Goal: Information Seeking & Learning: Learn about a topic

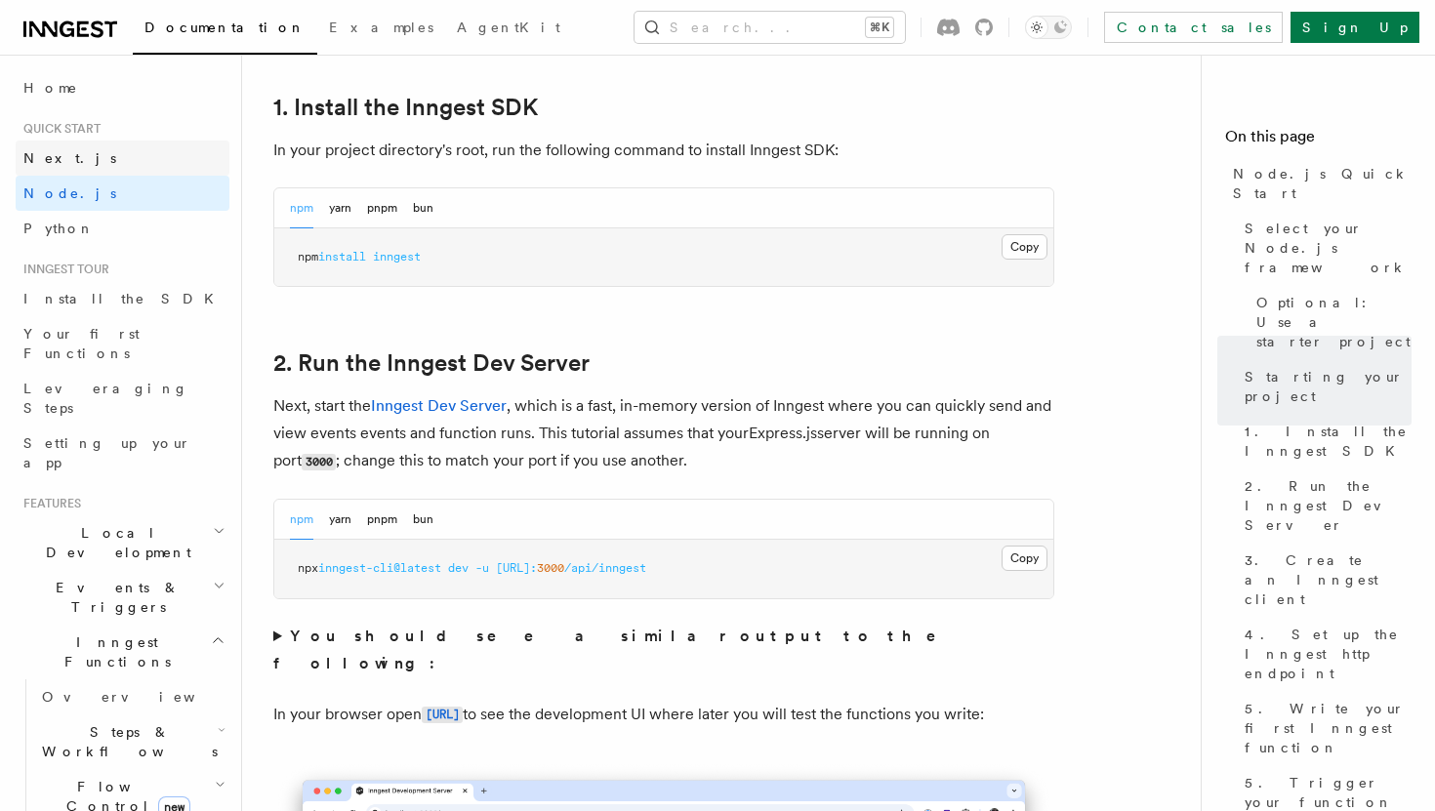
click at [122, 171] on link "Next.js" at bounding box center [123, 158] width 214 height 35
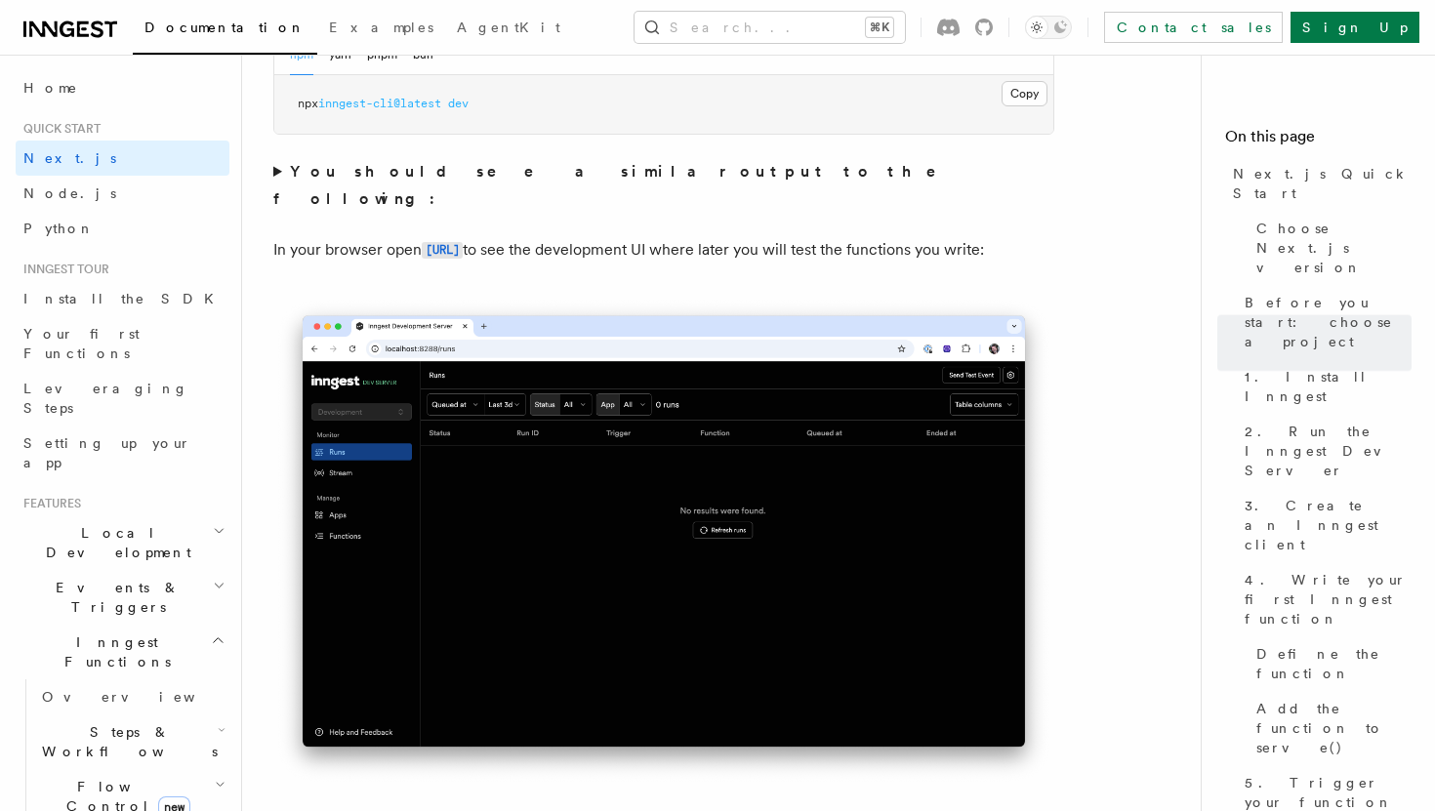
scroll to position [1551, 0]
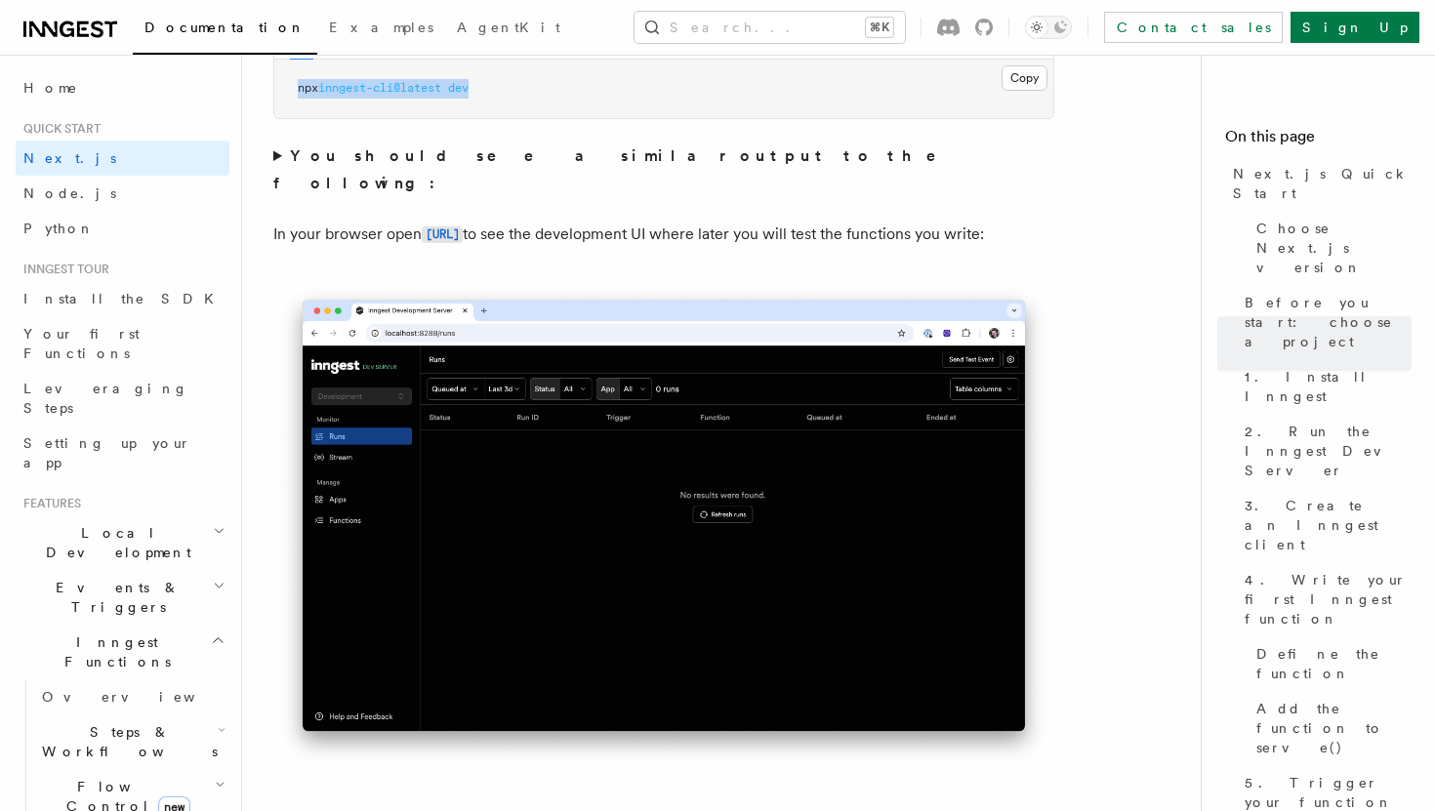
drag, startPoint x: 499, startPoint y: 91, endPoint x: 292, endPoint y: 91, distance: 207.0
click at [292, 91] on pre "npx inngest-cli@latest dev" at bounding box center [663, 89] width 779 height 59
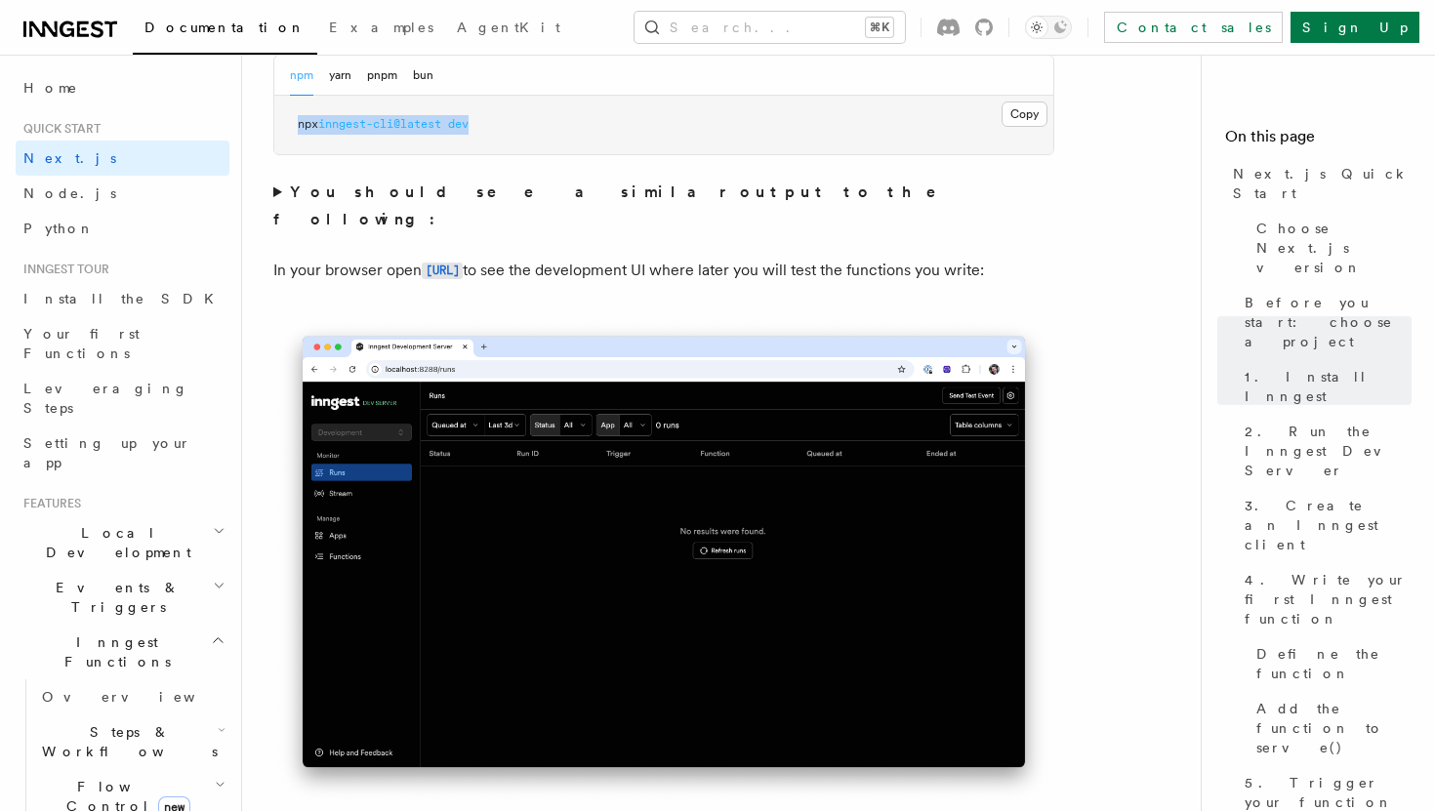
scroll to position [1107, 0]
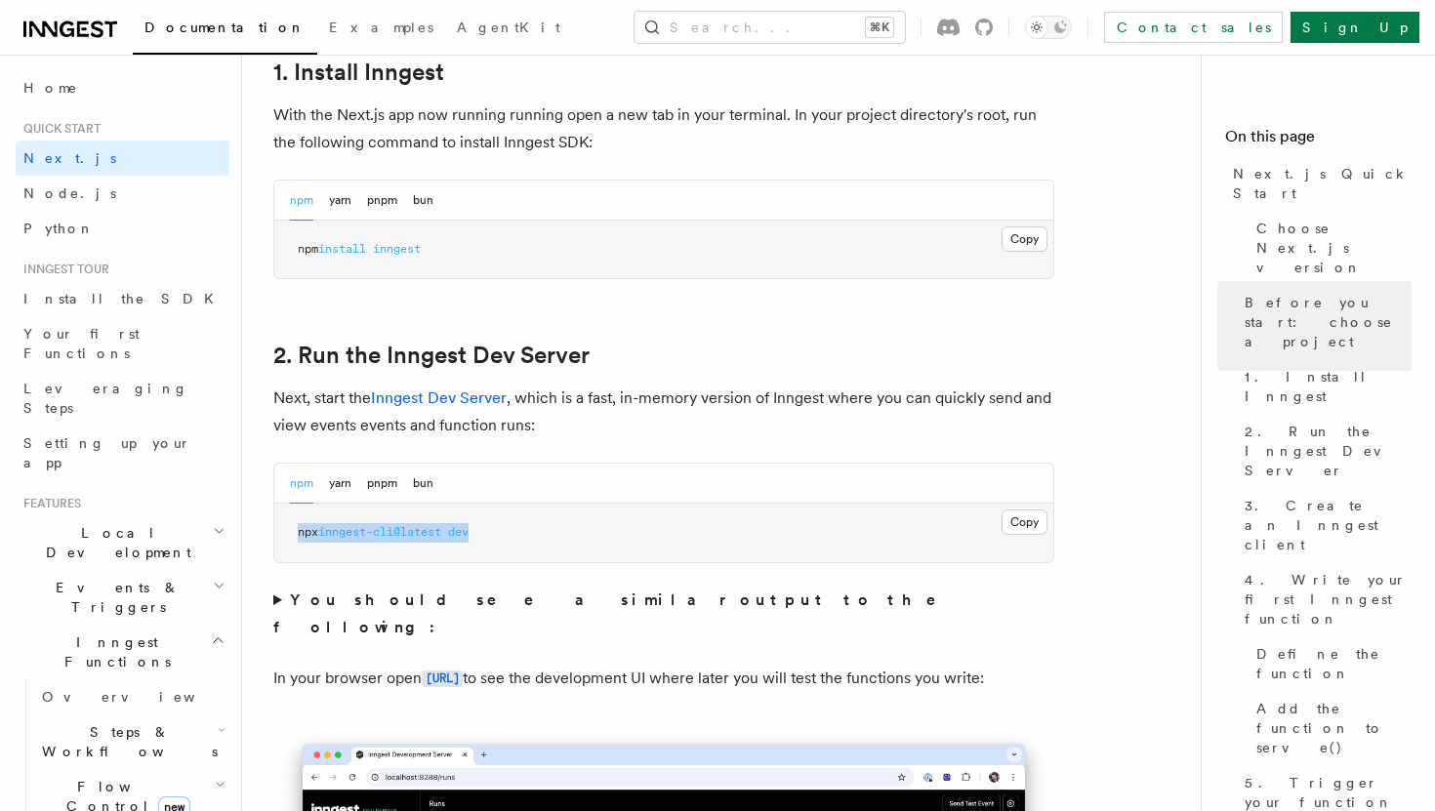
copy span "npx inngest-cli@latest dev"
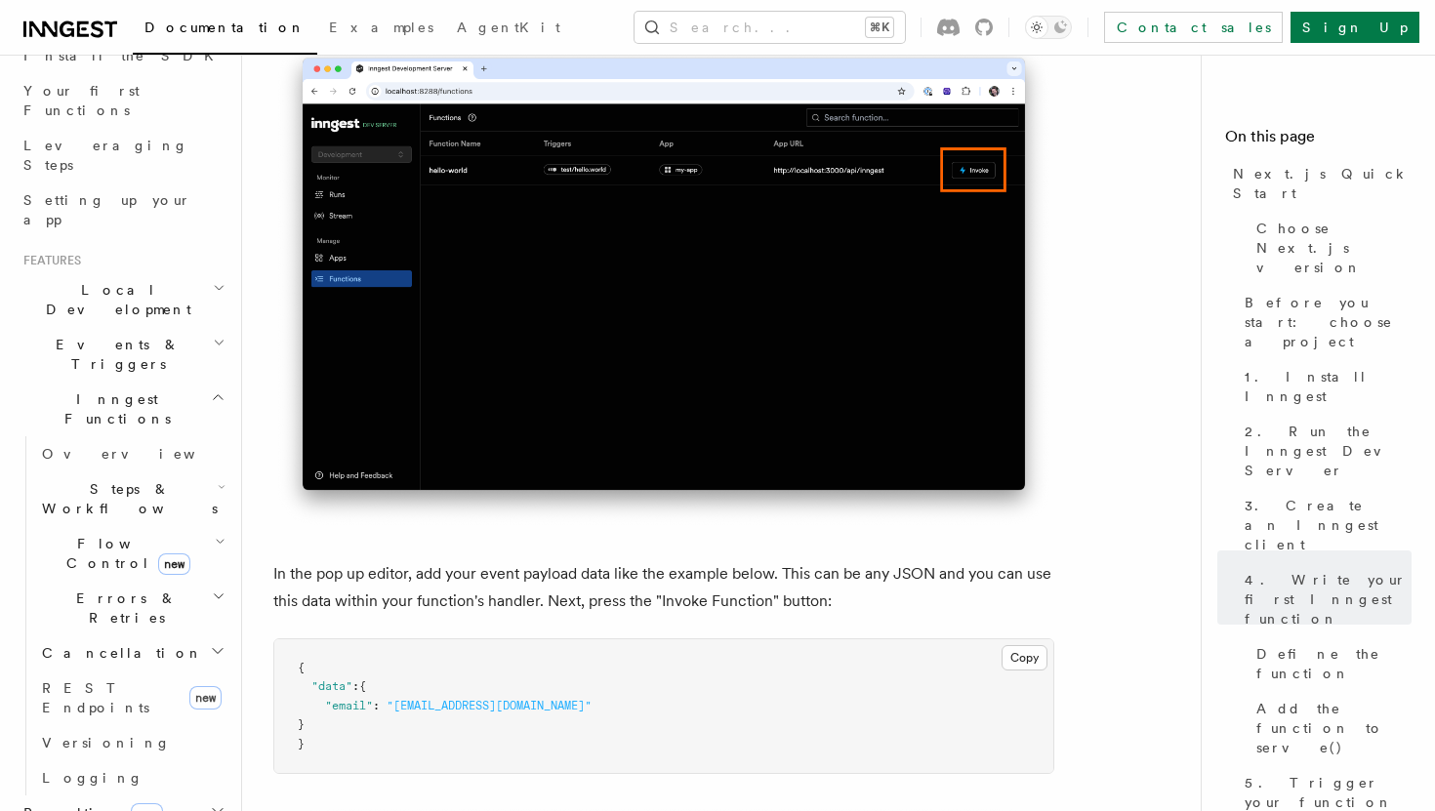
scroll to position [0, 0]
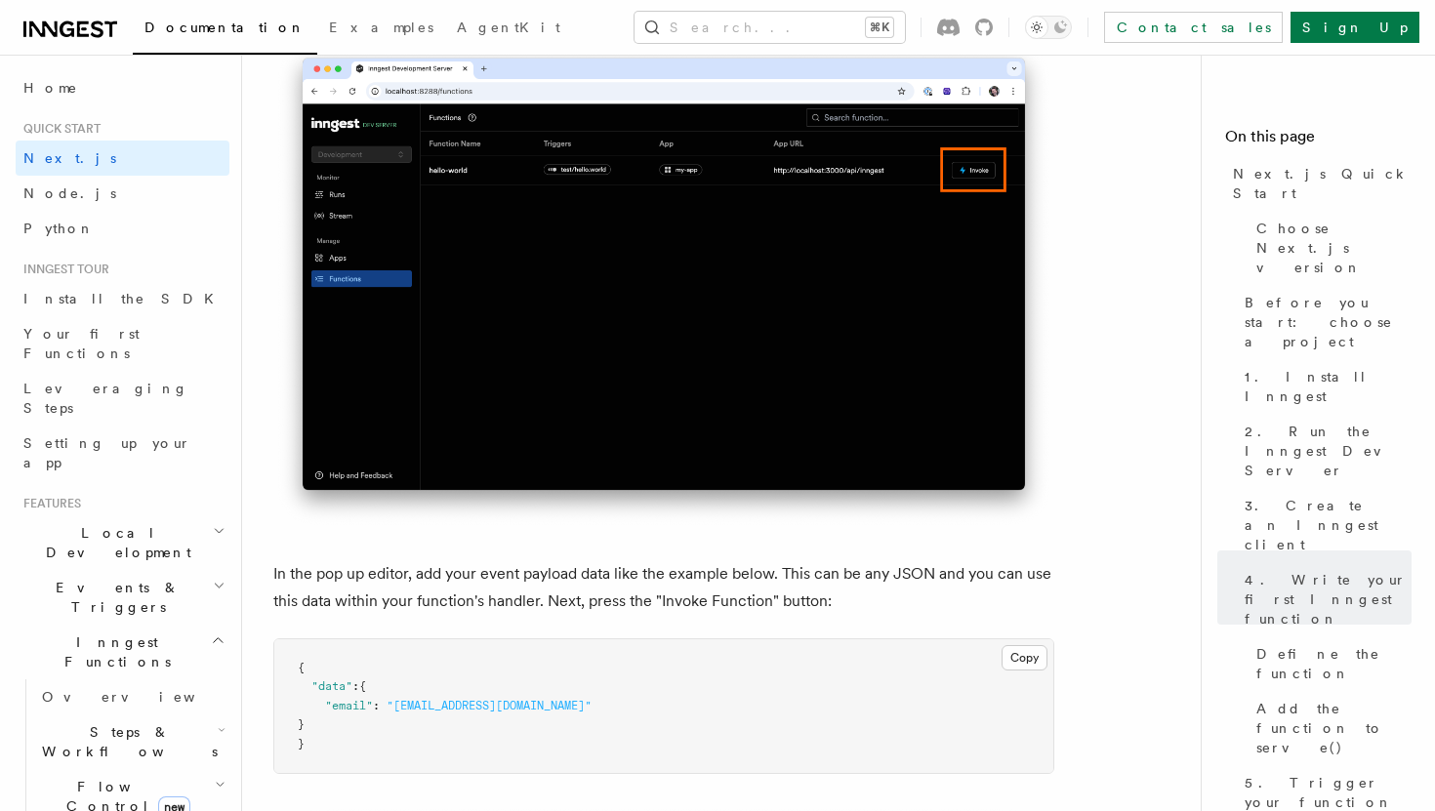
click at [217, 633] on icon "button" at bounding box center [218, 641] width 15 height 16
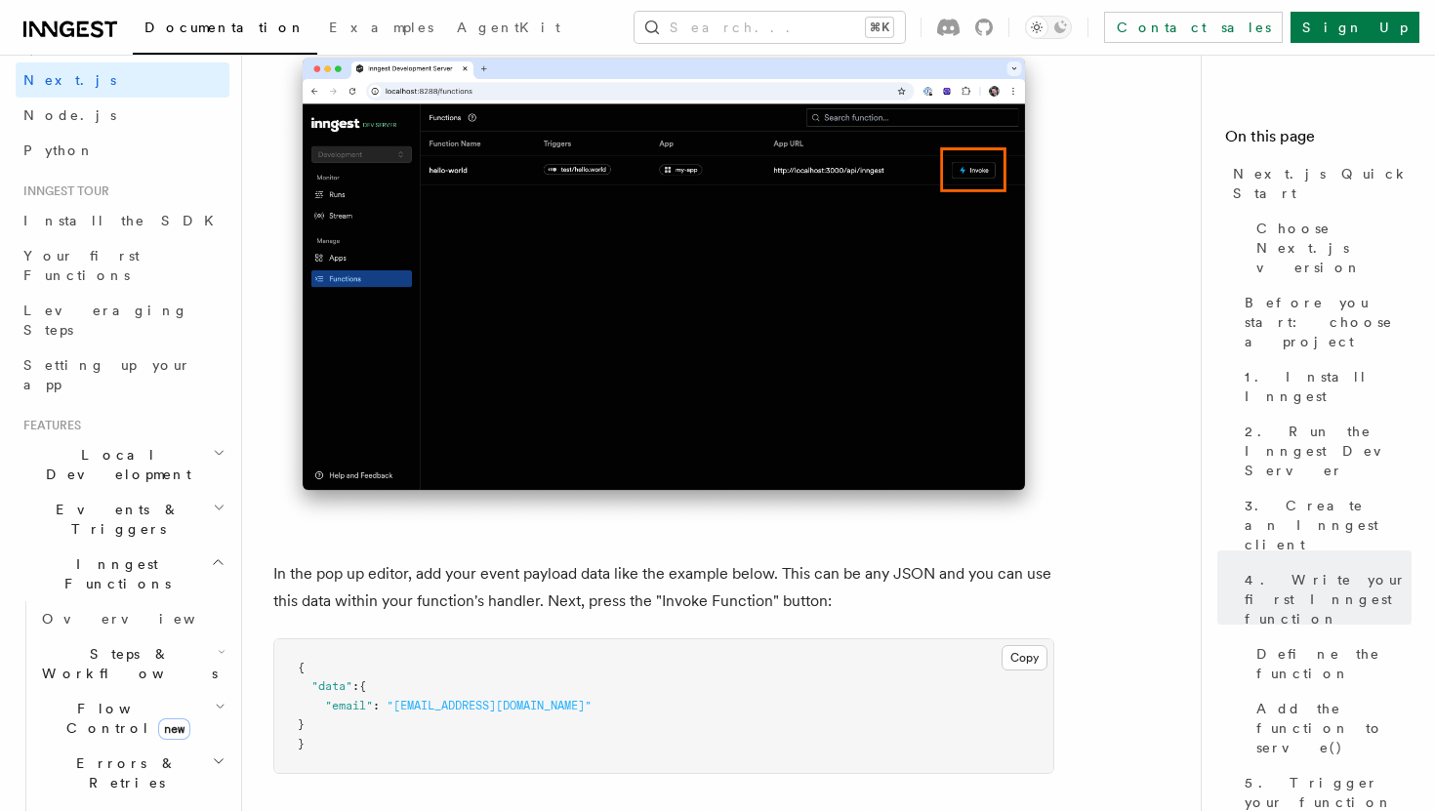
scroll to position [84, 0]
click at [208, 631] on h2 "Steps & Workflows" at bounding box center [131, 658] width 195 height 55
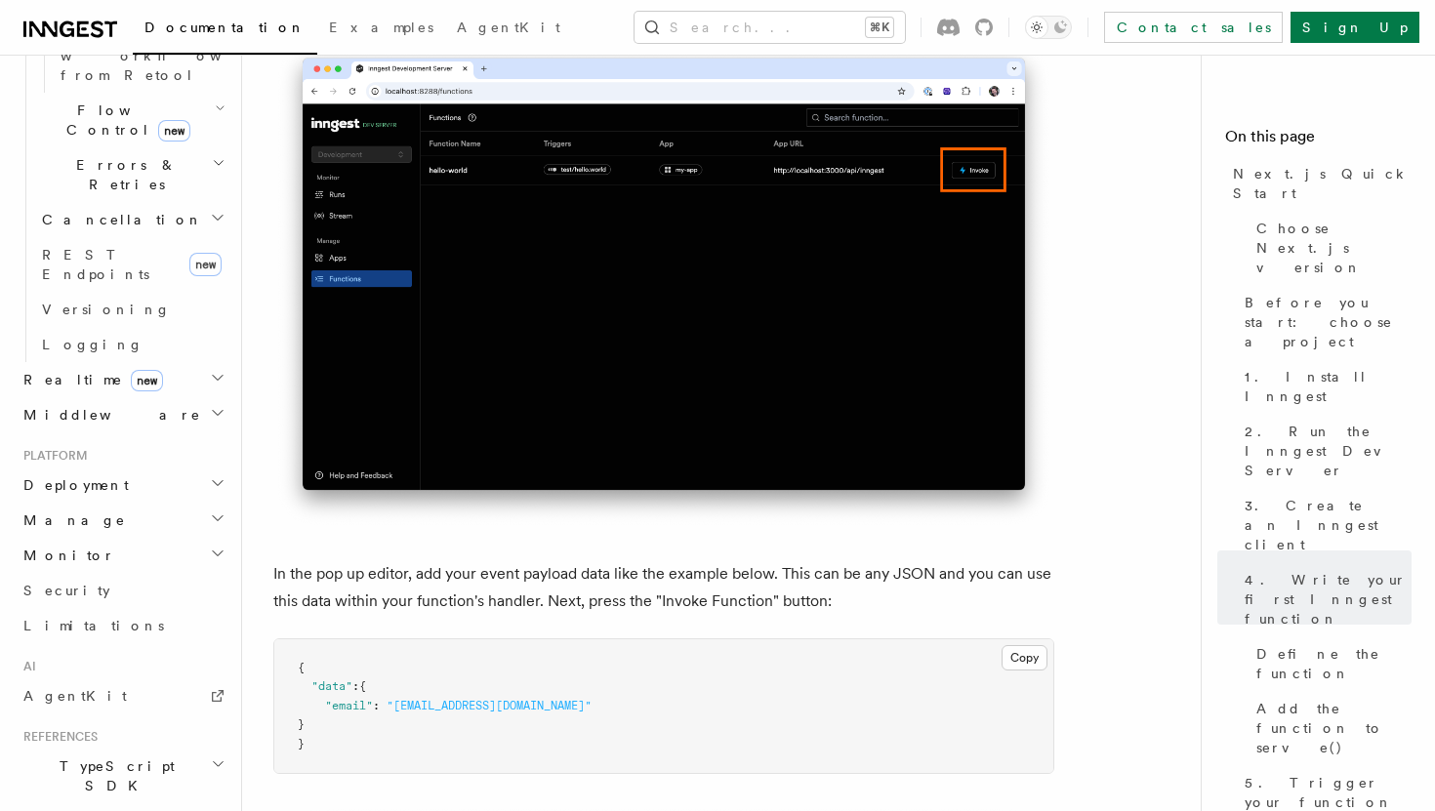
scroll to position [0, 0]
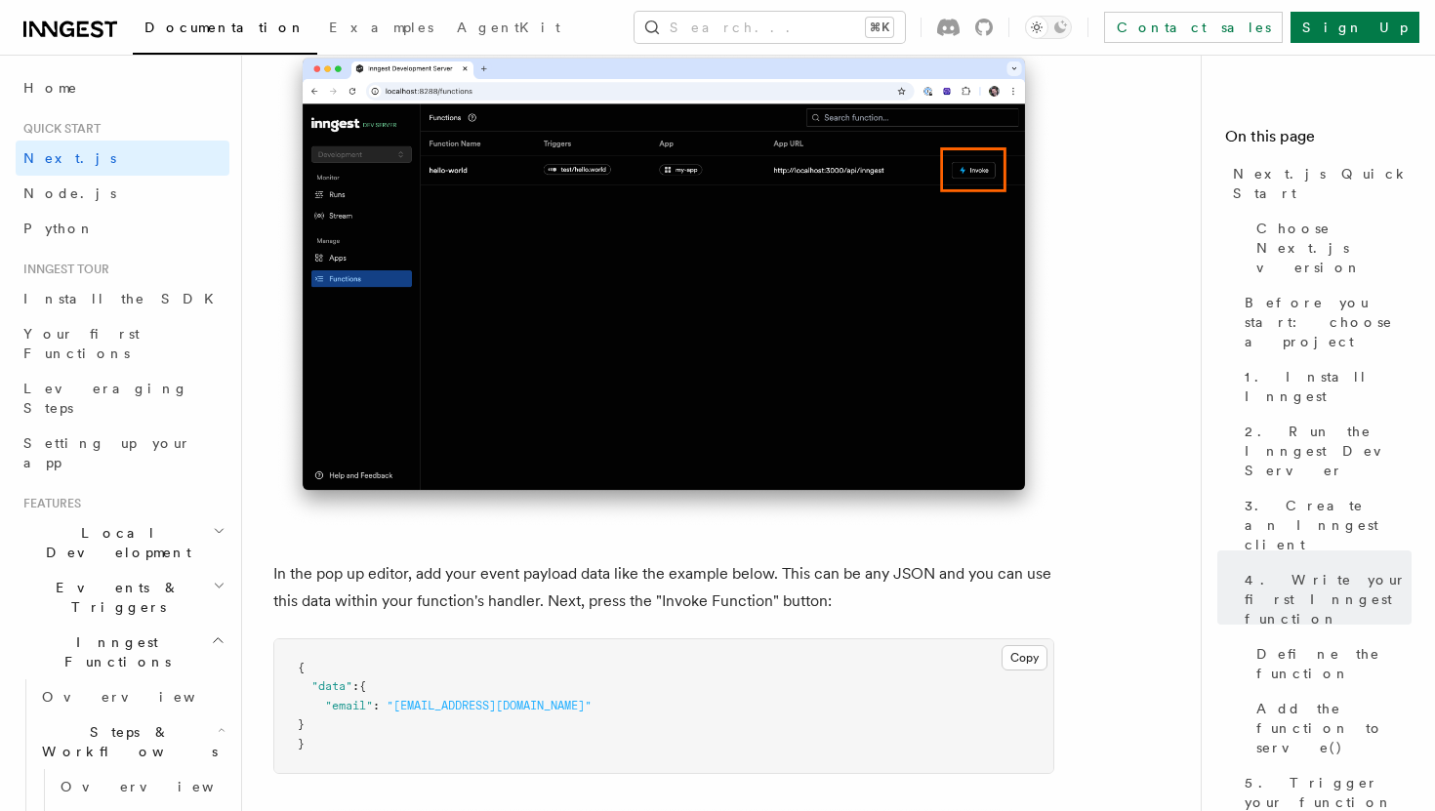
click at [178, 29] on span "Documentation" at bounding box center [225, 28] width 161 height 16
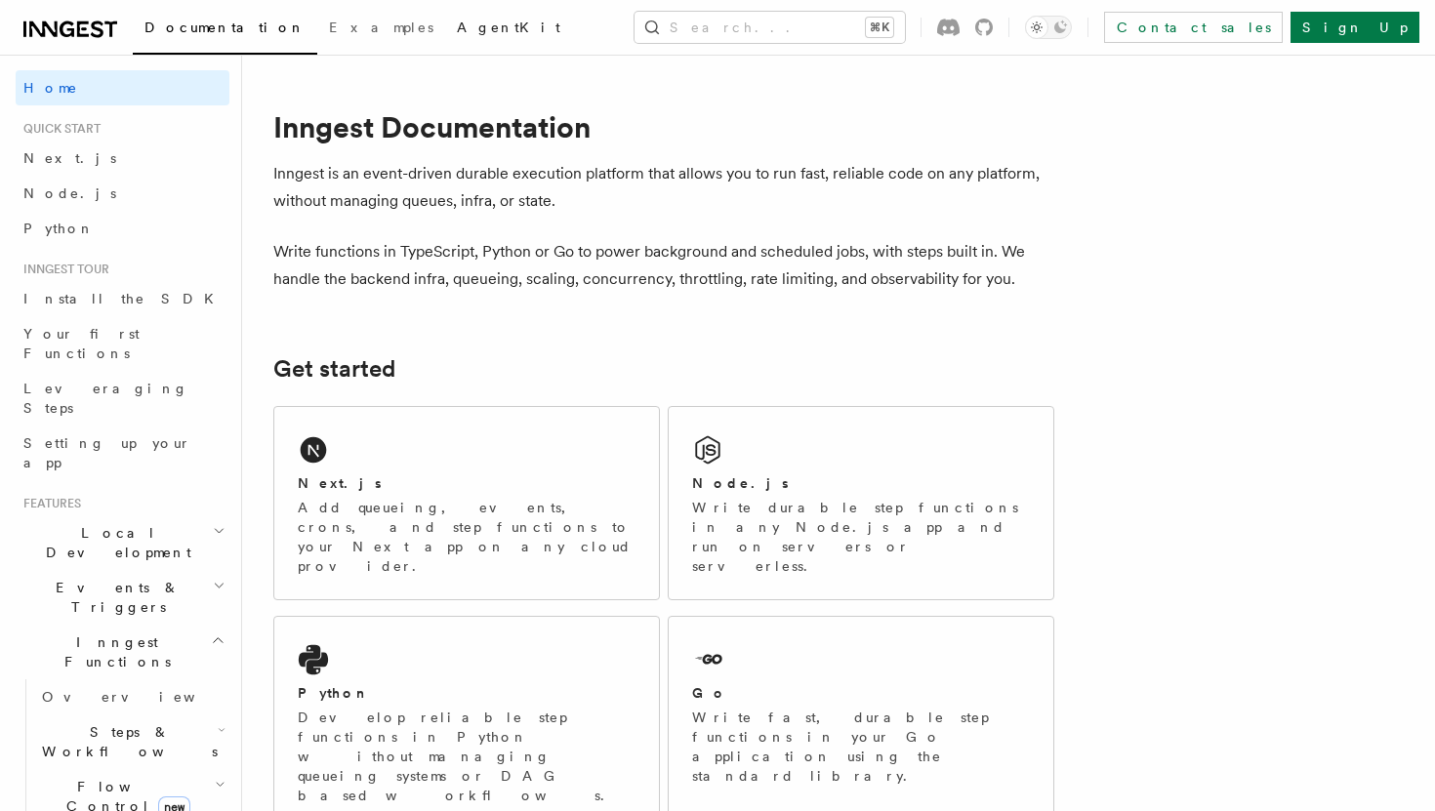
click at [457, 26] on span "AgentKit" at bounding box center [508, 28] width 103 height 16
click at [113, 323] on link "Your first Functions" at bounding box center [123, 343] width 214 height 55
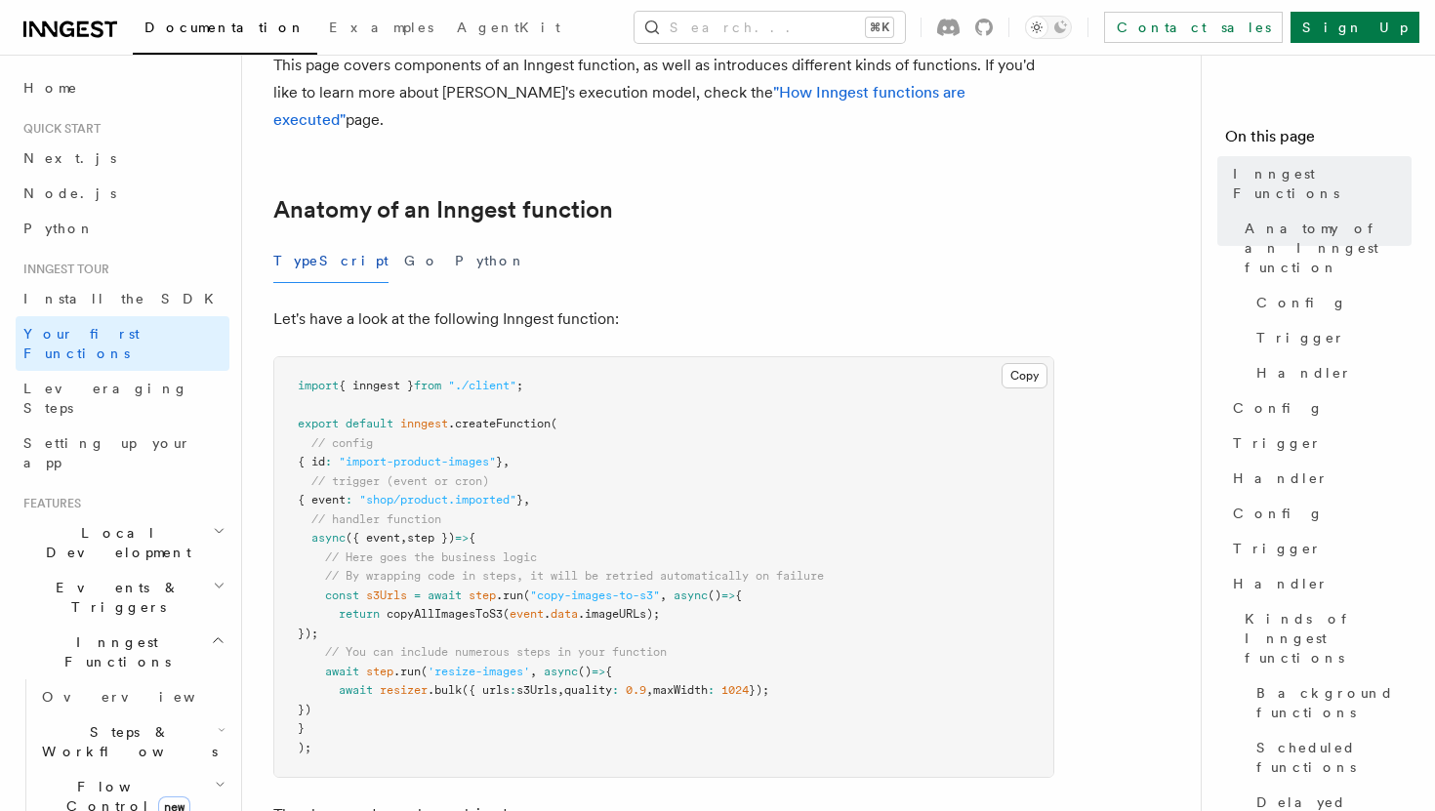
scroll to position [292, 0]
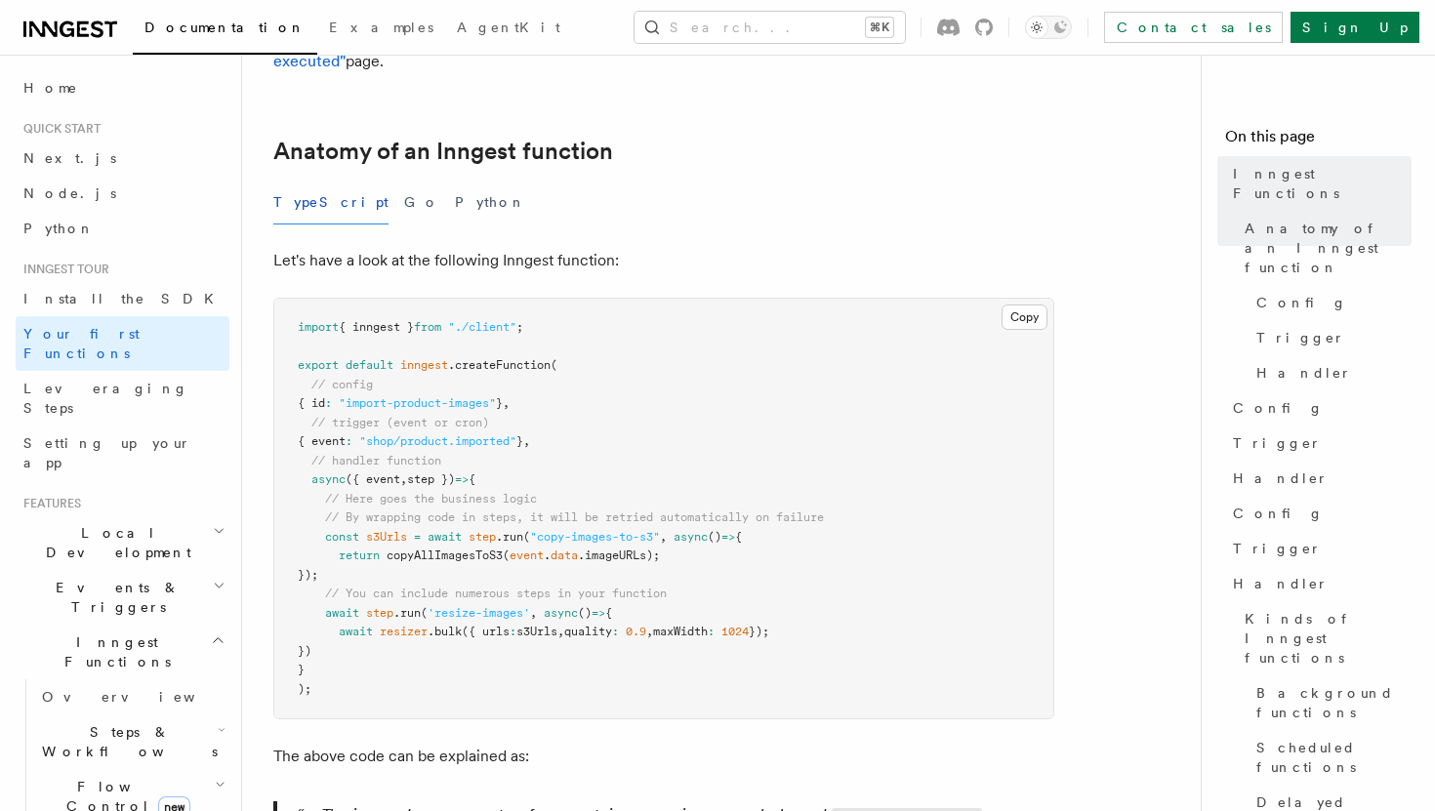
drag, startPoint x: 472, startPoint y: 506, endPoint x: 482, endPoint y: 540, distance: 35.8
click at [482, 540] on pre "import { inngest } from "./client" ; export default inngest .createFunction ( /…" at bounding box center [663, 509] width 779 height 420
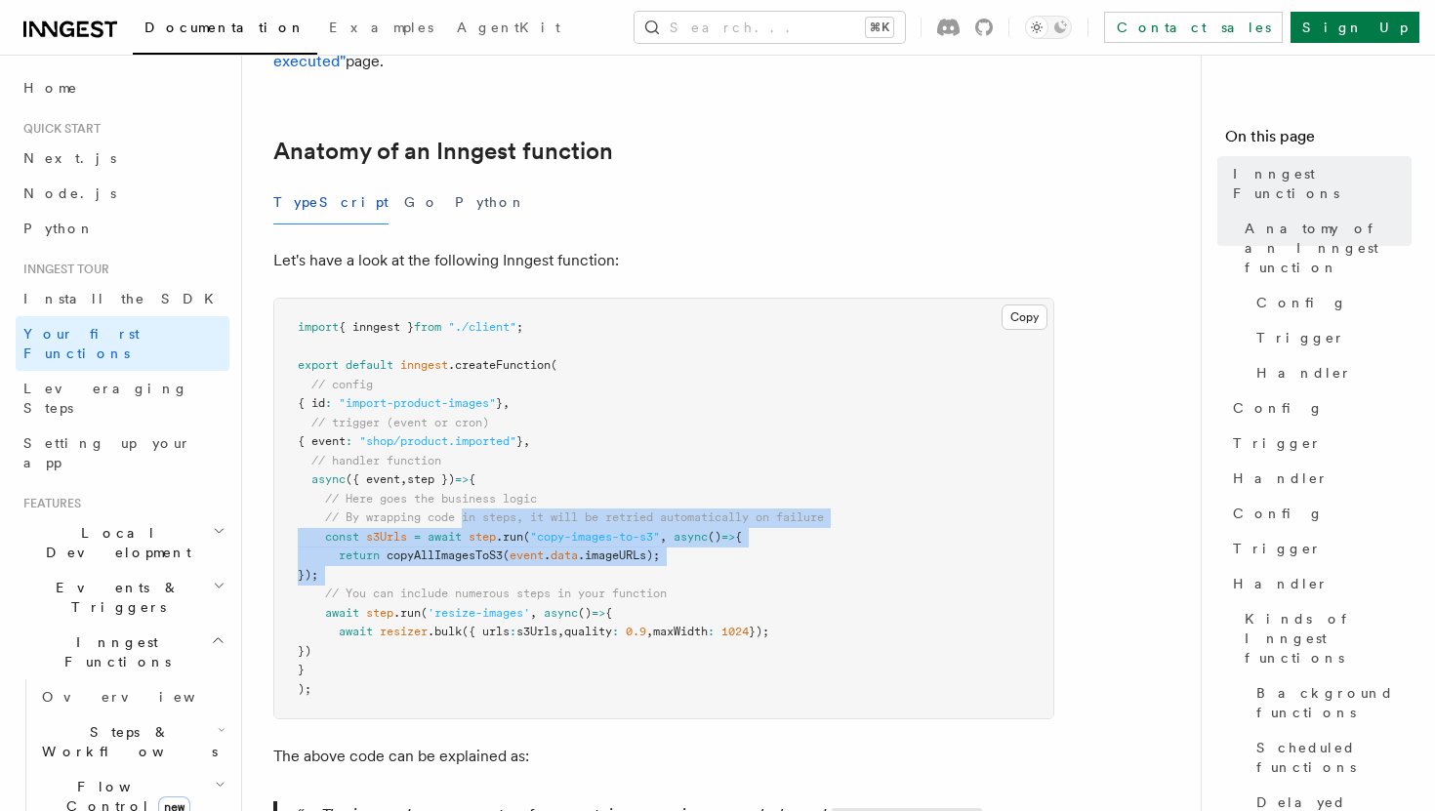
drag, startPoint x: 482, startPoint y: 540, endPoint x: 473, endPoint y: 490, distance: 50.7
click at [473, 484] on pre "import { inngest } from "./client" ; export default inngest .createFunction ( /…" at bounding box center [663, 509] width 779 height 420
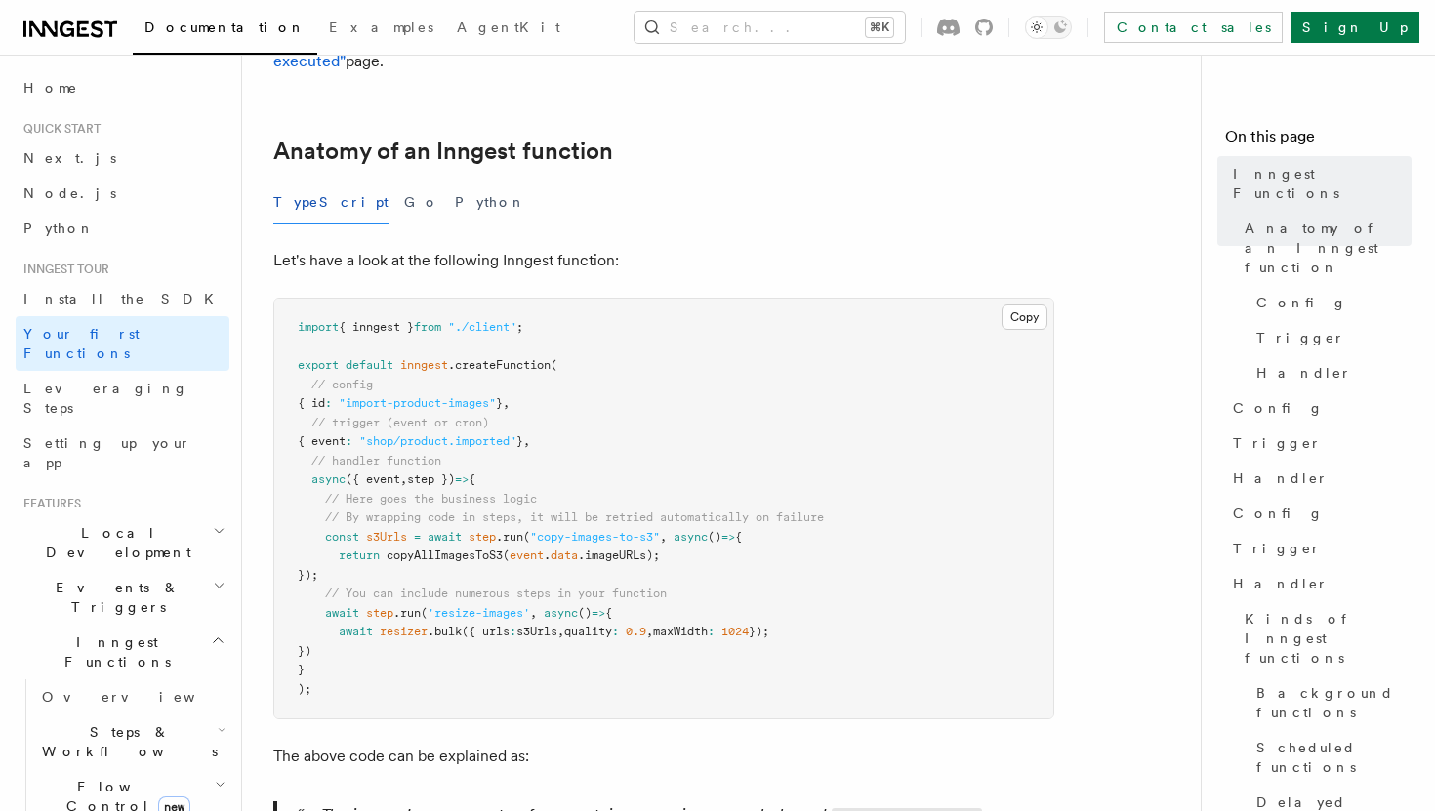
click at [491, 606] on span "'resize-images'" at bounding box center [479, 613] width 103 height 14
drag, startPoint x: 386, startPoint y: 548, endPoint x: 325, endPoint y: 510, distance: 71.5
click at [325, 510] on pre "import { inngest } from "./client" ; export default inngest .createFunction ( /…" at bounding box center [663, 509] width 779 height 420
copy code "const s3Urls = await step .run ( "copy-images-to-s3" , async () => { return cop…"
click at [309, 576] on pre "import { inngest } from "./client" ; export default inngest .createFunction ( /…" at bounding box center [663, 509] width 779 height 420
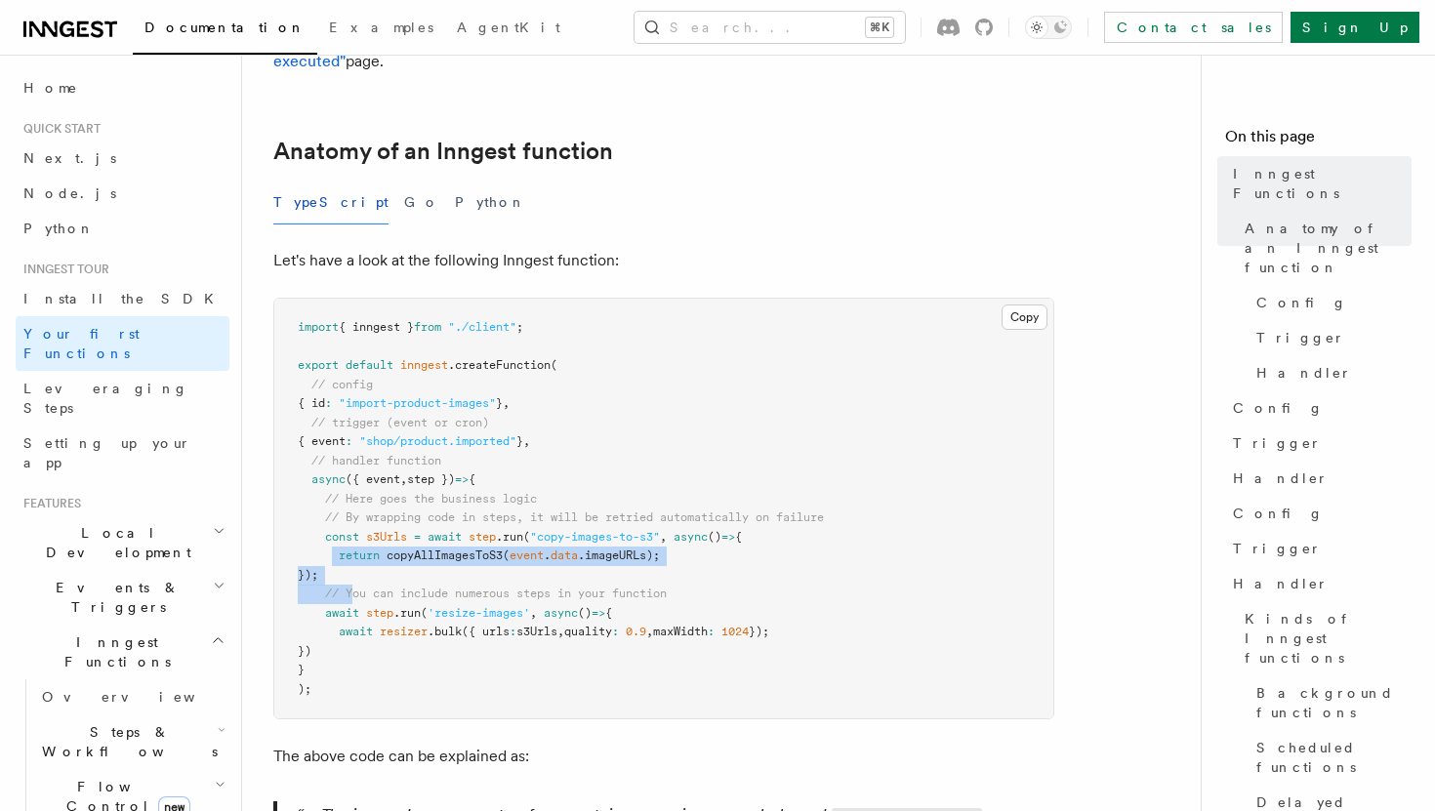
drag, startPoint x: 354, startPoint y: 560, endPoint x: 328, endPoint y: 525, distance: 43.9
click at [328, 525] on code "import { inngest } from "./client" ; export default inngest .createFunction ( /…" at bounding box center [561, 508] width 526 height 376
click at [328, 549] on span at bounding box center [318, 556] width 41 height 14
drag, startPoint x: 350, startPoint y: 548, endPoint x: 327, endPoint y: 507, distance: 46.8
click at [327, 507] on pre "import { inngest } from "./client" ; export default inngest .createFunction ( /…" at bounding box center [663, 509] width 779 height 420
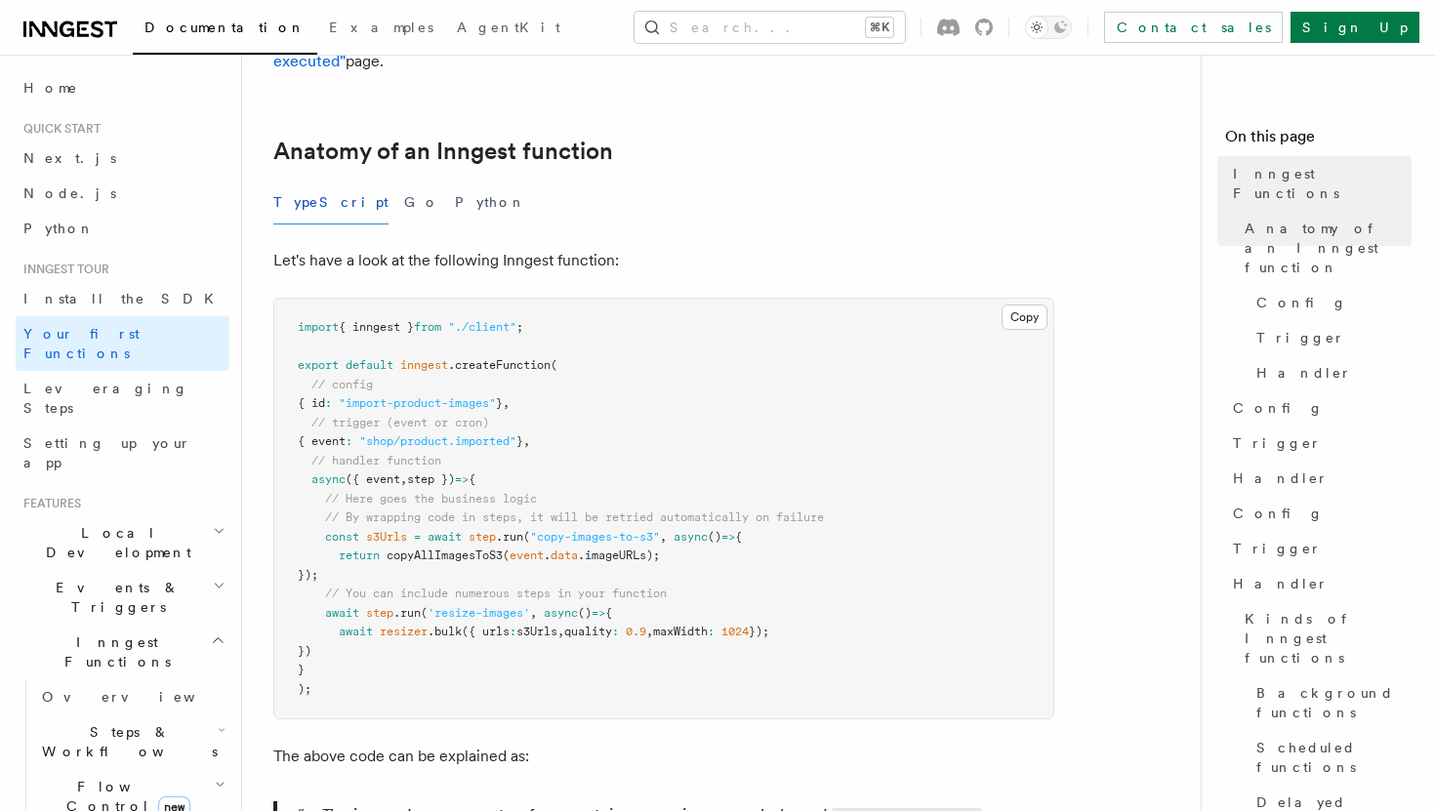
copy code "const s3Urls = await step .run ( "copy-images-to-s3" , async () => { return cop…"
click at [905, 14] on button "Search... ⌘K" at bounding box center [770, 27] width 270 height 31
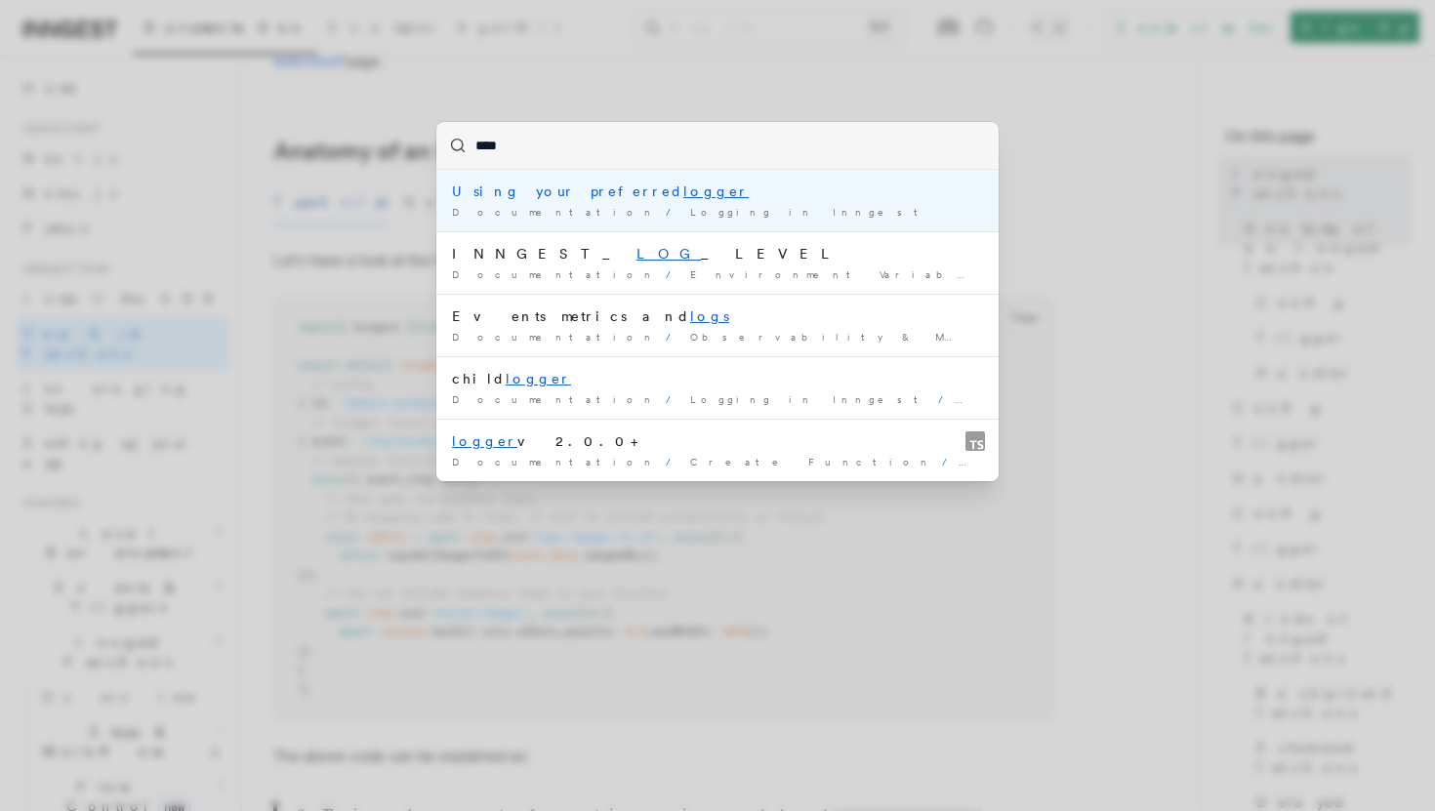
type input "****"
click at [380, 290] on div "**** Using your preferred logger Documentation / Logging in Inngest / INNGEST_ …" at bounding box center [717, 405] width 1435 height 811
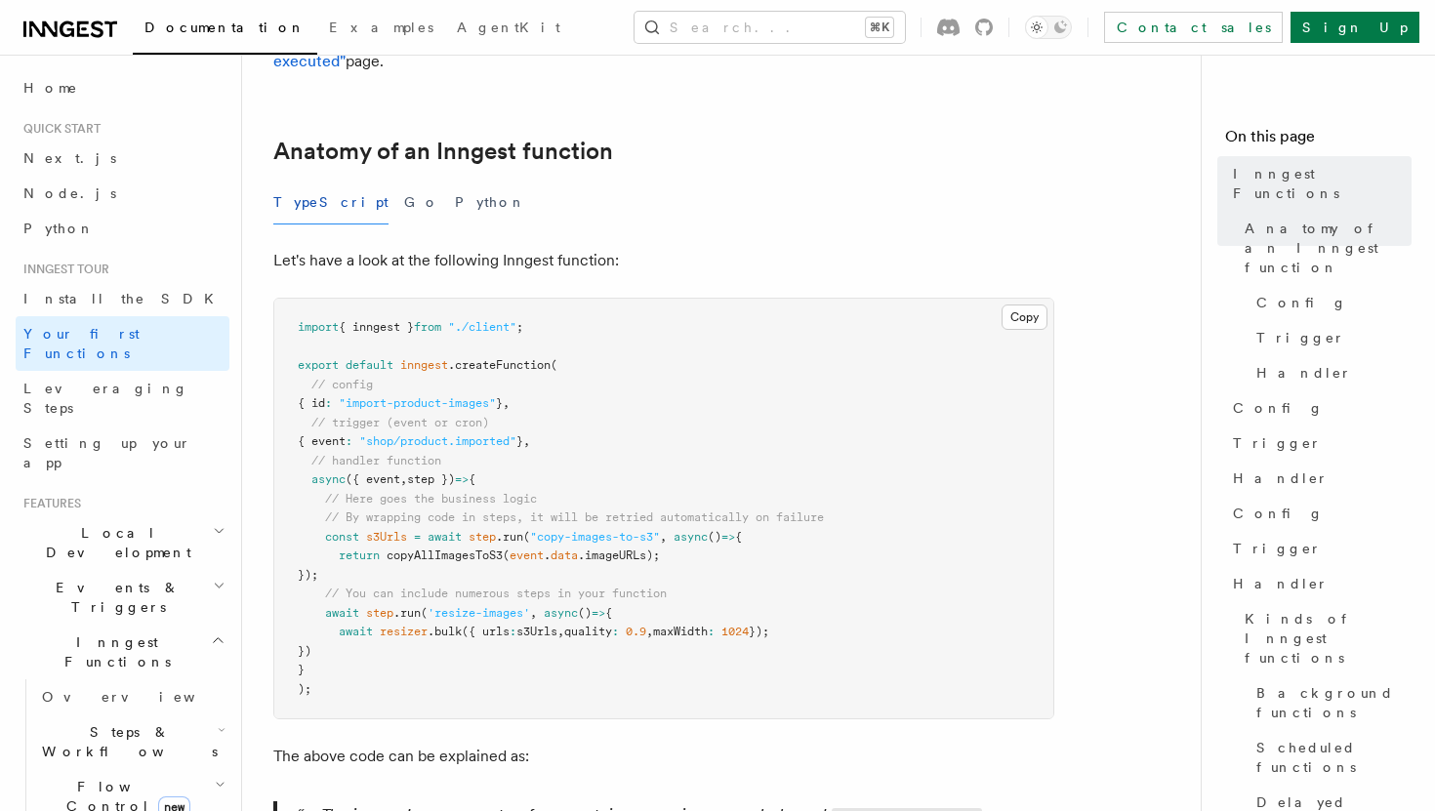
click at [214, 633] on icon "button" at bounding box center [218, 641] width 15 height 16
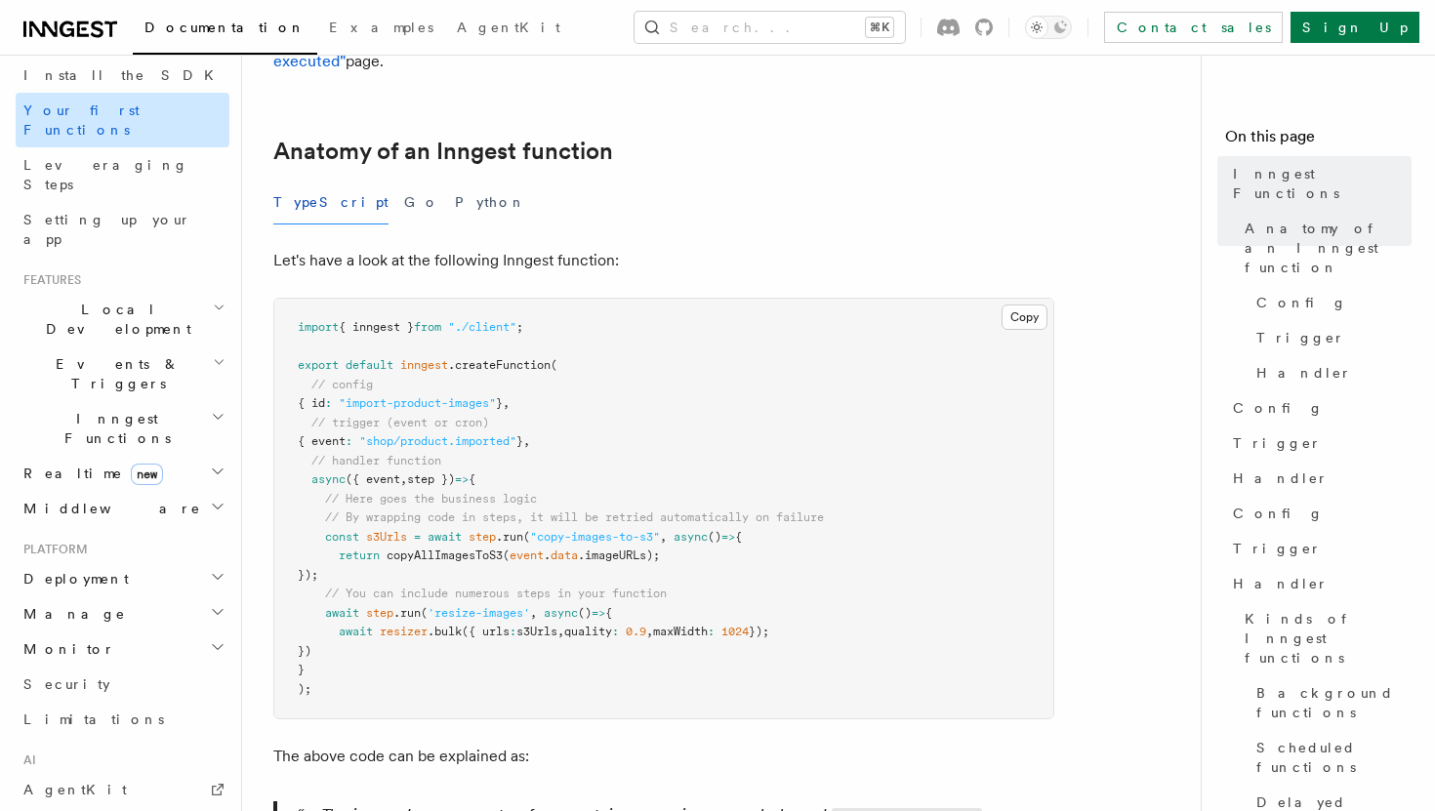
scroll to position [227, 0]
click at [183, 344] on h2 "Events & Triggers" at bounding box center [123, 371] width 214 height 55
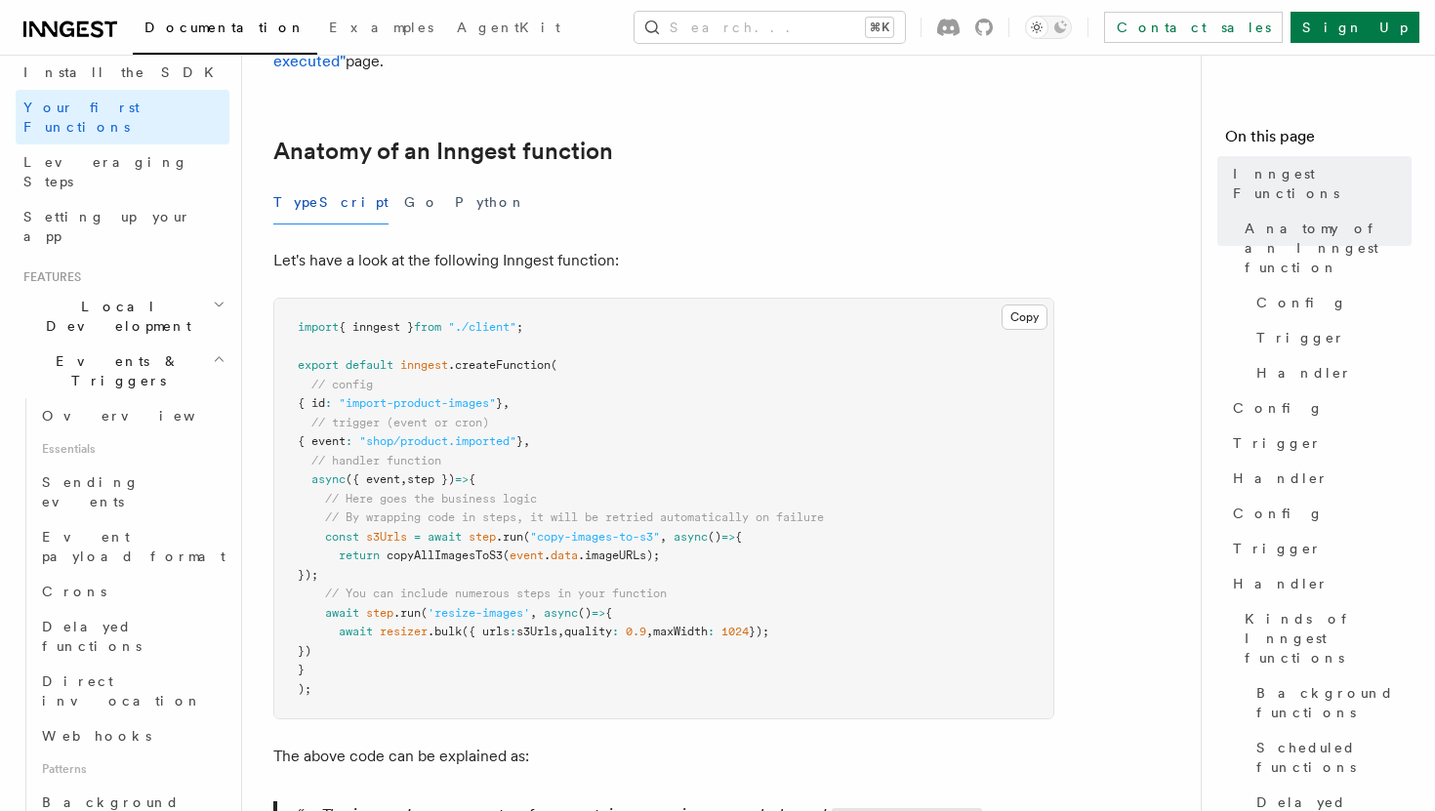
click at [183, 344] on h2 "Events & Triggers" at bounding box center [123, 371] width 214 height 55
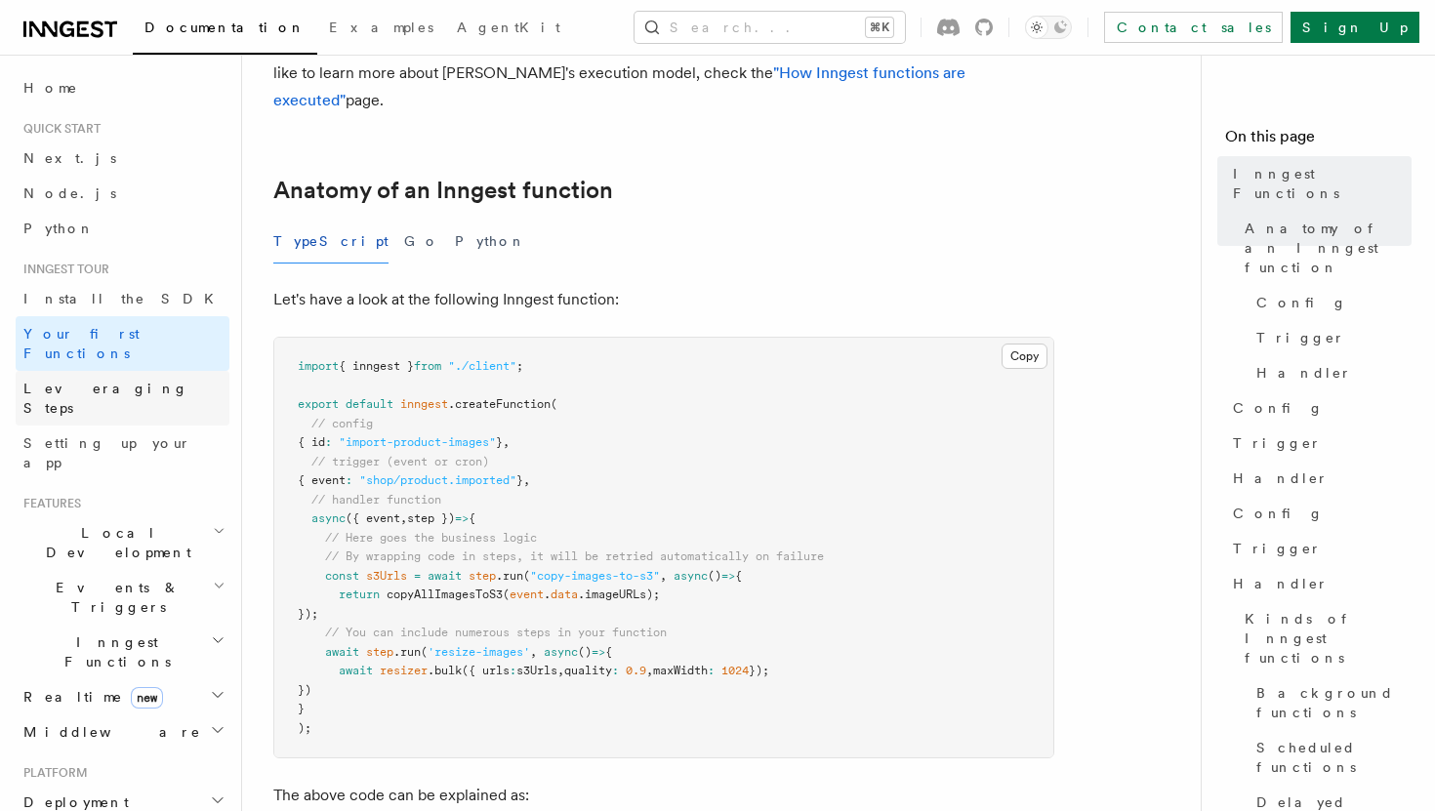
scroll to position [250, 0]
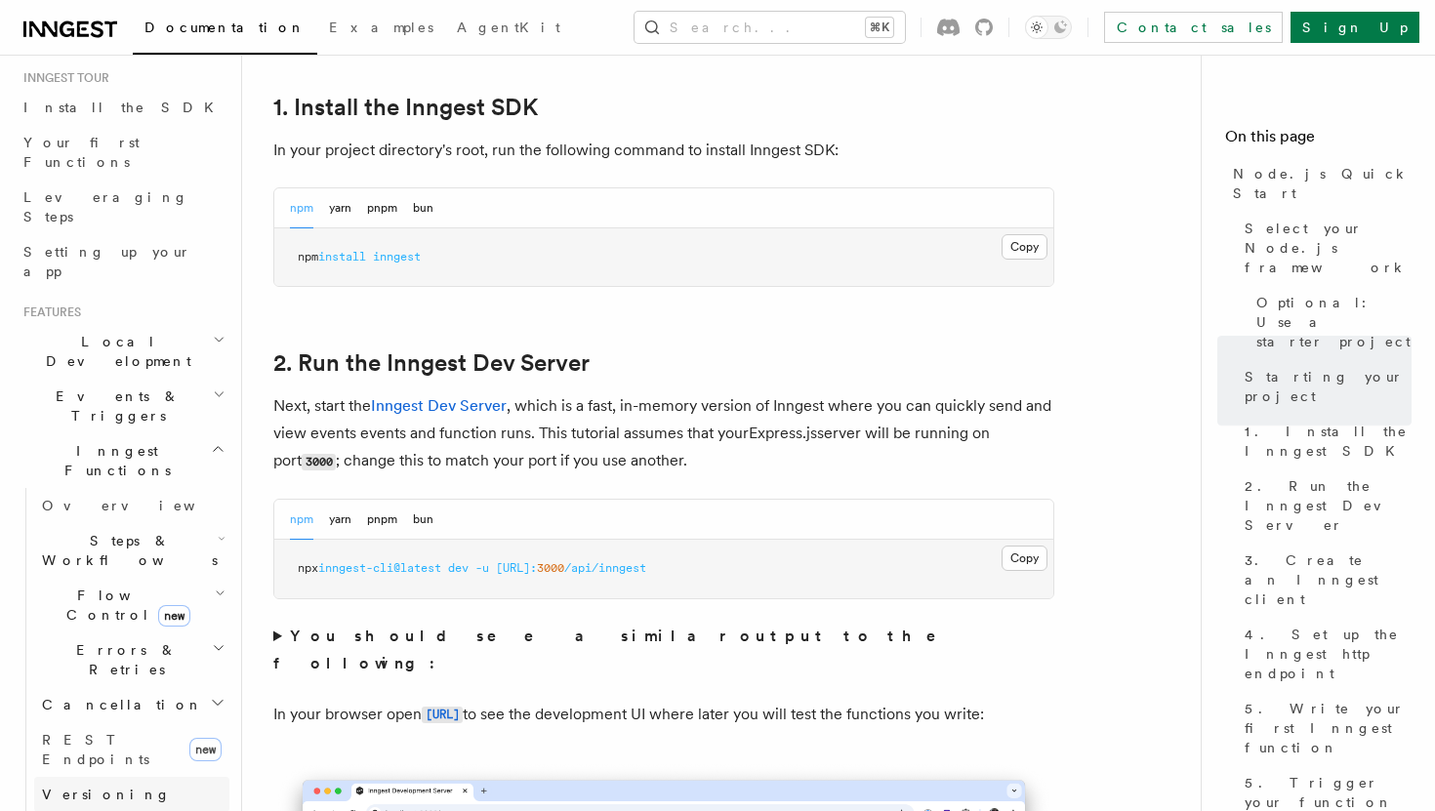
scroll to position [200, 0]
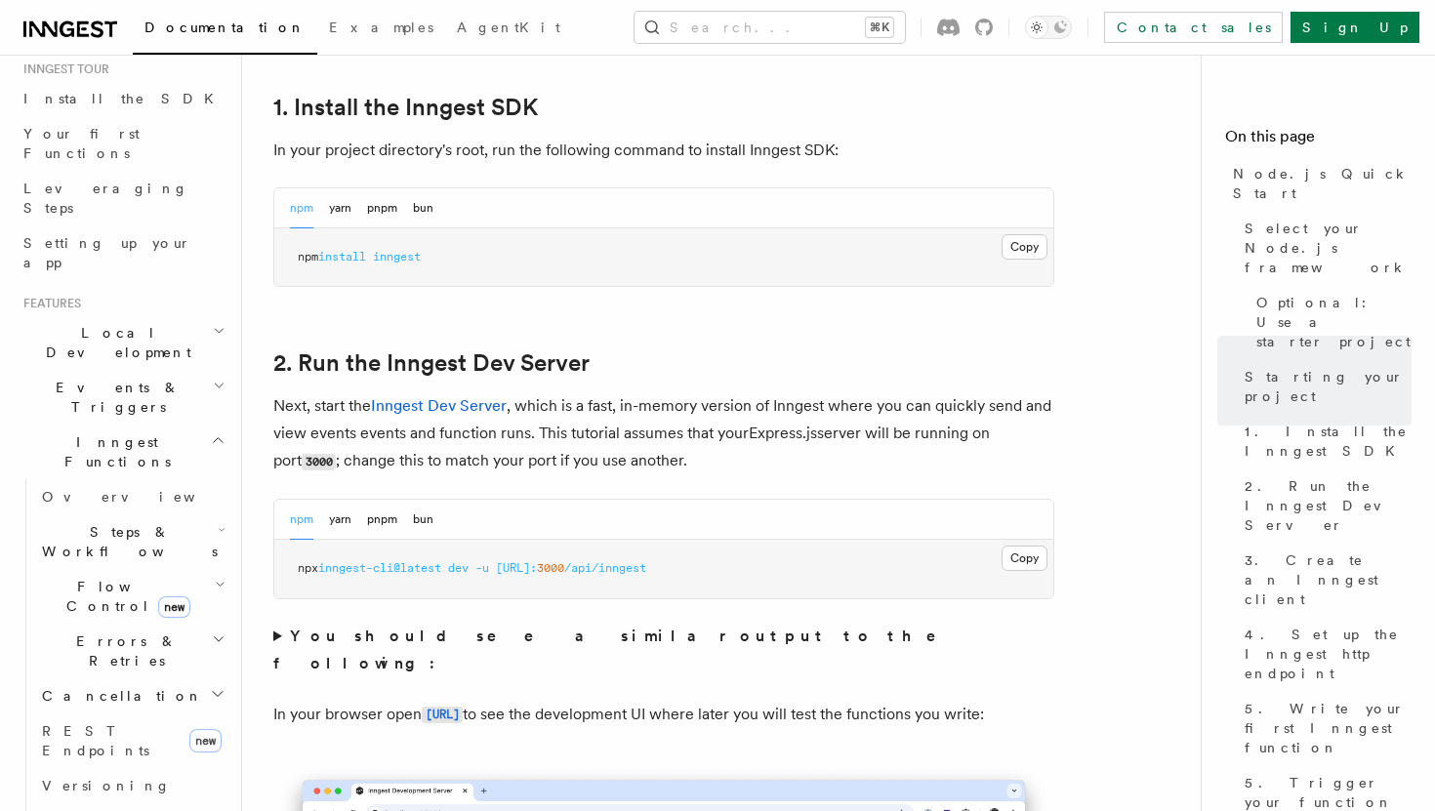
click at [215, 378] on icon "button" at bounding box center [219, 386] width 13 height 16
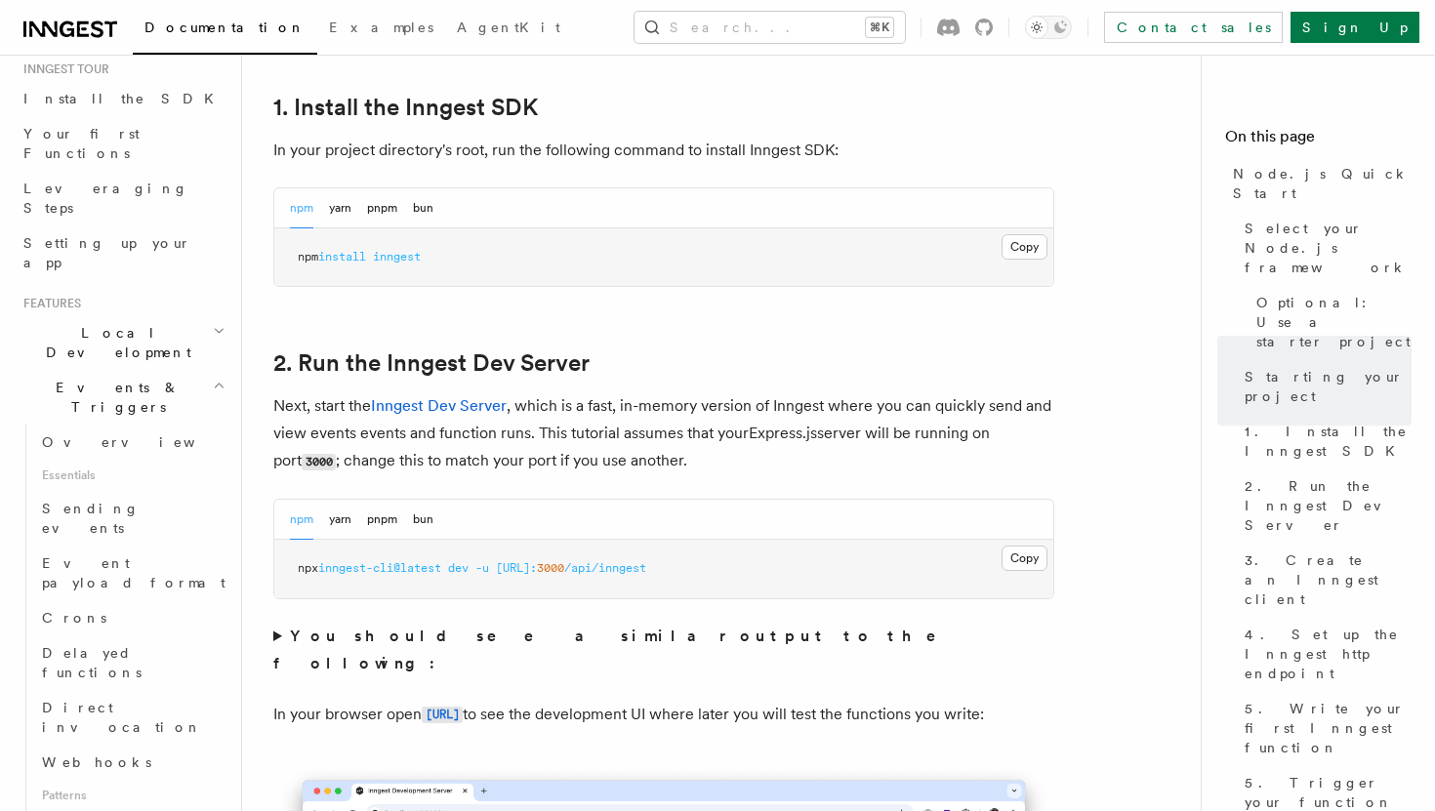
click at [224, 323] on icon "button" at bounding box center [219, 331] width 13 height 16
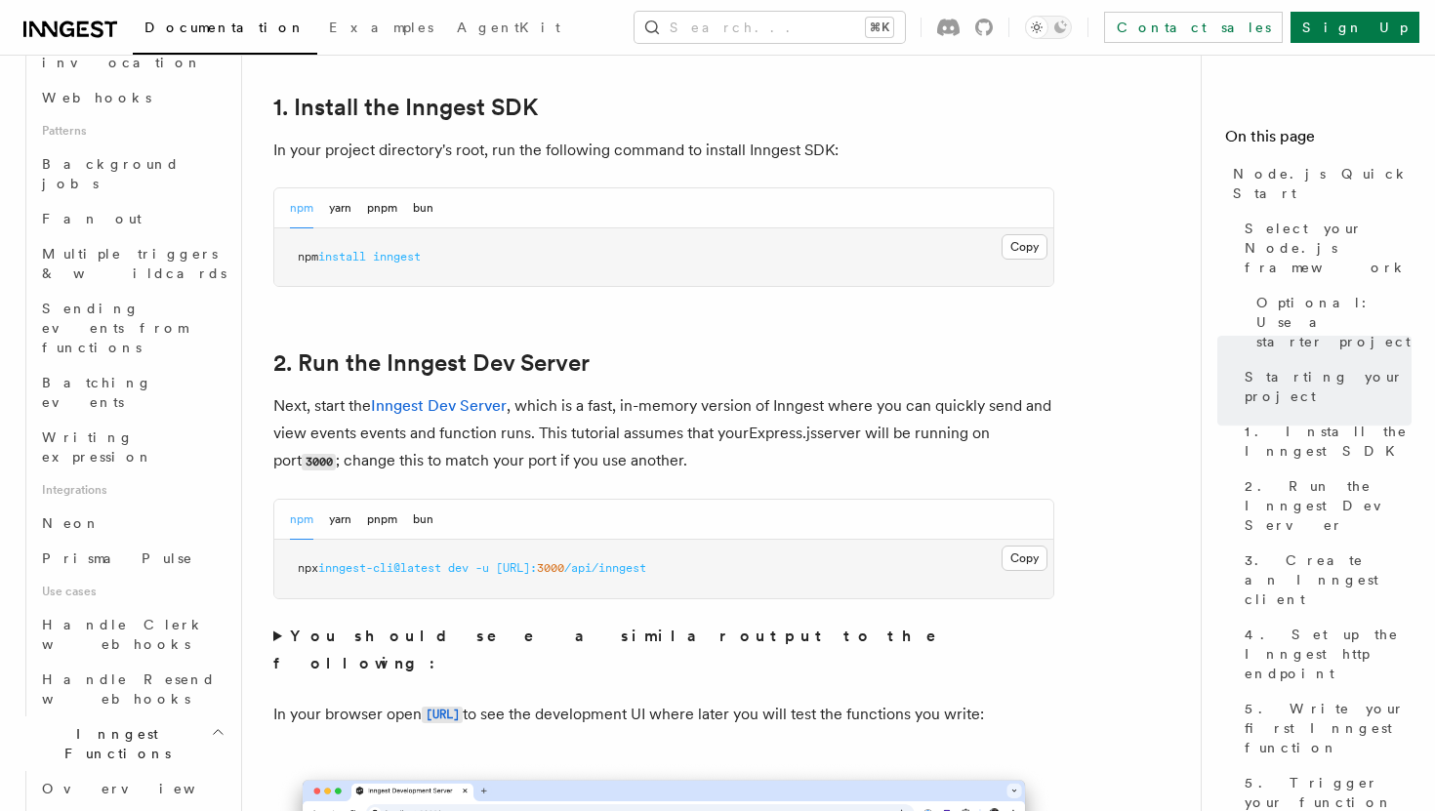
scroll to position [1087, 0]
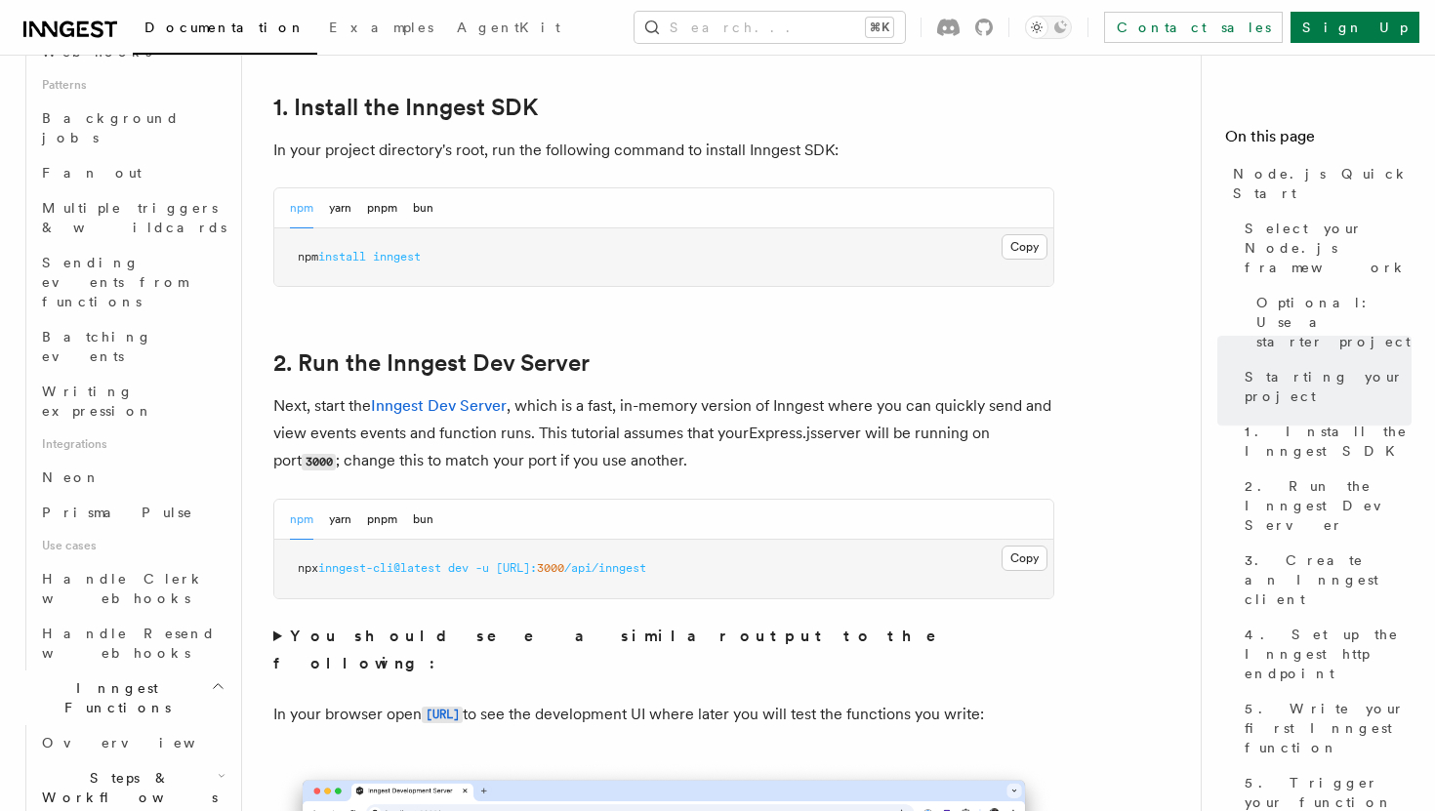
click at [218, 768] on icon "button" at bounding box center [222, 776] width 8 height 16
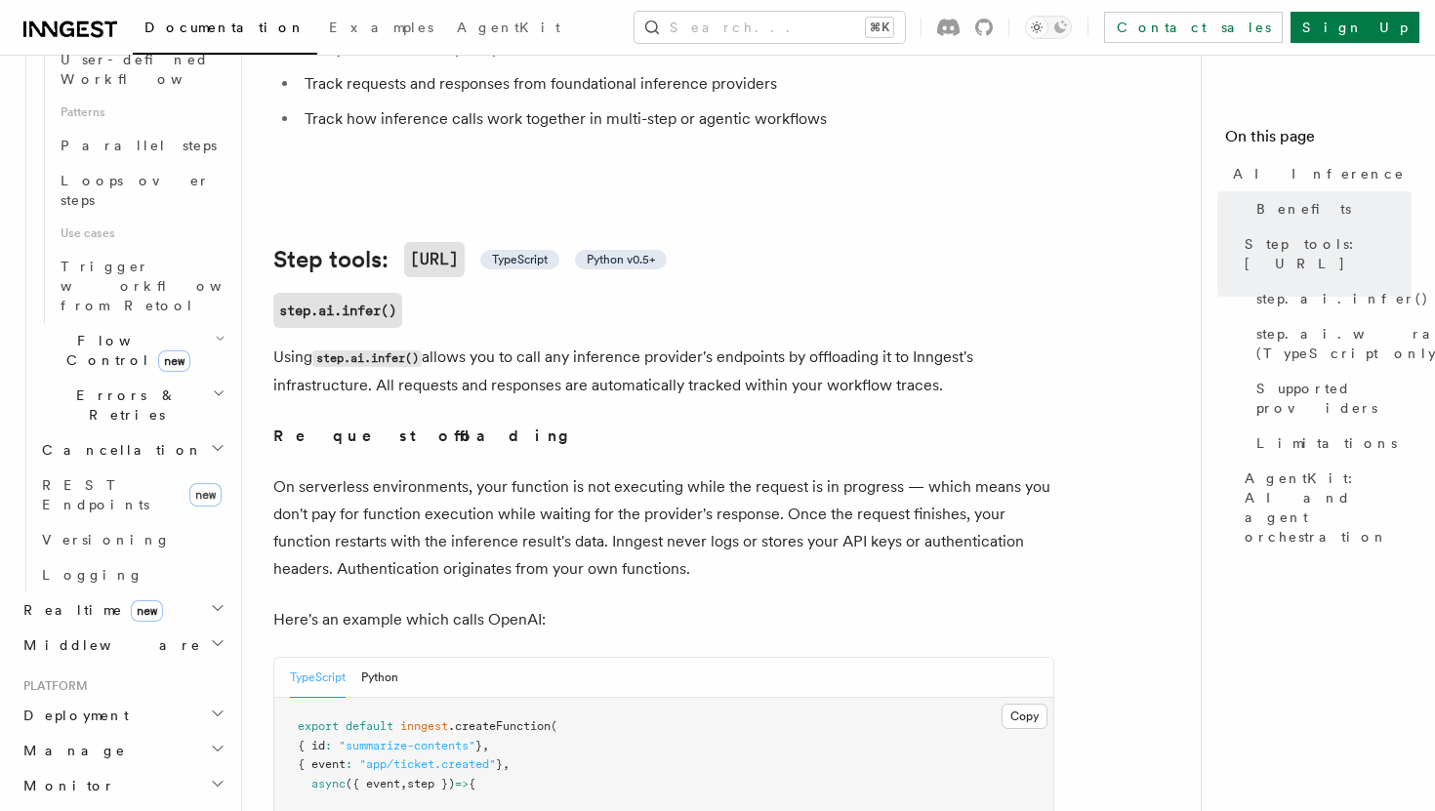
scroll to position [576, 0]
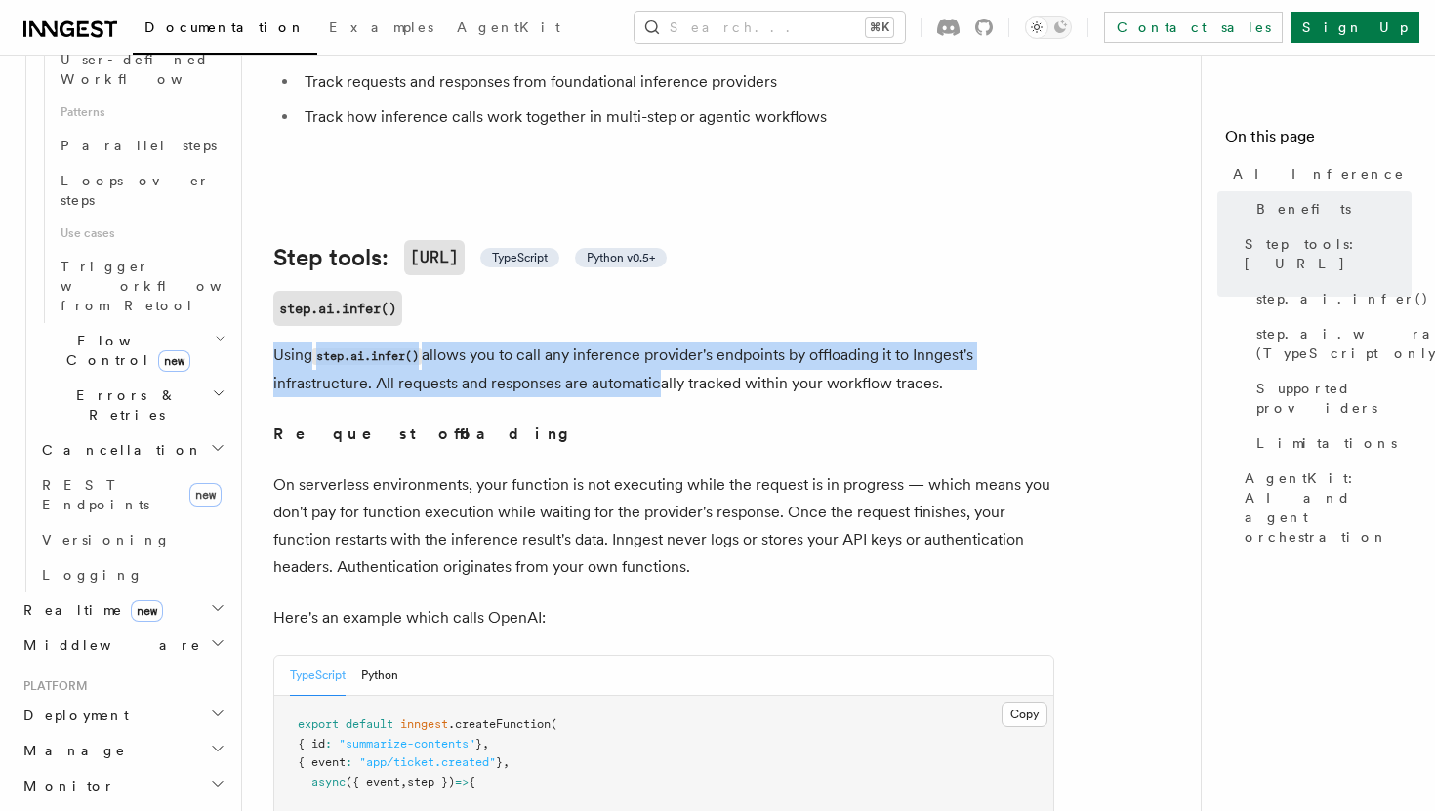
drag, startPoint x: 618, startPoint y: 310, endPoint x: 657, endPoint y: 371, distance: 72.0
click at [657, 371] on p "Using step.ai.infer() allows you to call any inference provider's endpoints by …" at bounding box center [663, 370] width 781 height 56
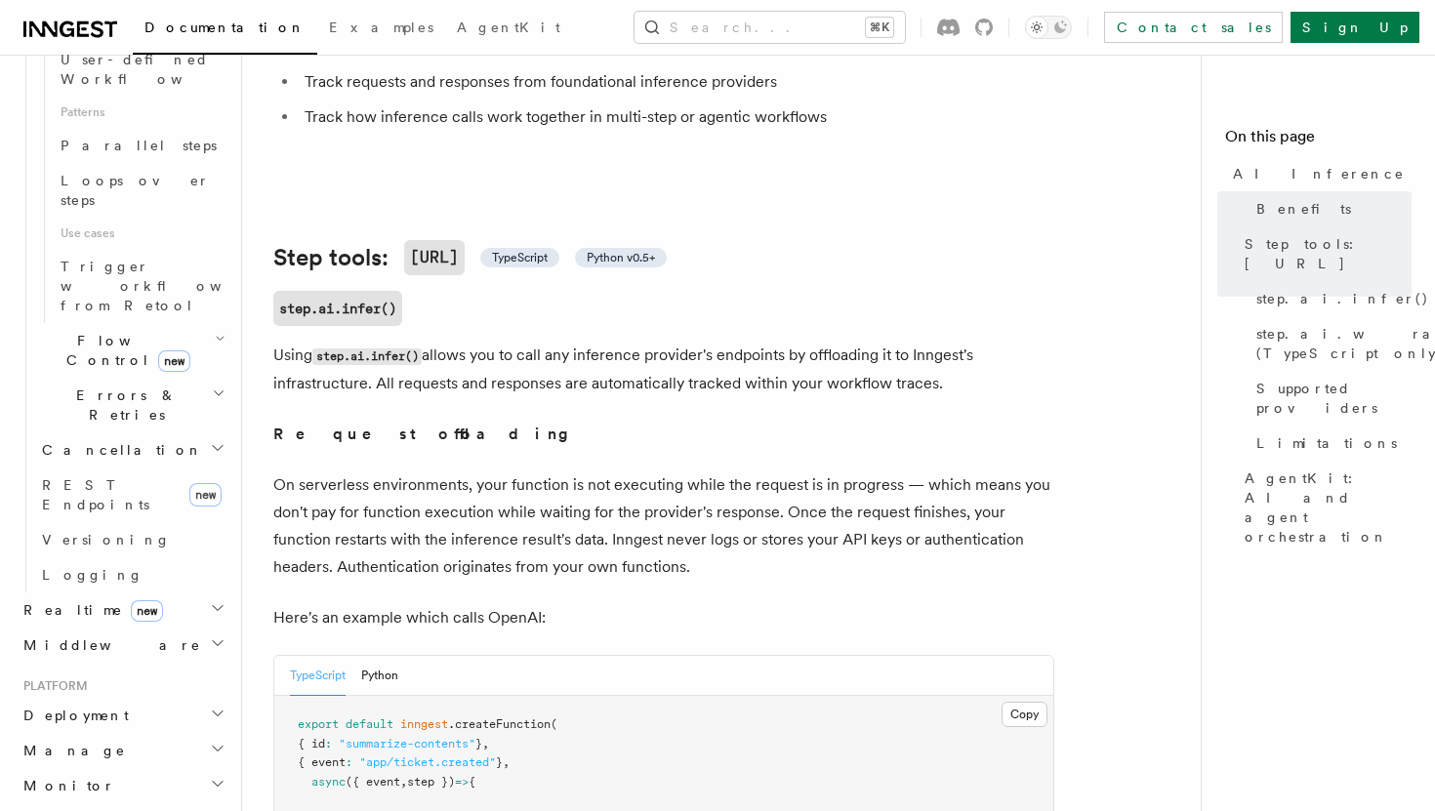
drag, startPoint x: 659, startPoint y: 388, endPoint x: 632, endPoint y: 325, distance: 68.2
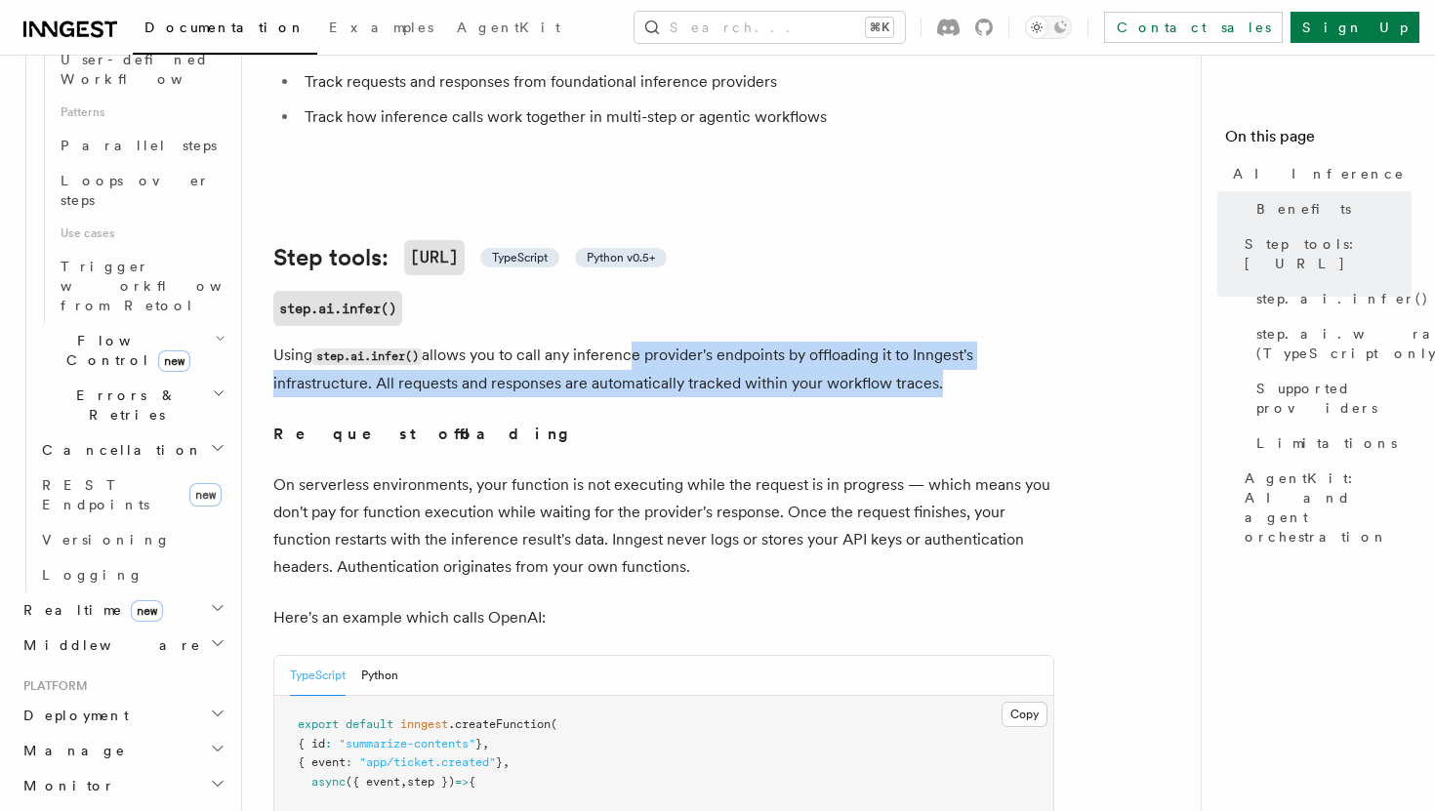
click at [631, 342] on p "Using step.ai.infer() allows you to call any inference provider's endpoints by …" at bounding box center [663, 370] width 781 height 56
drag, startPoint x: 631, startPoint y: 320, endPoint x: 675, endPoint y: 398, distance: 89.6
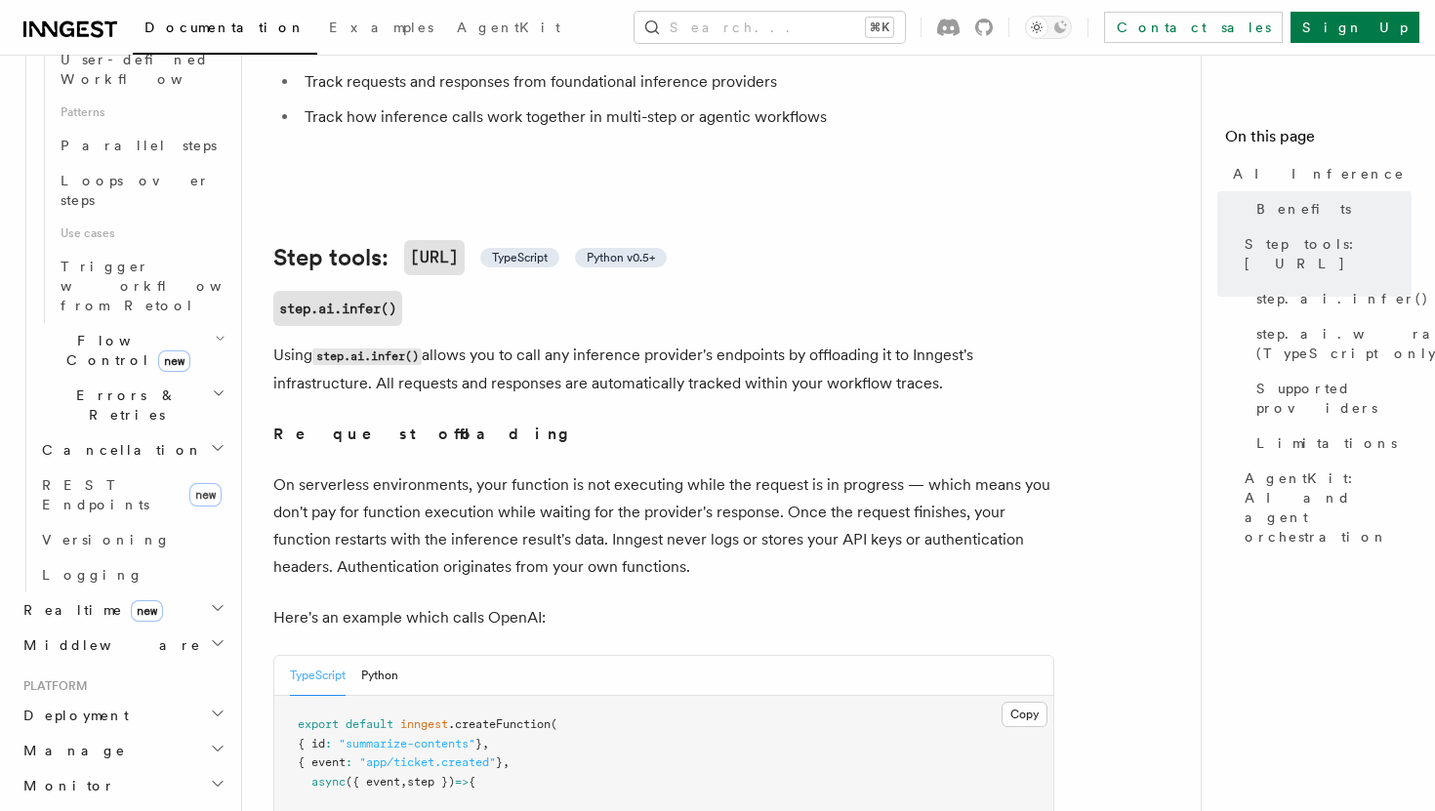
click at [675, 421] on p "Request offloading" at bounding box center [663, 434] width 781 height 27
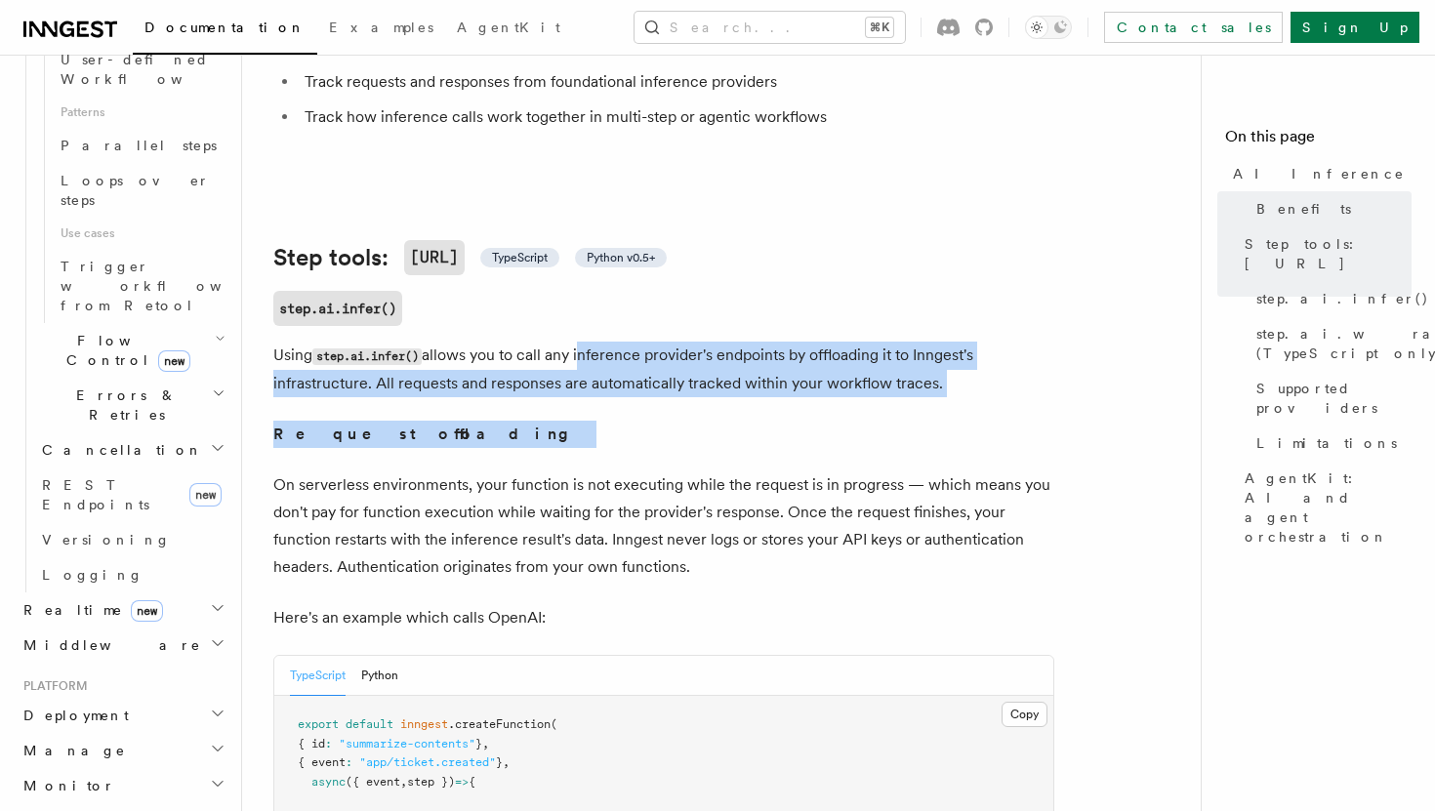
drag, startPoint x: 675, startPoint y: 398, endPoint x: 620, endPoint y: 282, distance: 128.4
click at [620, 291] on h3 "step.ai.infer()" at bounding box center [663, 308] width 781 height 35
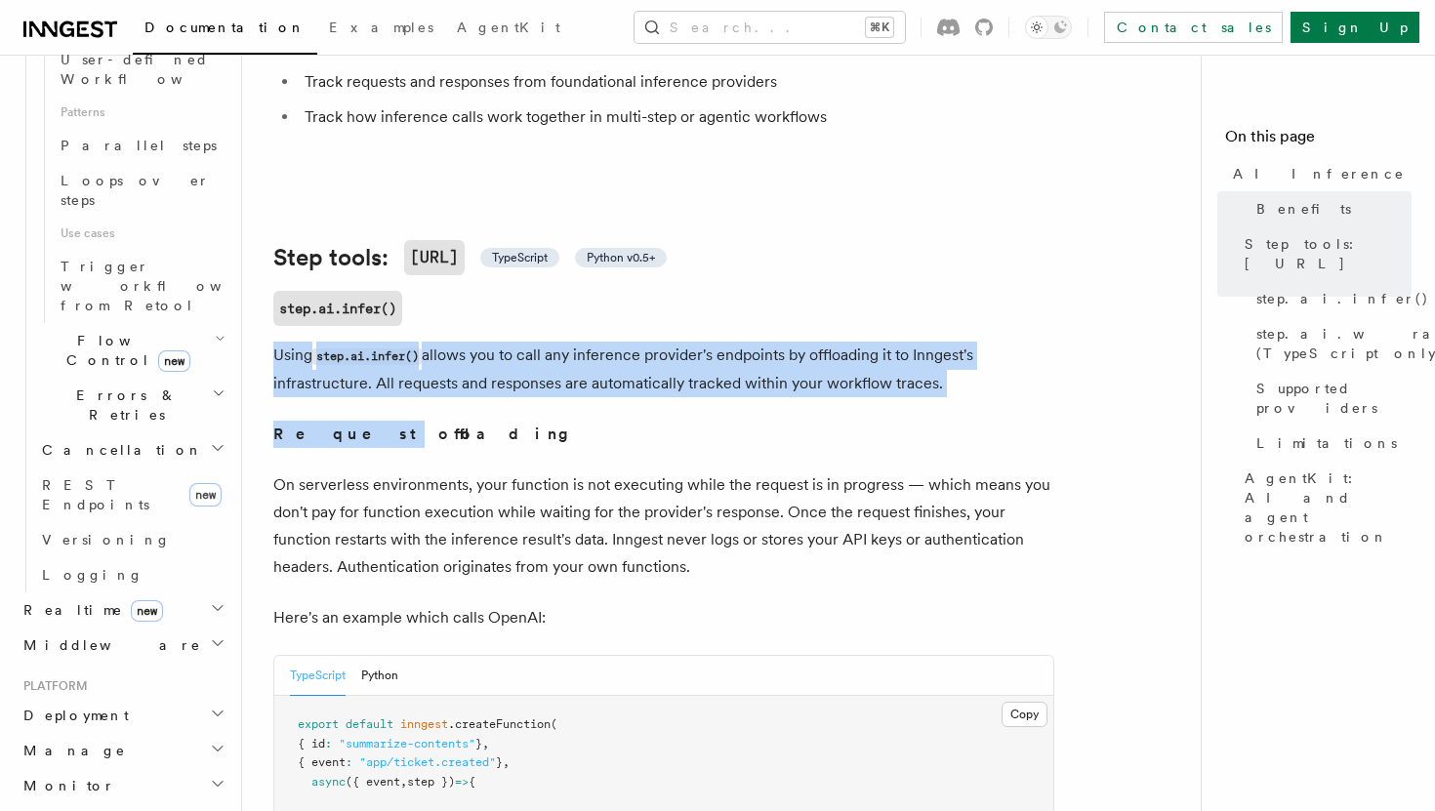
drag, startPoint x: 620, startPoint y: 282, endPoint x: 707, endPoint y: 393, distance: 141.2
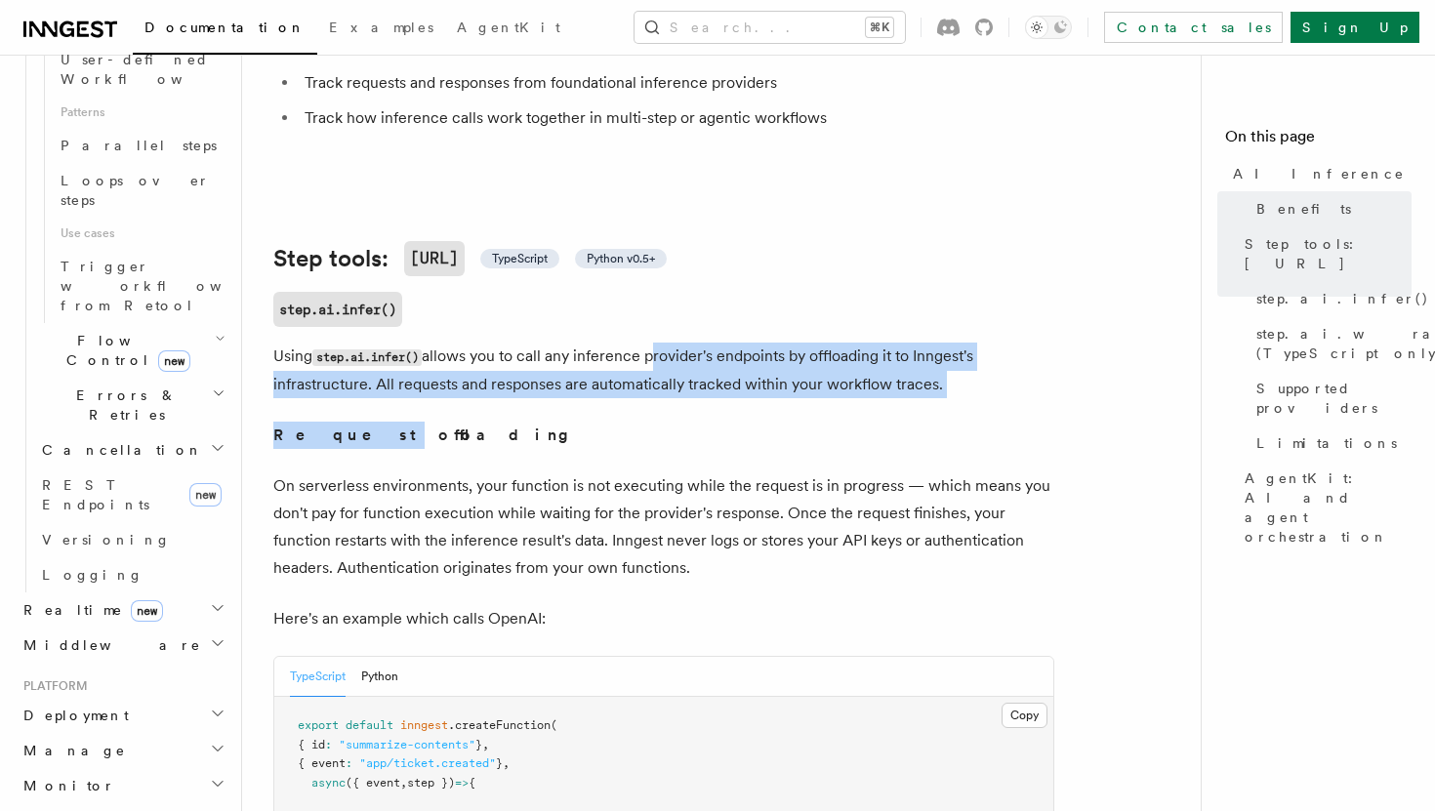
drag, startPoint x: 707, startPoint y: 393, endPoint x: 639, endPoint y: 291, distance: 123.2
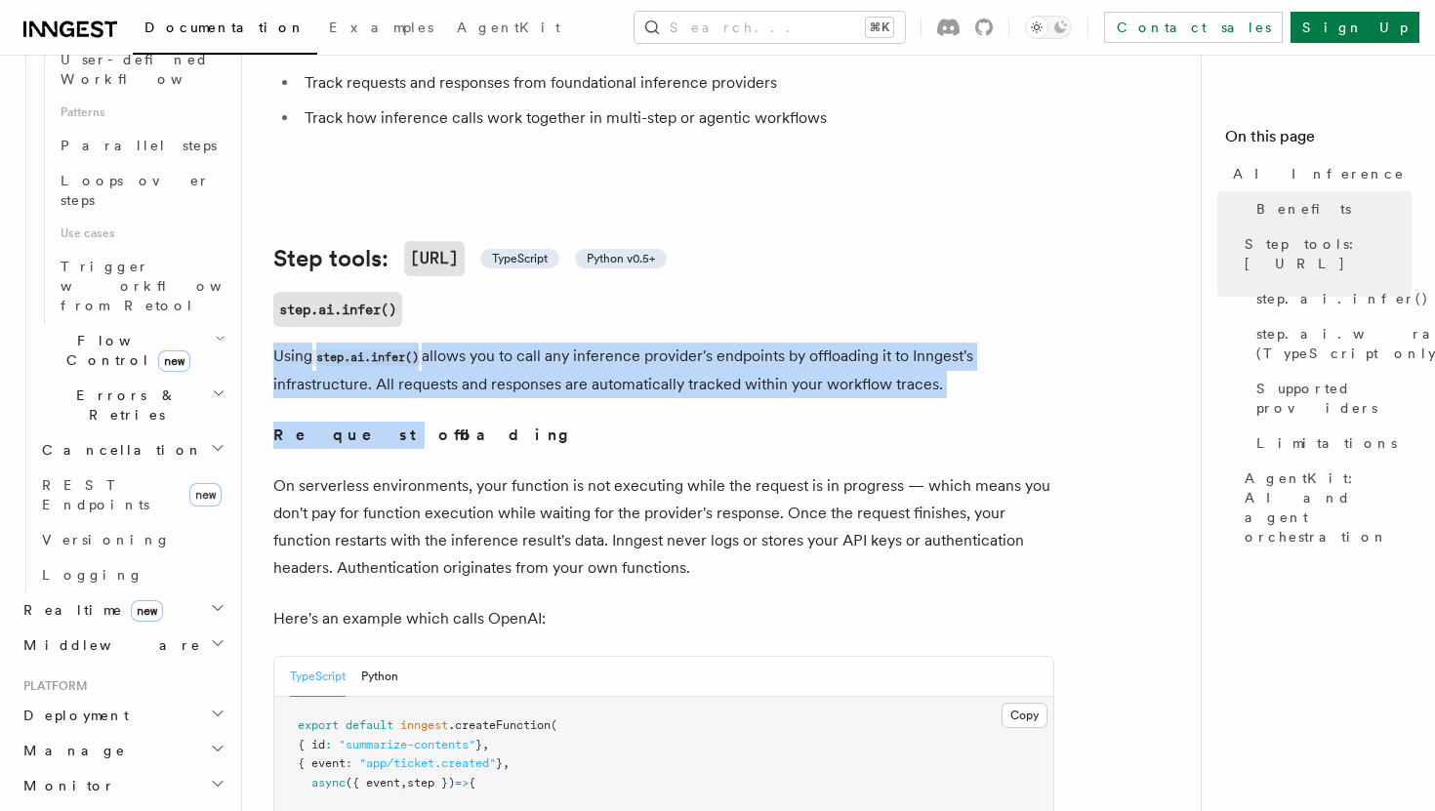
click at [639, 292] on h3 "step.ai.infer()" at bounding box center [663, 309] width 781 height 35
drag, startPoint x: 639, startPoint y: 291, endPoint x: 724, endPoint y: 401, distance: 139.8
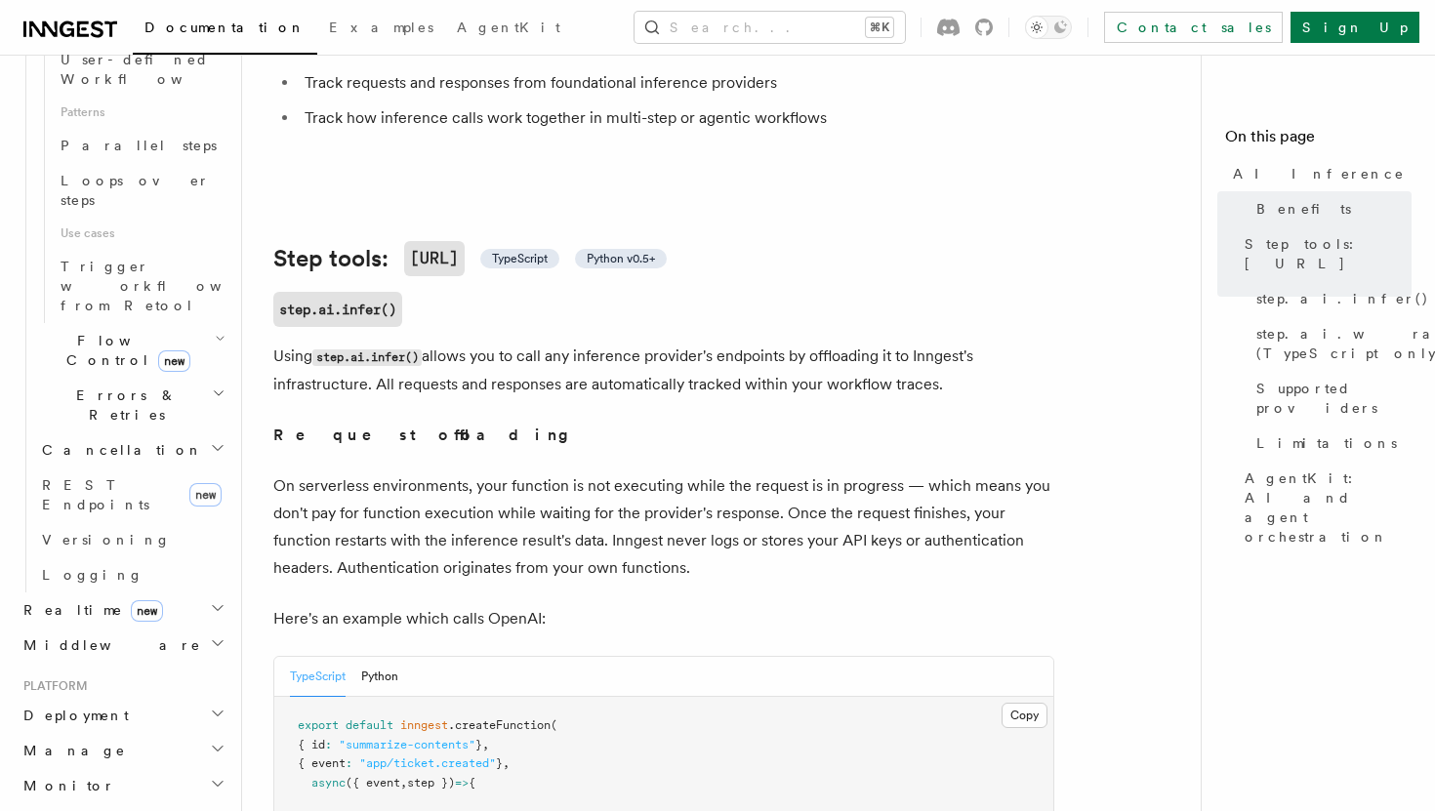
click at [724, 422] on p "Request offloading" at bounding box center [663, 435] width 781 height 27
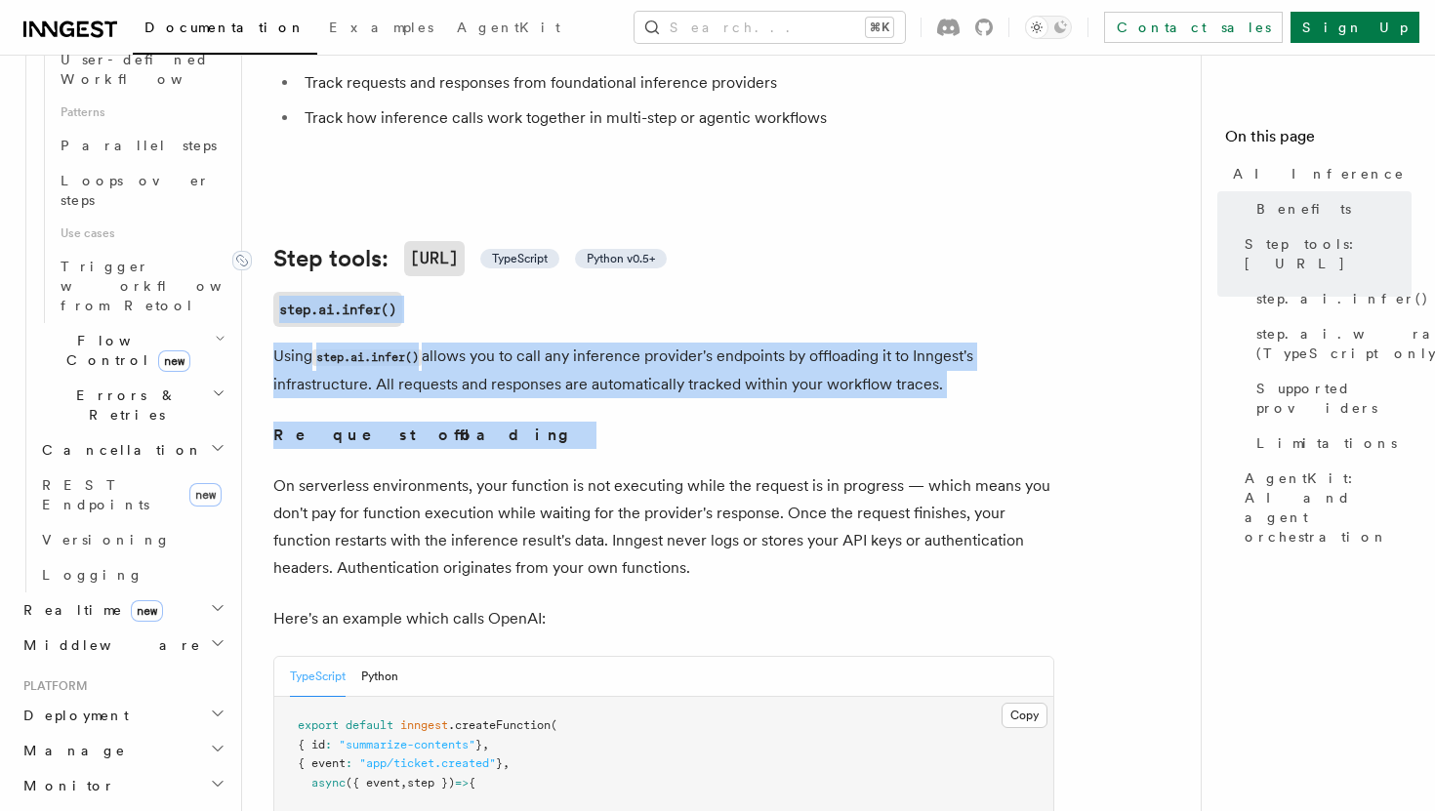
drag, startPoint x: 724, startPoint y: 401, endPoint x: 630, endPoint y: 245, distance: 182.7
click at [630, 245] on link "Step tools: [URL] TypeScript Python v0.5+" at bounding box center [469, 258] width 393 height 35
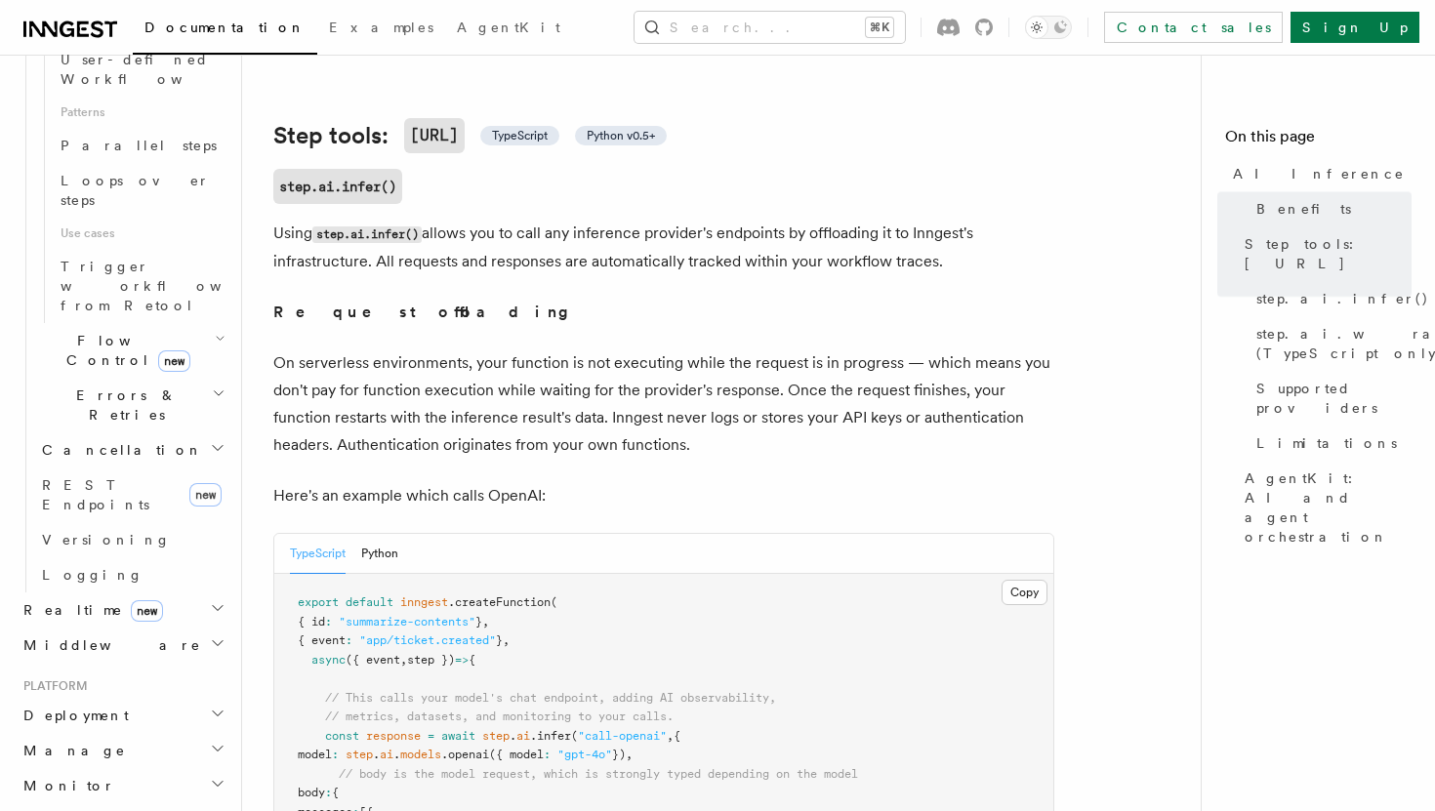
drag, startPoint x: 630, startPoint y: 245, endPoint x: 642, endPoint y: 288, distance: 44.8
click at [642, 299] on p "Request offloading" at bounding box center [663, 312] width 781 height 27
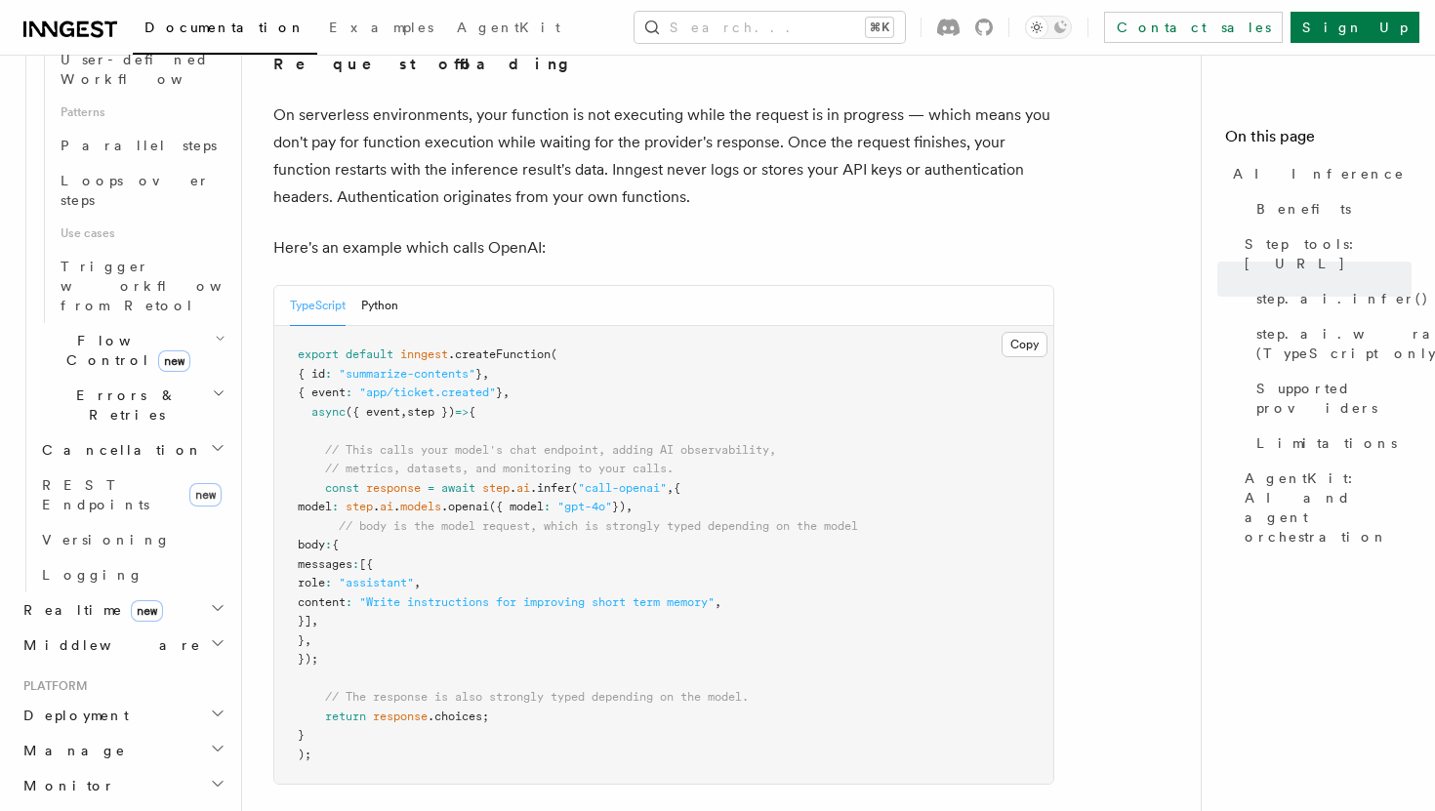
scroll to position [969, 0]
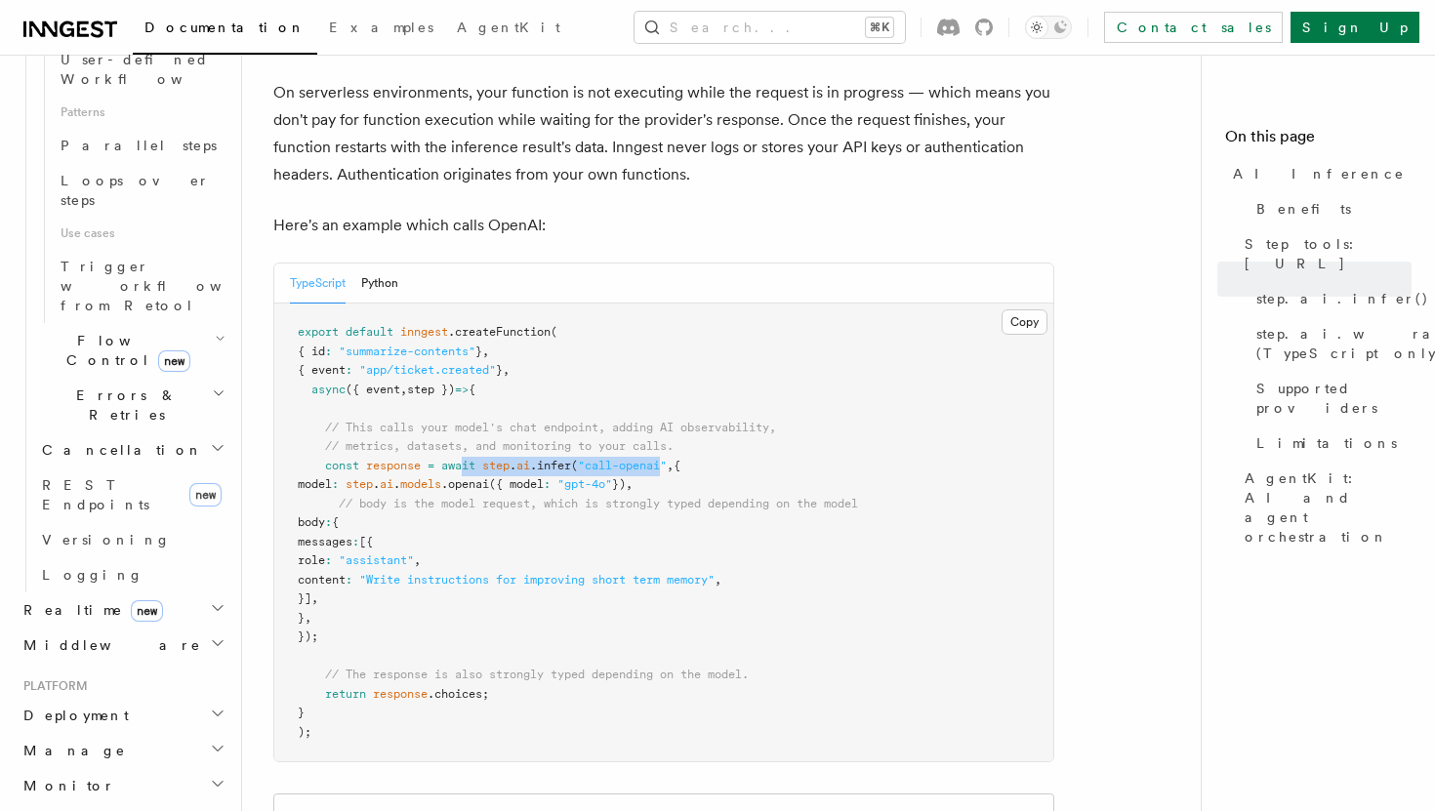
drag, startPoint x: 468, startPoint y: 446, endPoint x: 701, endPoint y: 446, distance: 233.4
click at [681, 459] on span "const response = await step . ai .infer ( "call-openai" , {" at bounding box center [489, 466] width 383 height 14
click at [628, 565] on pre "export default inngest .createFunction ( { id : "summarize-contents" } , { even…" at bounding box center [663, 533] width 779 height 458
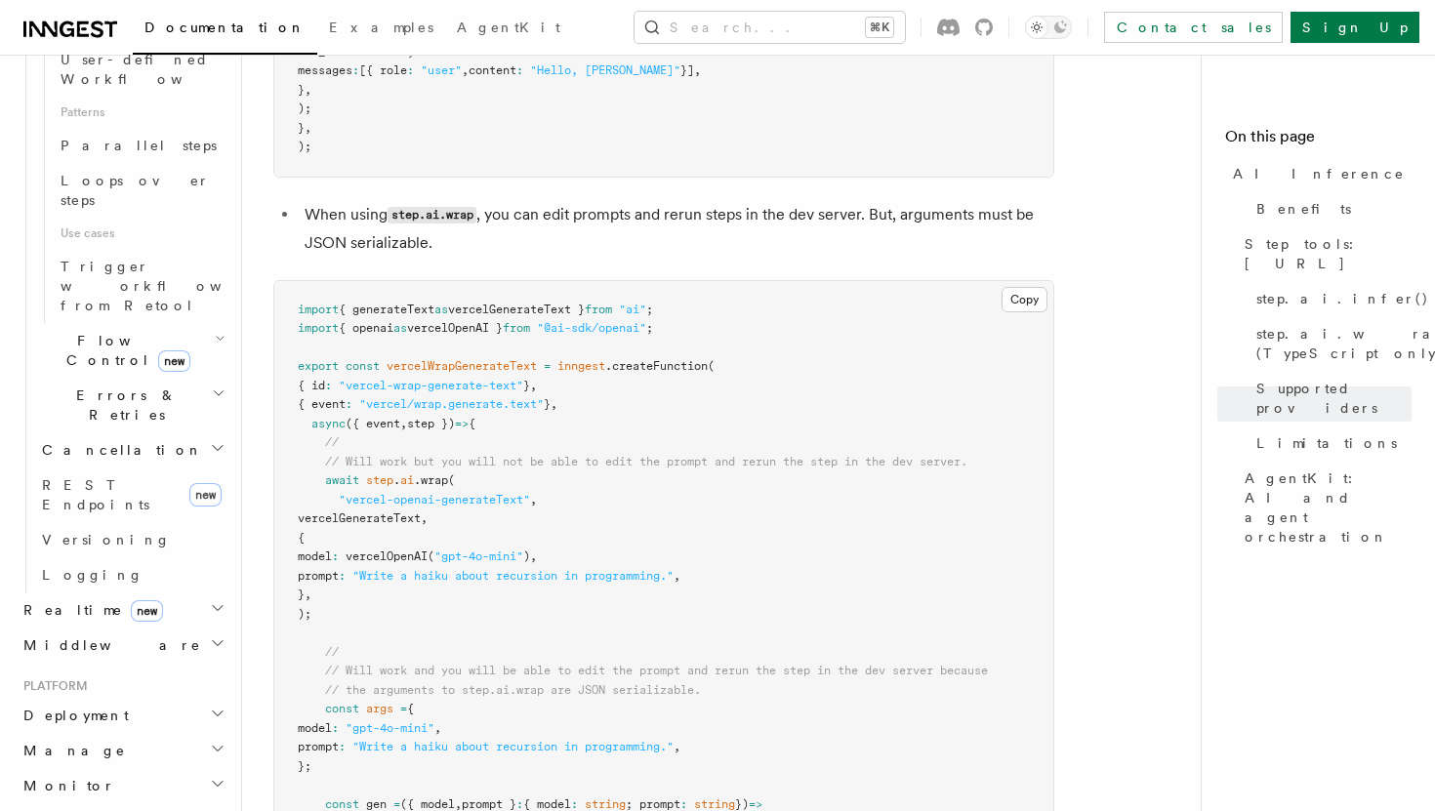
scroll to position [3700, 0]
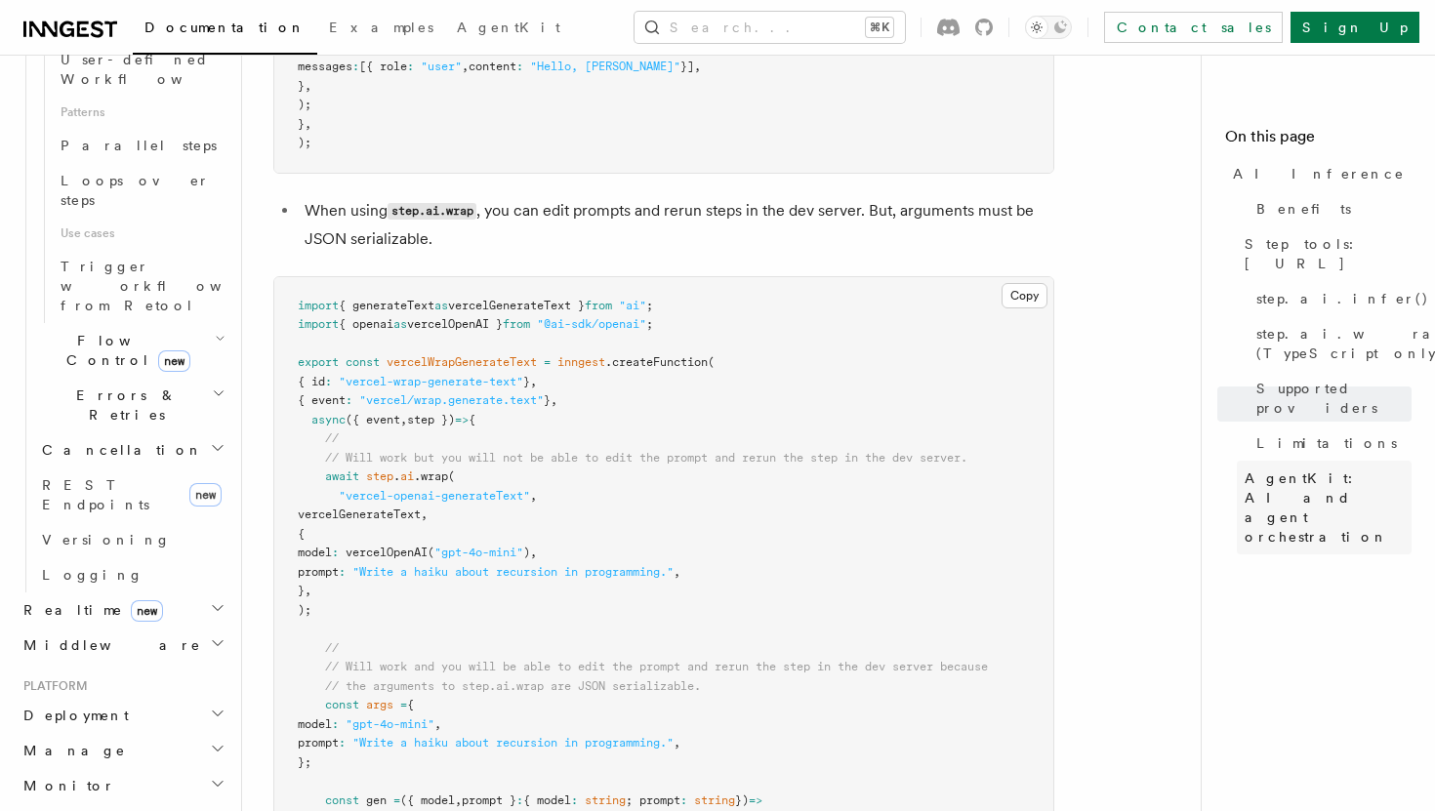
click at [1288, 469] on span "AgentKit: AI and agent orchestration" at bounding box center [1328, 508] width 167 height 78
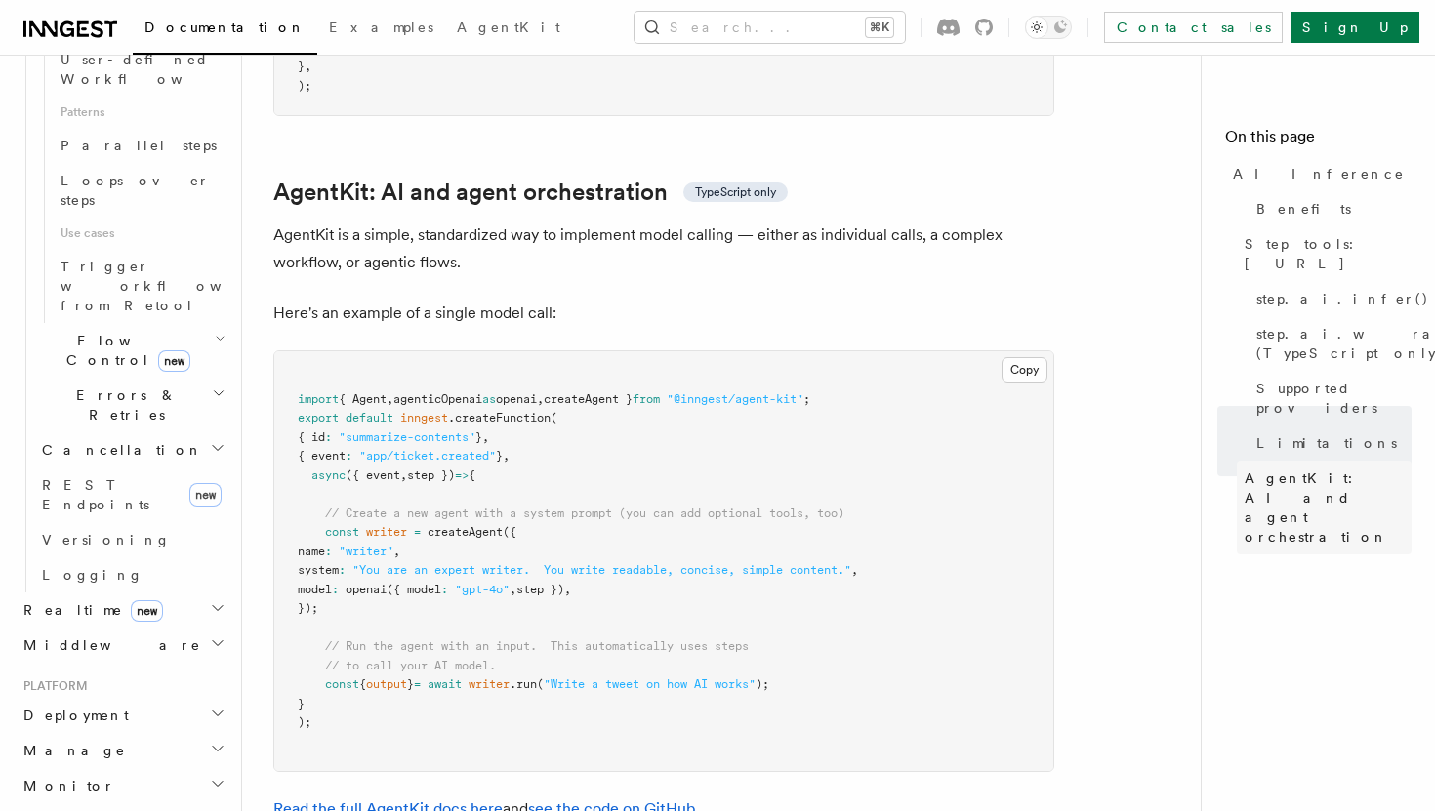
scroll to position [5655, 0]
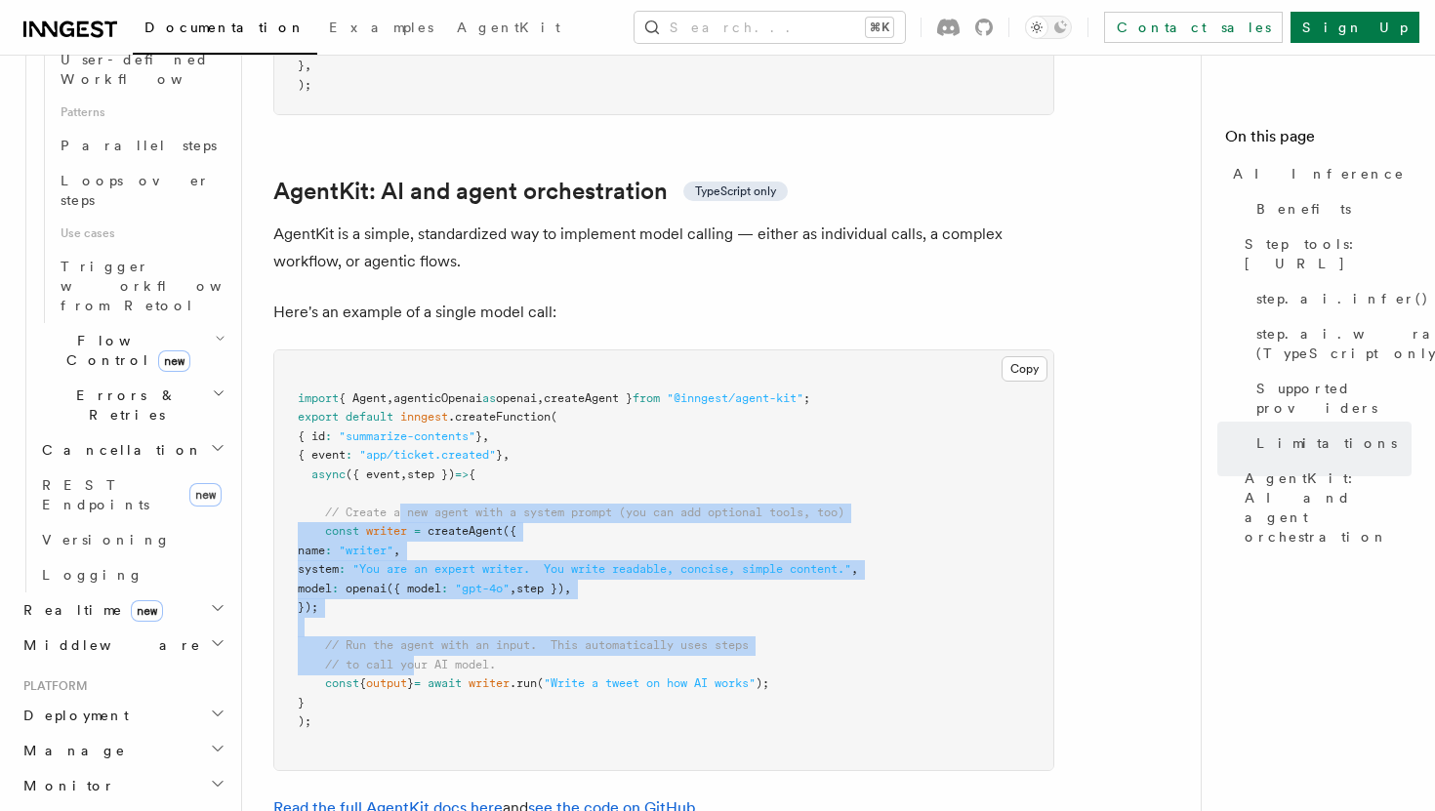
drag, startPoint x: 405, startPoint y: 434, endPoint x: 417, endPoint y: 587, distance: 153.7
click at [417, 587] on code "import { Agent , agenticOpenai as openai , createAgent } from "@inngest/agent-k…" at bounding box center [578, 561] width 560 height 338
click at [417, 658] on span "// to call your AI model." at bounding box center [410, 665] width 171 height 14
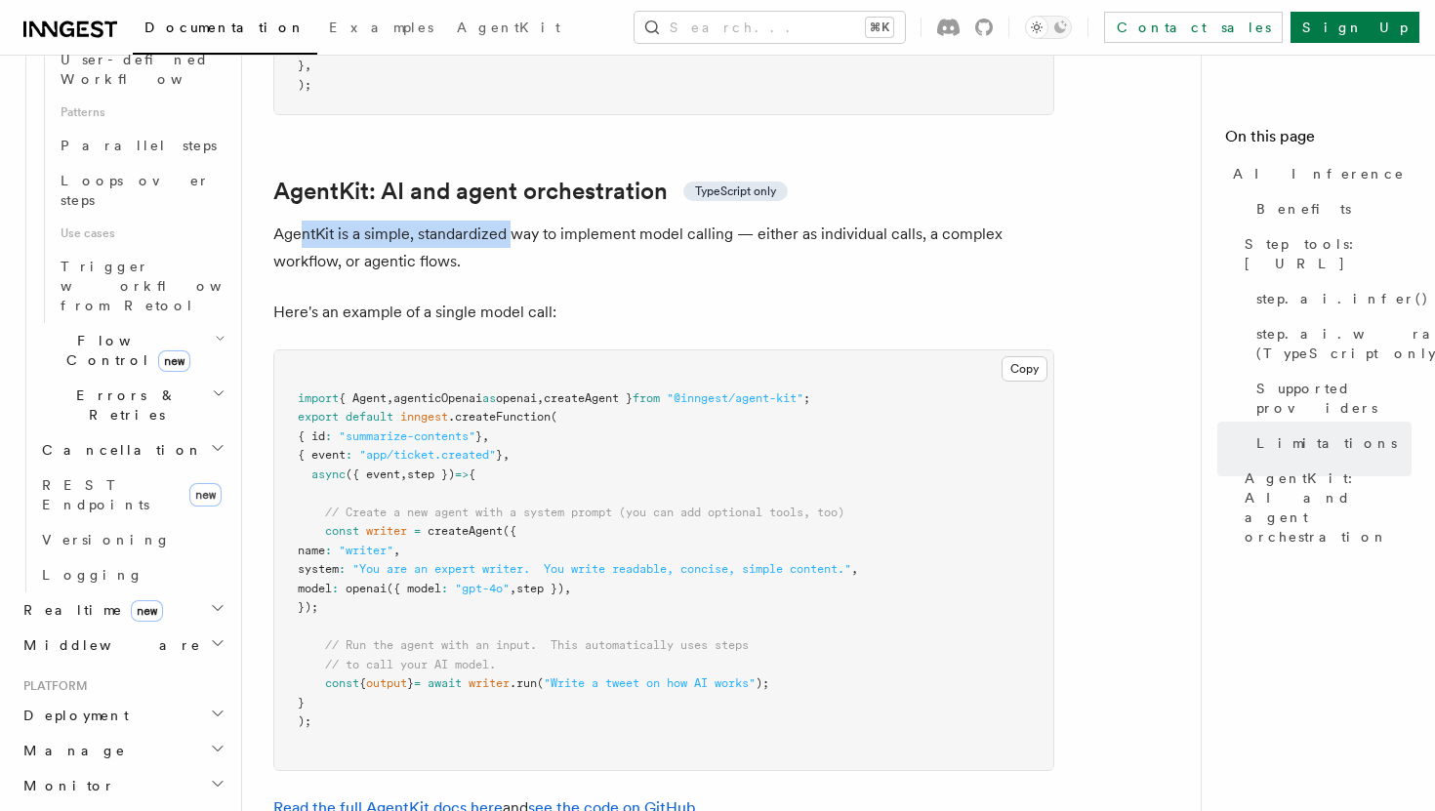
drag, startPoint x: 298, startPoint y: 146, endPoint x: 641, endPoint y: 185, distance: 345.8
click at [630, 221] on p "AgentKit is a simple, standardized way to implement model calling — either as i…" at bounding box center [663, 248] width 781 height 55
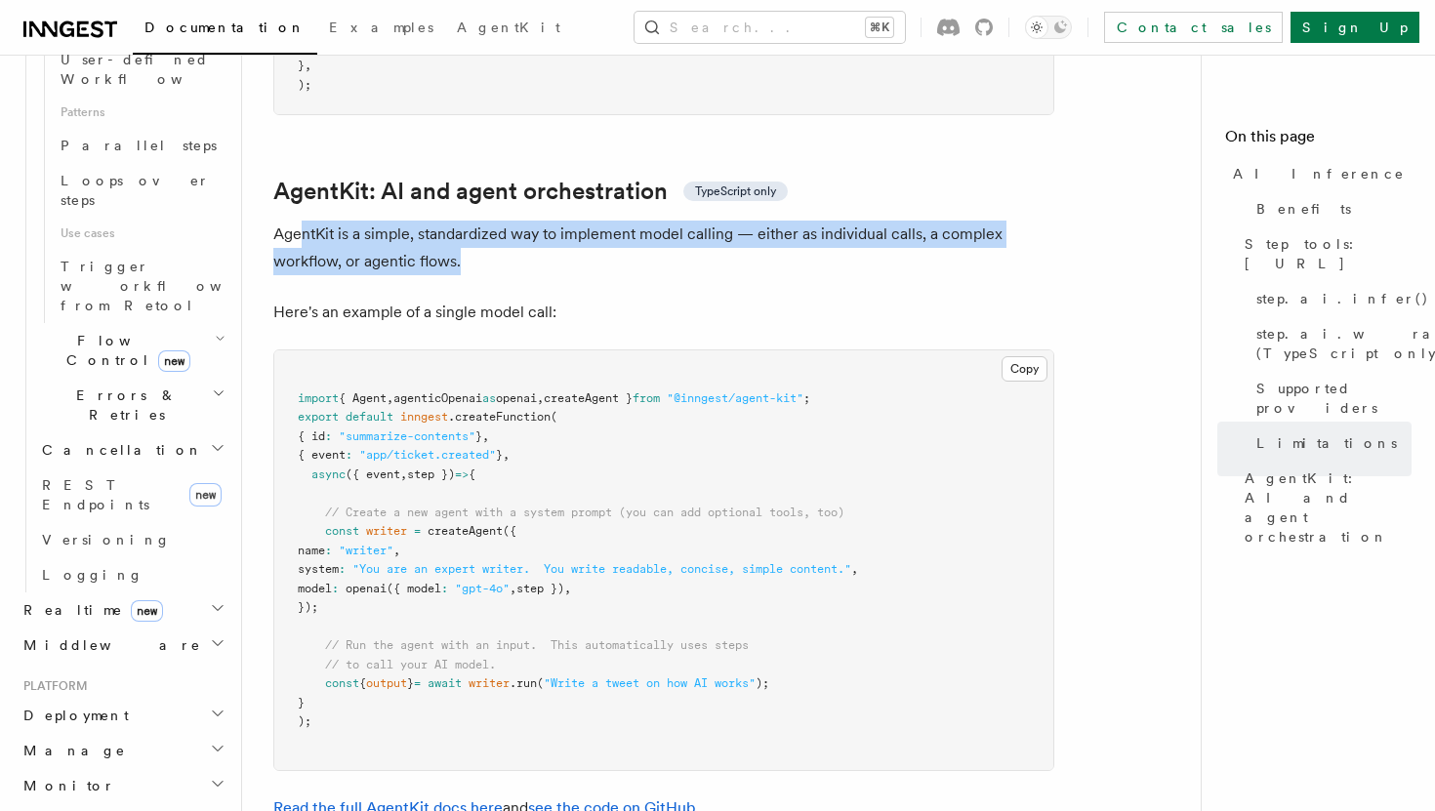
click at [641, 221] on p "AgentKit is a simple, standardized way to implement model calling — either as i…" at bounding box center [663, 248] width 781 height 55
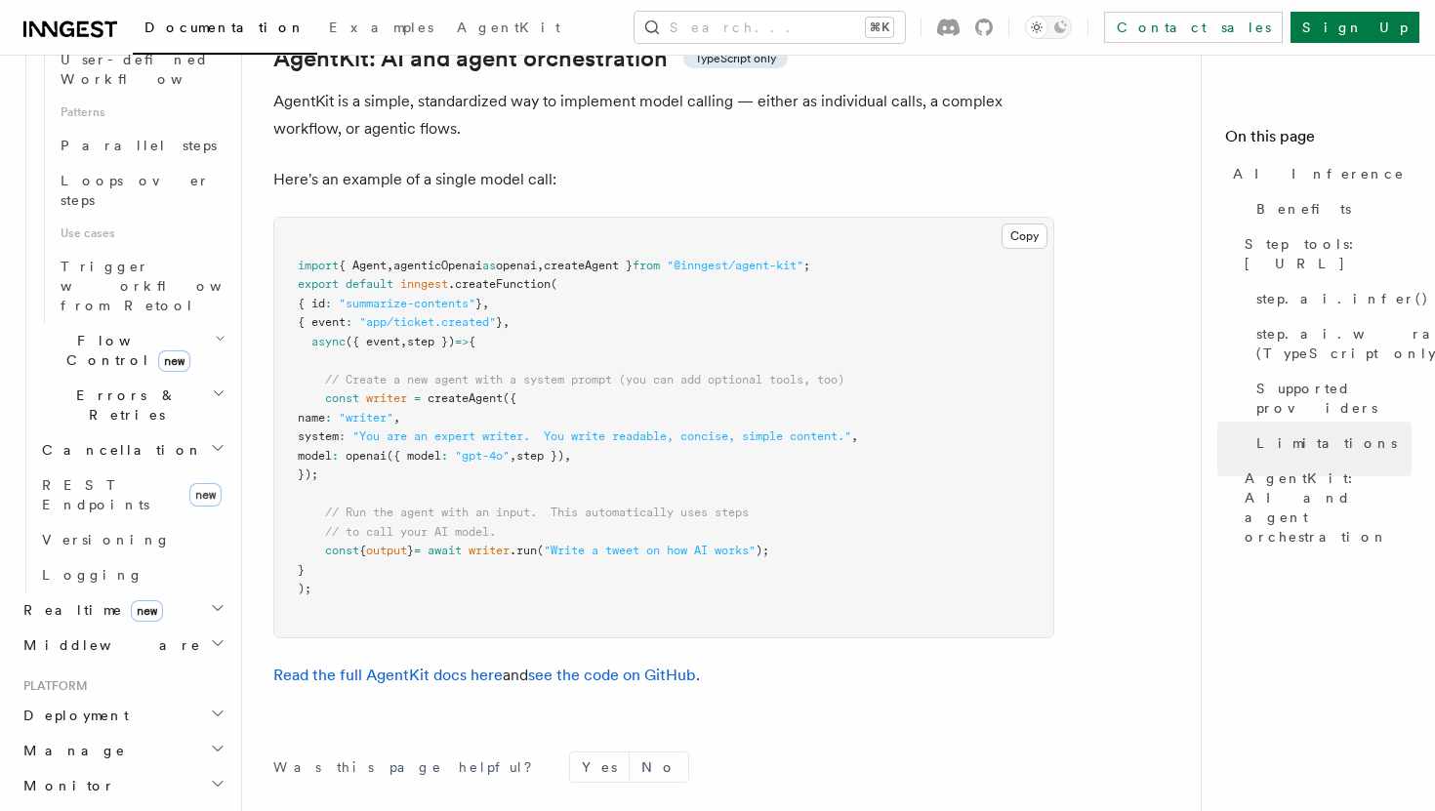
scroll to position [5783, 0]
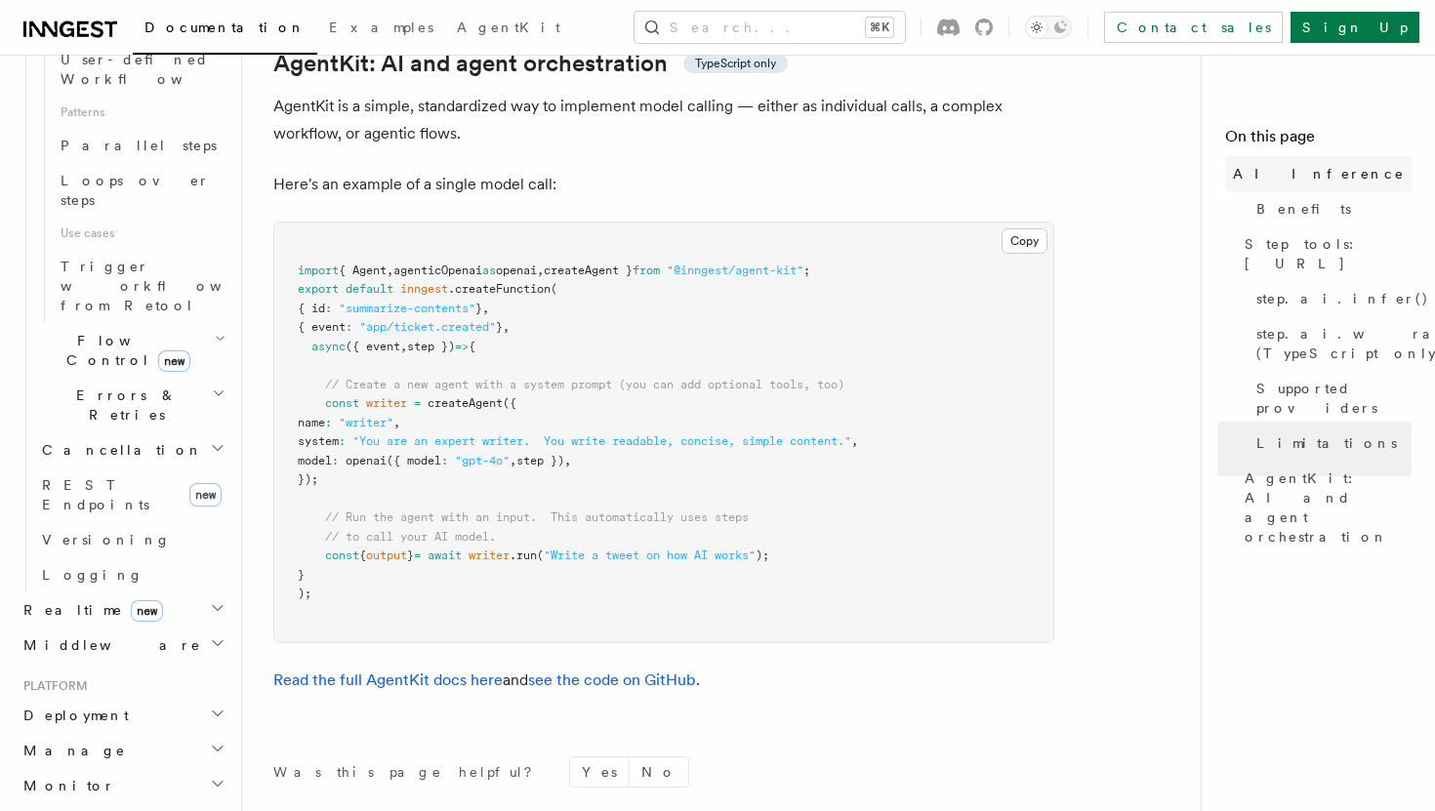
click at [1311, 172] on link "AI Inference" at bounding box center [1318, 173] width 186 height 35
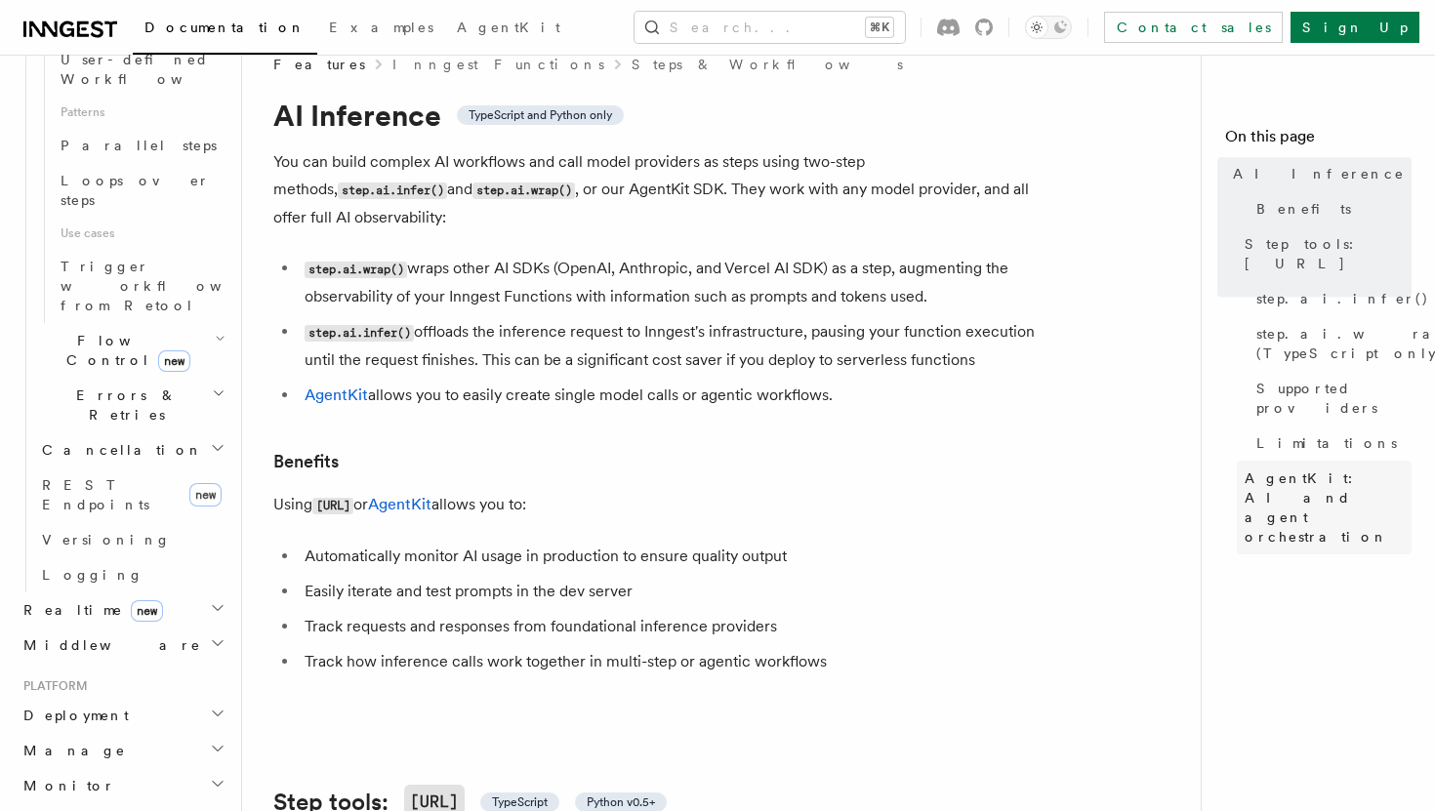
click at [1274, 461] on link "AgentKit: AI and agent orchestration" at bounding box center [1324, 508] width 175 height 94
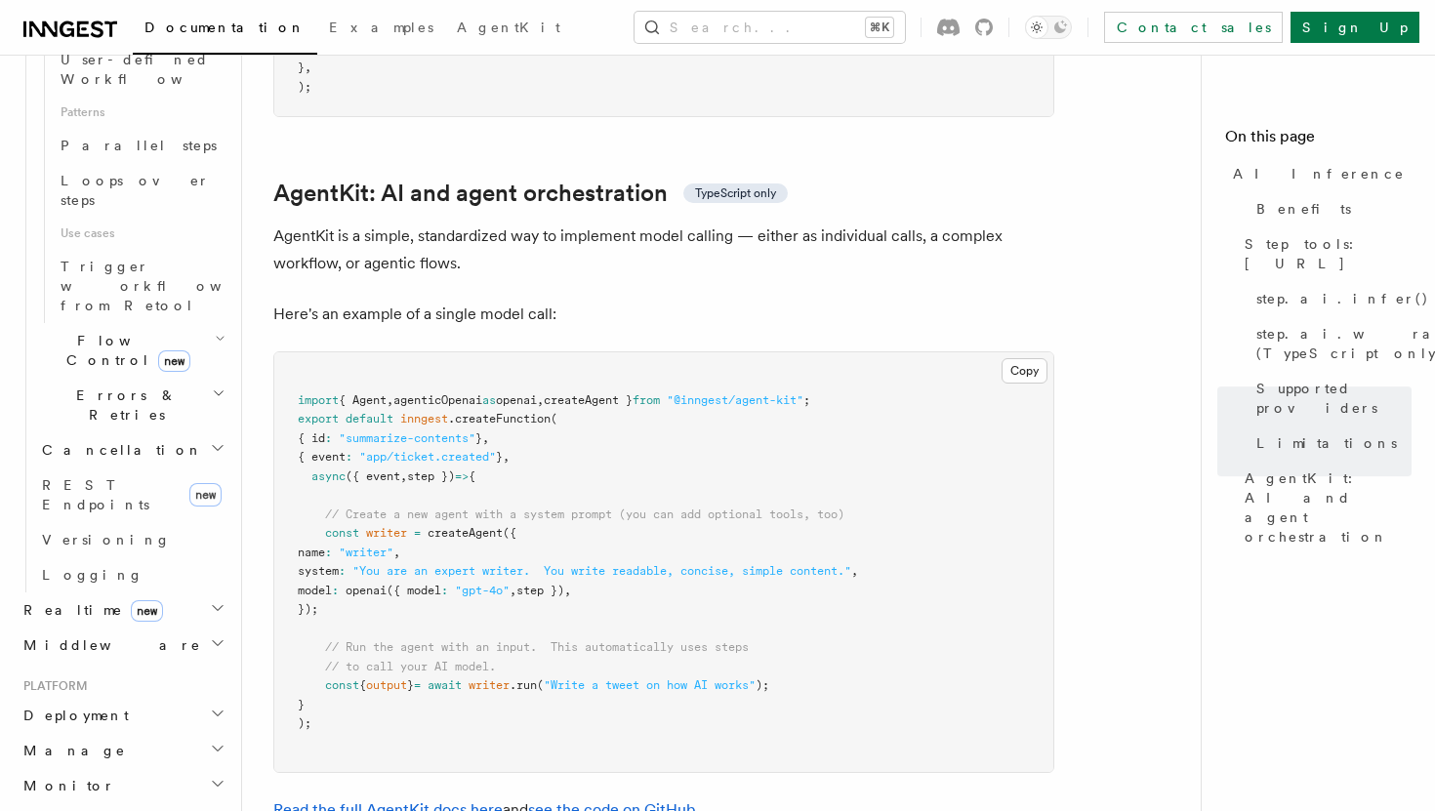
scroll to position [5655, 0]
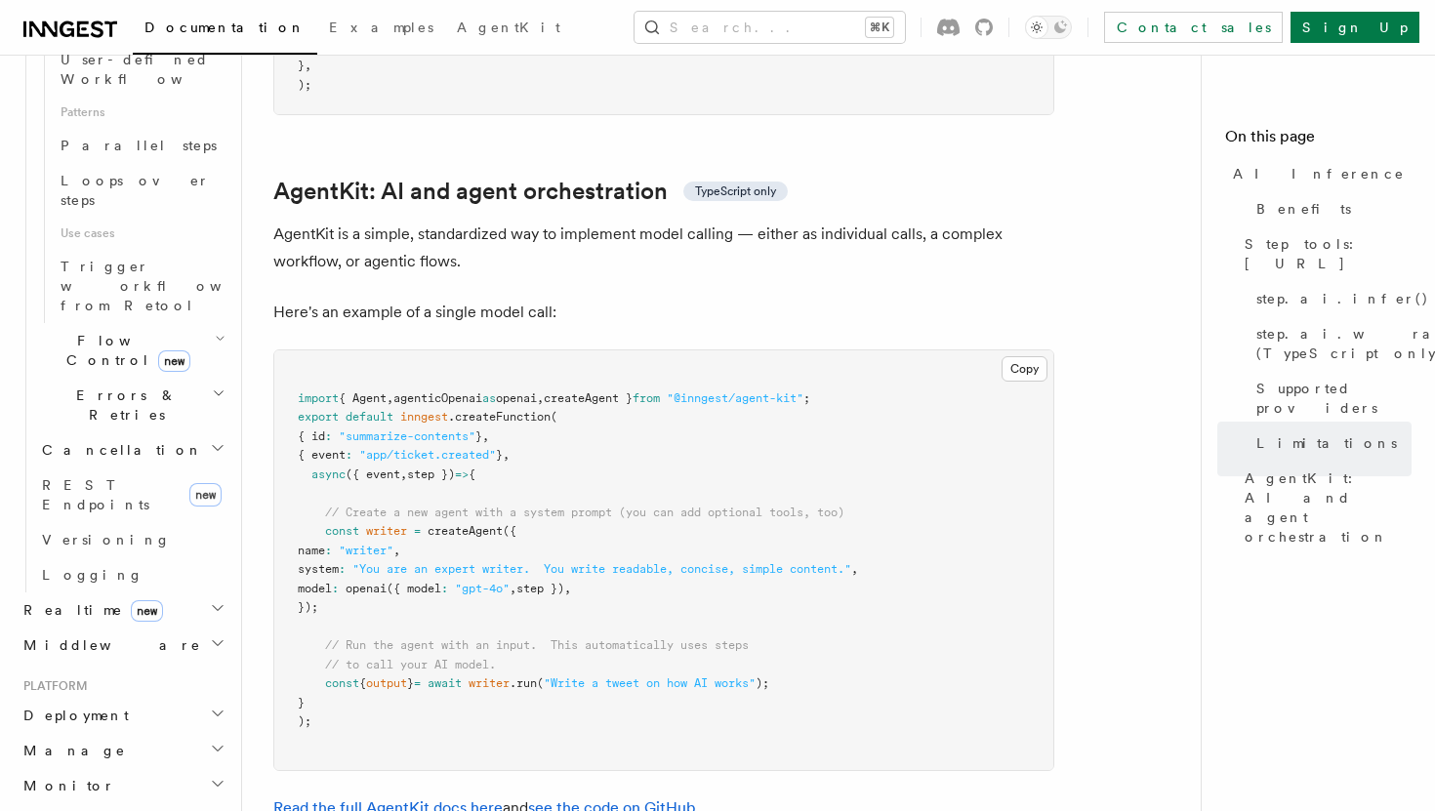
drag, startPoint x: 509, startPoint y: 360, endPoint x: 532, endPoint y: 579, distance: 220.0
click at [524, 570] on pre "import { Agent , agenticOpenai as openai , createAgent } from "@inngest/agent-k…" at bounding box center [663, 561] width 779 height 420
click at [532, 579] on pre "import { Agent , agenticOpenai as openai , createAgent } from "@inngest/agent-k…" at bounding box center [663, 561] width 779 height 420
drag, startPoint x: 487, startPoint y: 607, endPoint x: 480, endPoint y: 512, distance: 95.9
click at [480, 527] on pre "import { Agent , agenticOpenai as openai , createAgent } from "@inngest/agent-k…" at bounding box center [663, 561] width 779 height 420
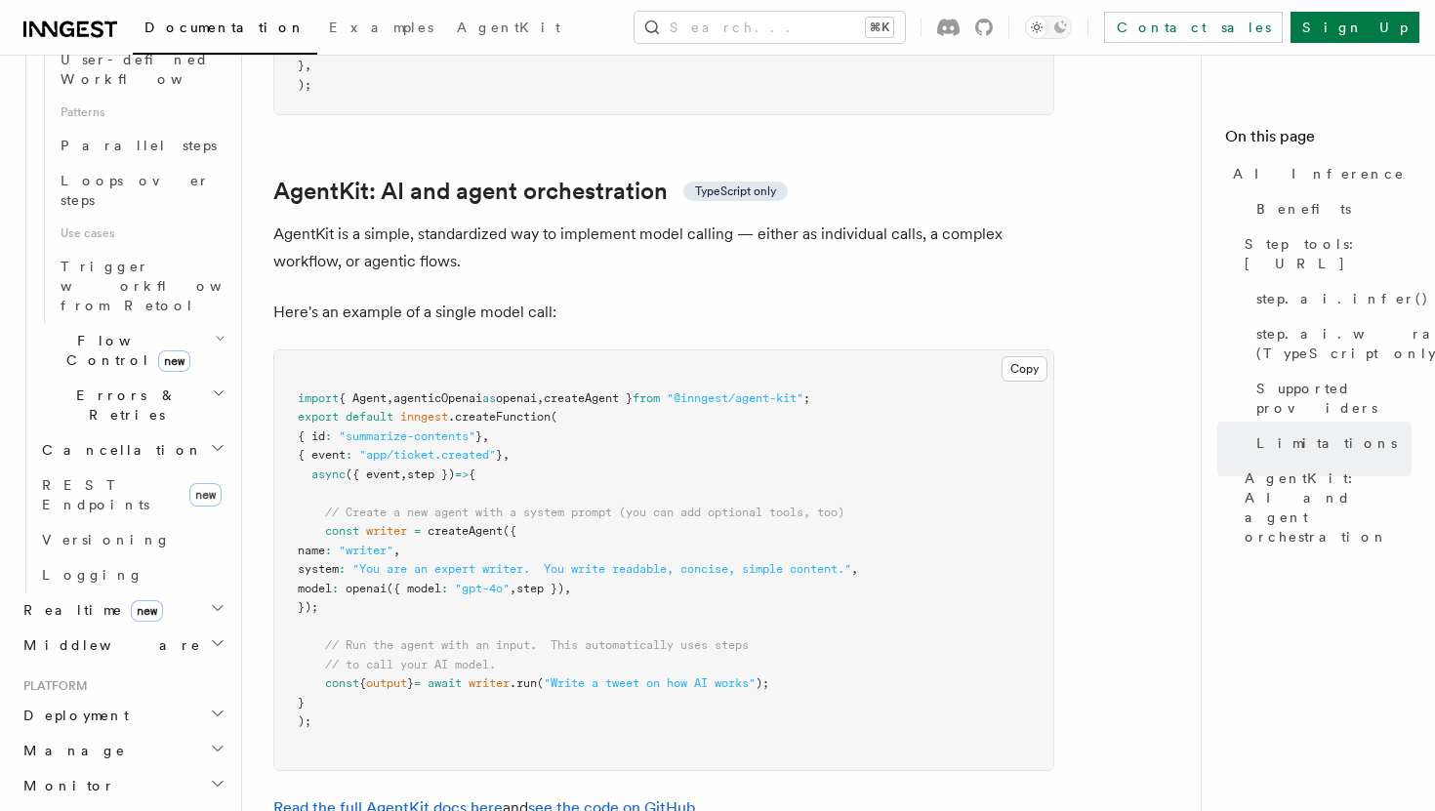
click at [480, 512] on pre "import { Agent , agenticOpenai as openai , createAgent } from "@inngest/agent-k…" at bounding box center [663, 561] width 779 height 420
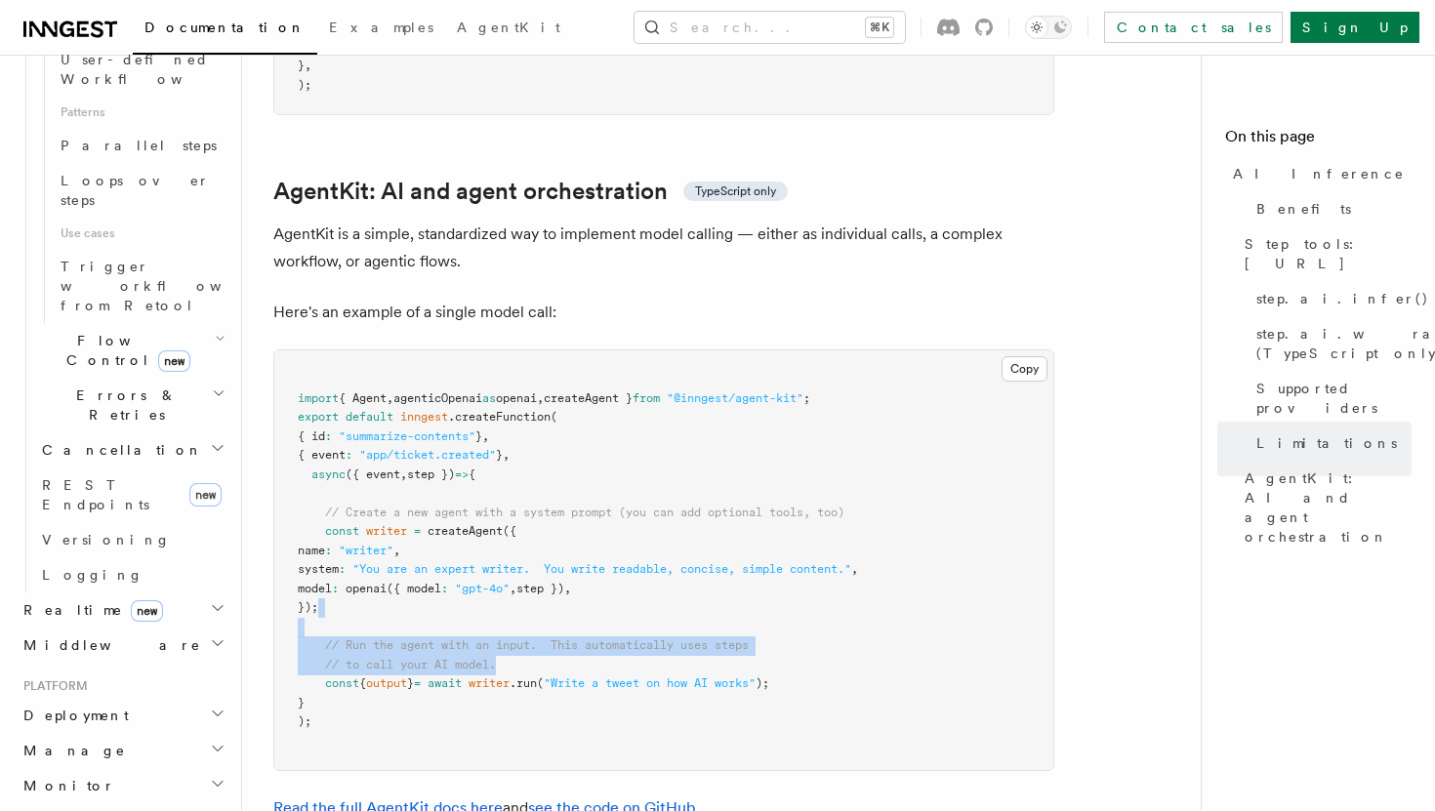
drag, startPoint x: 465, startPoint y: 517, endPoint x: 561, endPoint y: 607, distance: 132.6
click at [561, 607] on pre "import { Agent , agenticOpenai as openai , createAgent } from "@inngest/agent-k…" at bounding box center [663, 561] width 779 height 420
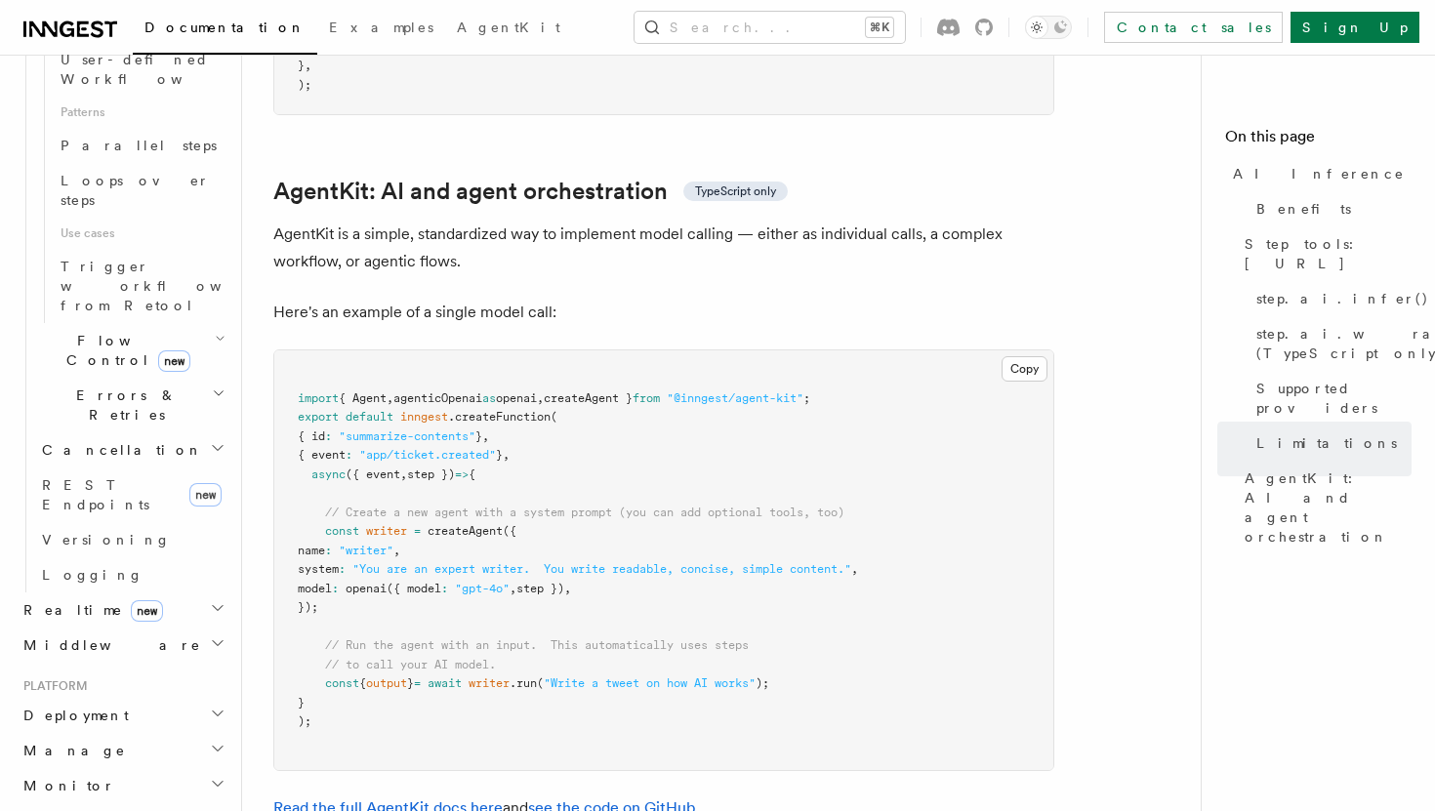
click at [562, 607] on pre "import { Agent , agenticOpenai as openai , createAgent } from "@inngest/agent-k…" at bounding box center [663, 561] width 779 height 420
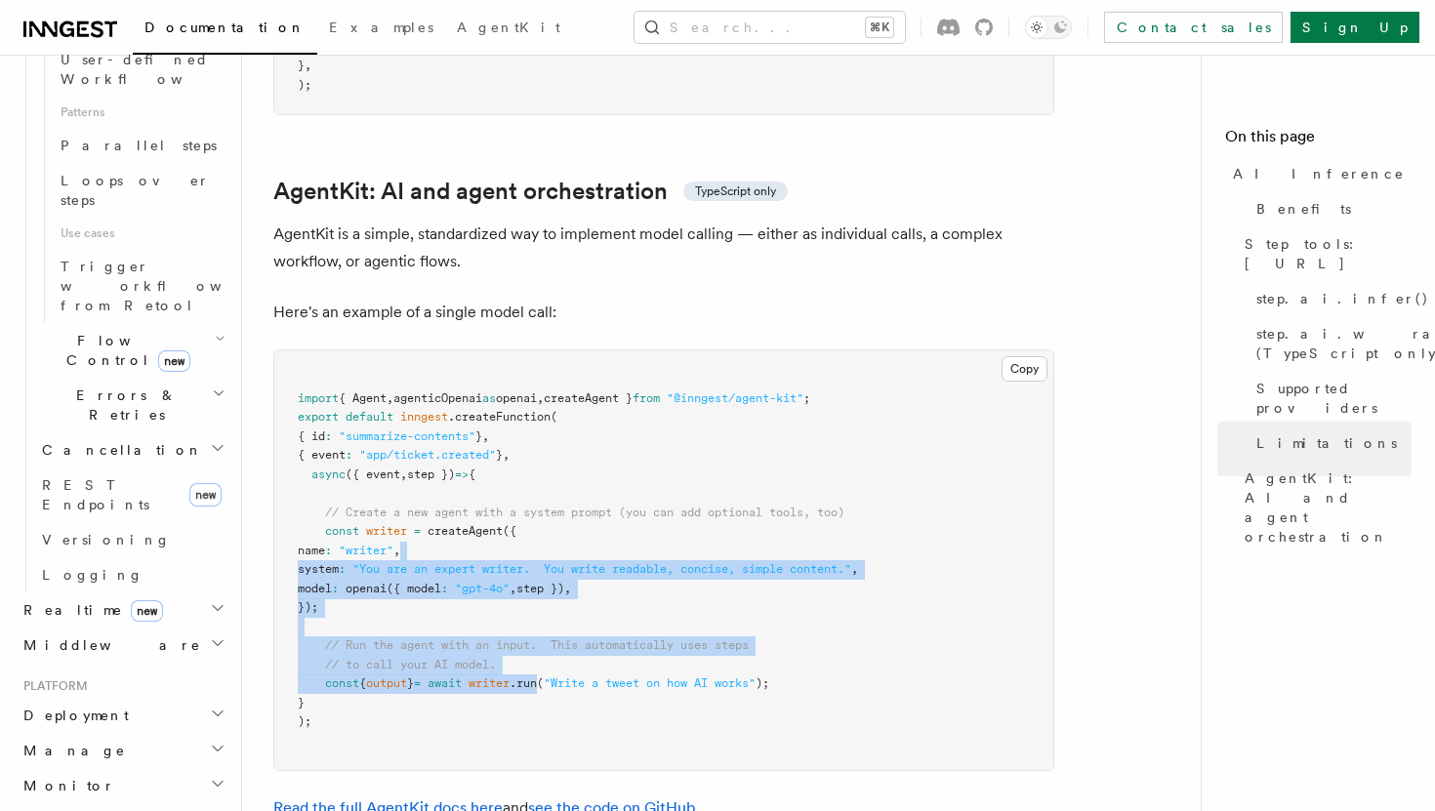
drag, startPoint x: 562, startPoint y: 607, endPoint x: 495, endPoint y: 421, distance: 198.3
click at [495, 421] on pre "import { Agent , agenticOpenai as openai , createAgent } from "@inngest/agent-k…" at bounding box center [663, 561] width 779 height 420
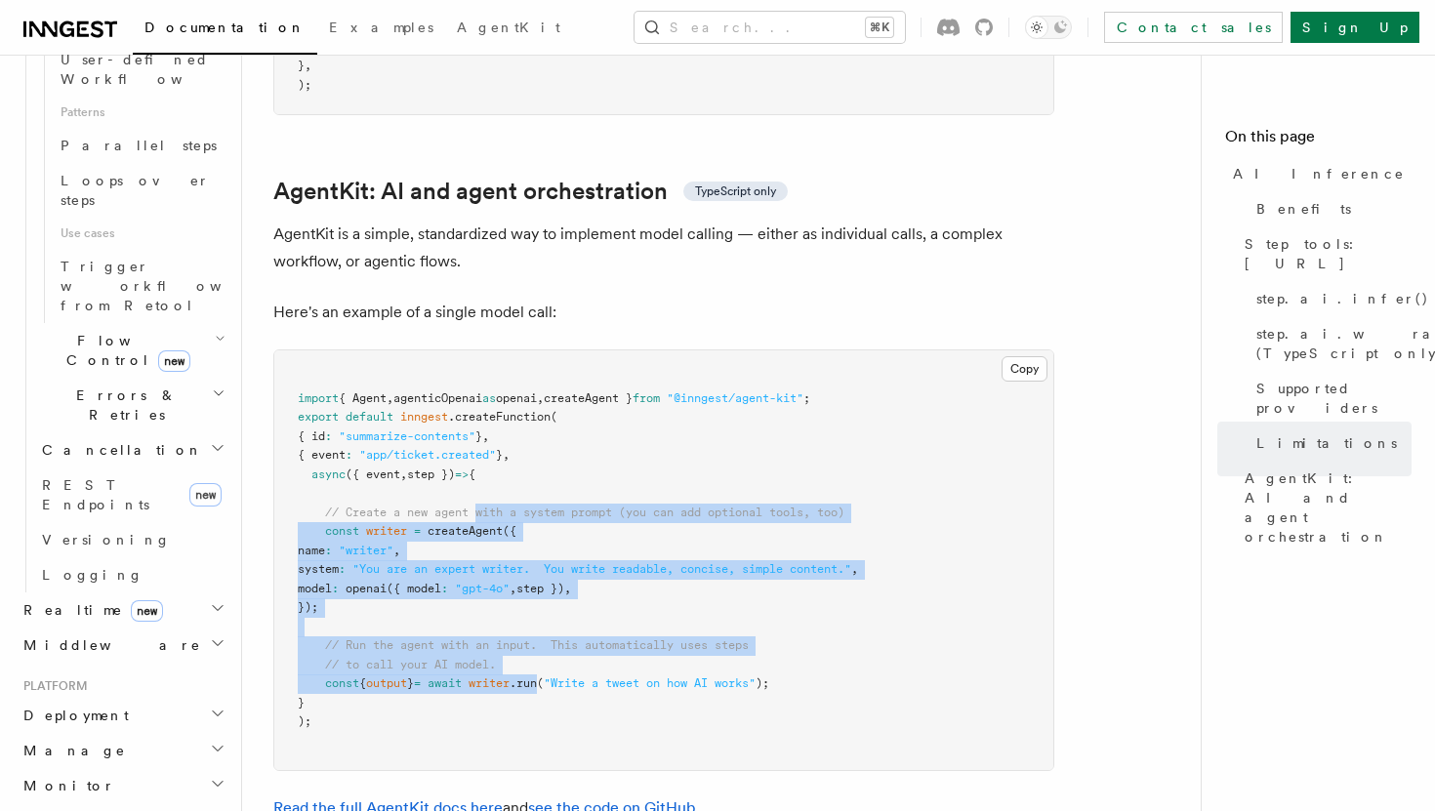
click at [495, 421] on pre "import { Agent , agenticOpenai as openai , createAgent } from "@inngest/agent-k…" at bounding box center [663, 561] width 779 height 420
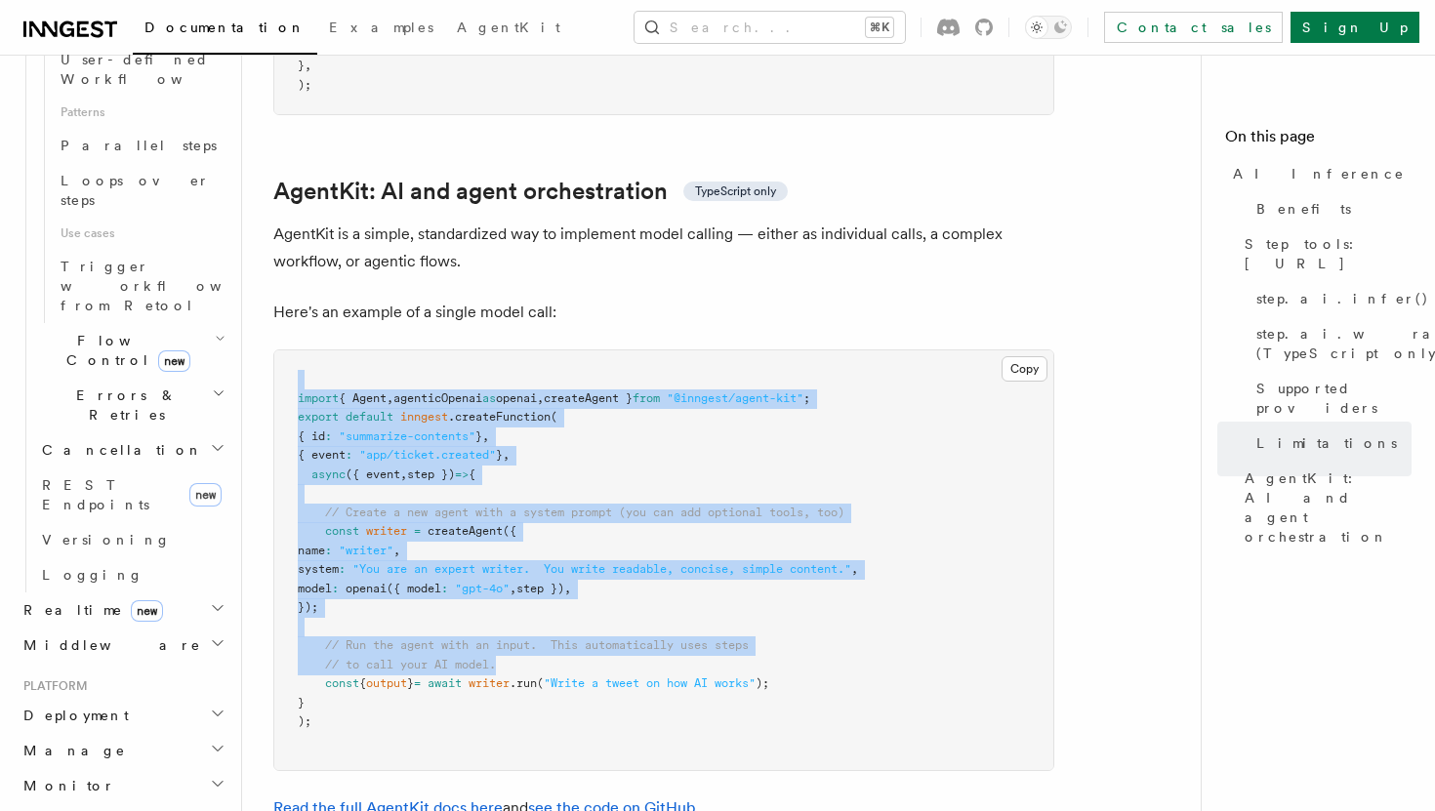
drag, startPoint x: 429, startPoint y: 272, endPoint x: 585, endPoint y: 571, distance: 337.2
click at [585, 571] on pre "import { Agent , agenticOpenai as openai , createAgent } from "@inngest/agent-k…" at bounding box center [663, 561] width 779 height 420
drag, startPoint x: 583, startPoint y: 628, endPoint x: 450, endPoint y: 423, distance: 244.3
click at [450, 423] on pre "import { Agent , agenticOpenai as openai , createAgent } from "@inngest/agent-k…" at bounding box center [663, 561] width 779 height 420
click at [537, 476] on pre "import { Agent , agenticOpenai as openai , createAgent } from "@inngest/agent-k…" at bounding box center [663, 561] width 779 height 420
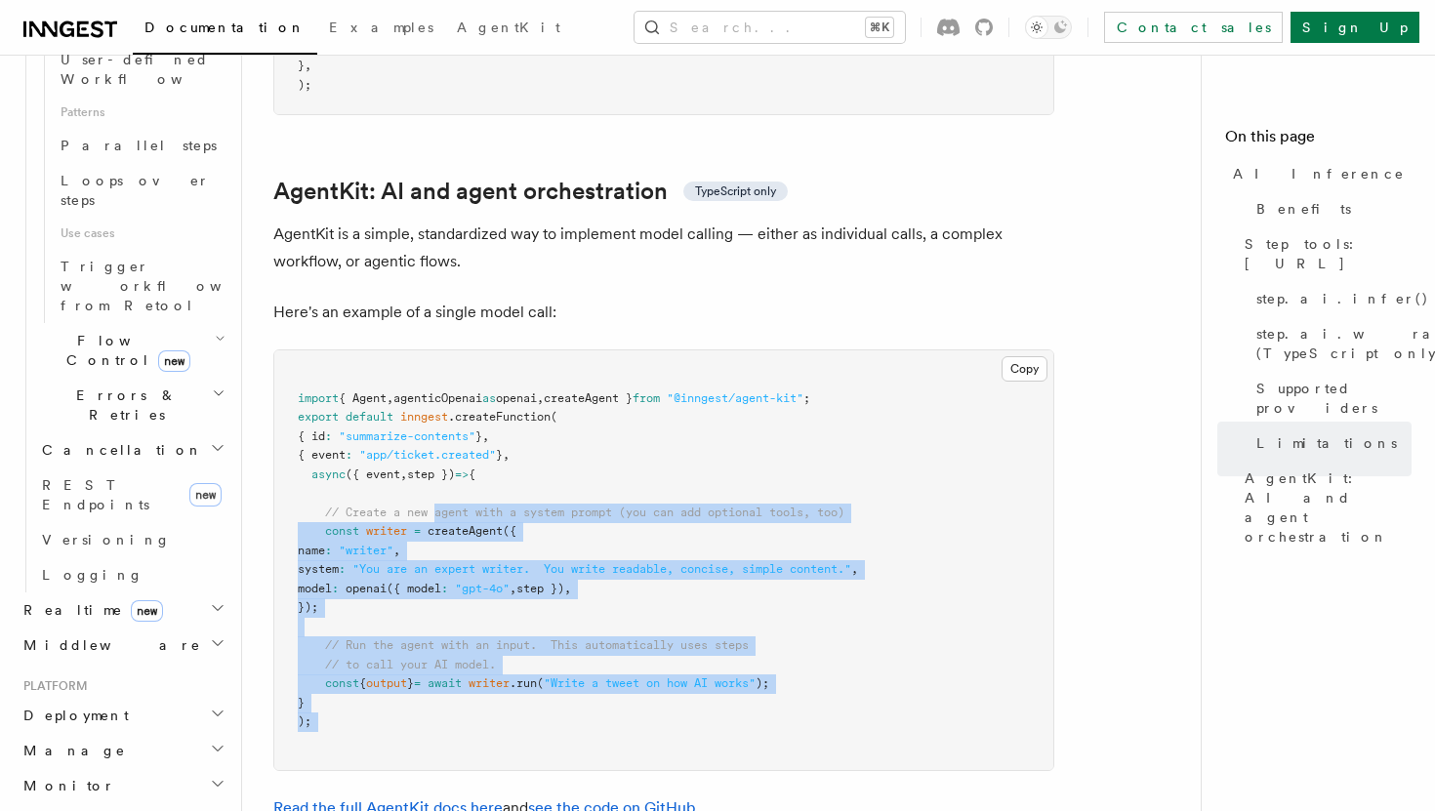
drag, startPoint x: 519, startPoint y: 664, endPoint x: 431, endPoint y: 422, distance: 257.9
click at [431, 422] on pre "import { Agent , agenticOpenai as openai , createAgent } from "@inngest/agent-k…" at bounding box center [663, 561] width 779 height 420
click at [431, 506] on span "// Create a new agent with a system prompt (you can add optional tools, too)" at bounding box center [584, 513] width 519 height 14
